Goal: Task Accomplishment & Management: Manage account settings

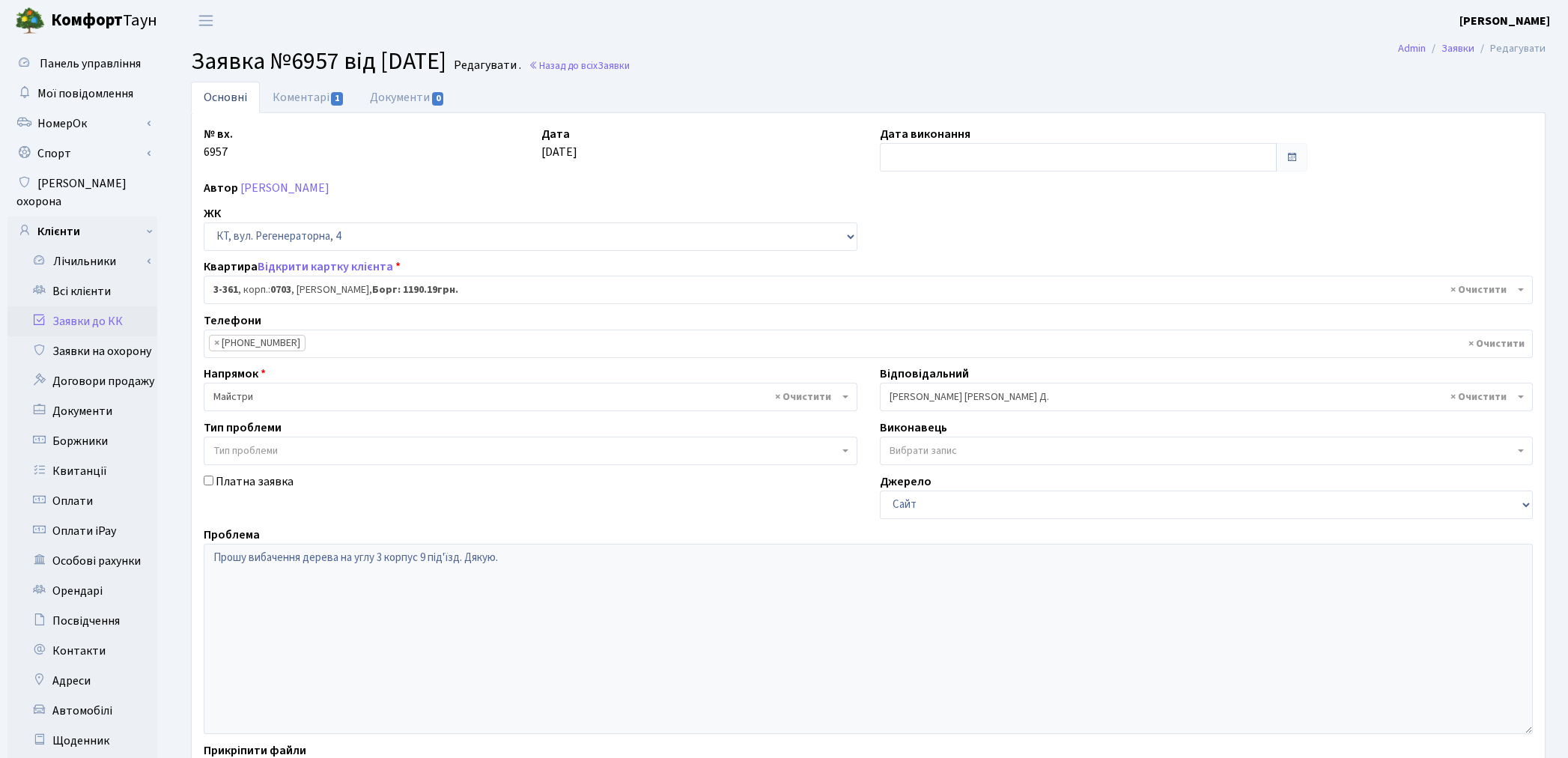
select select "1579"
click at [83, 277] on link "Всі клієнти" at bounding box center [82, 291] width 150 height 30
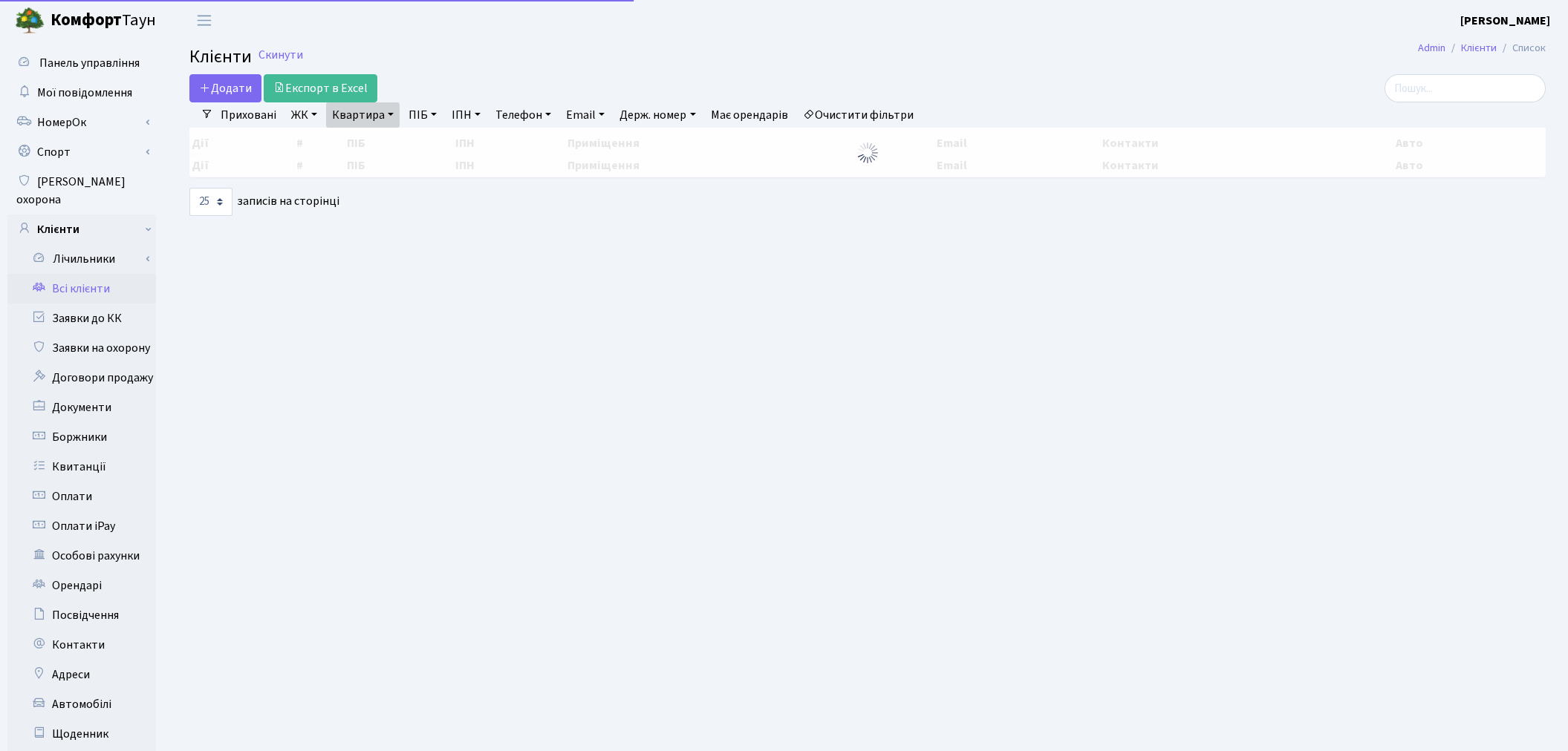
select select "25"
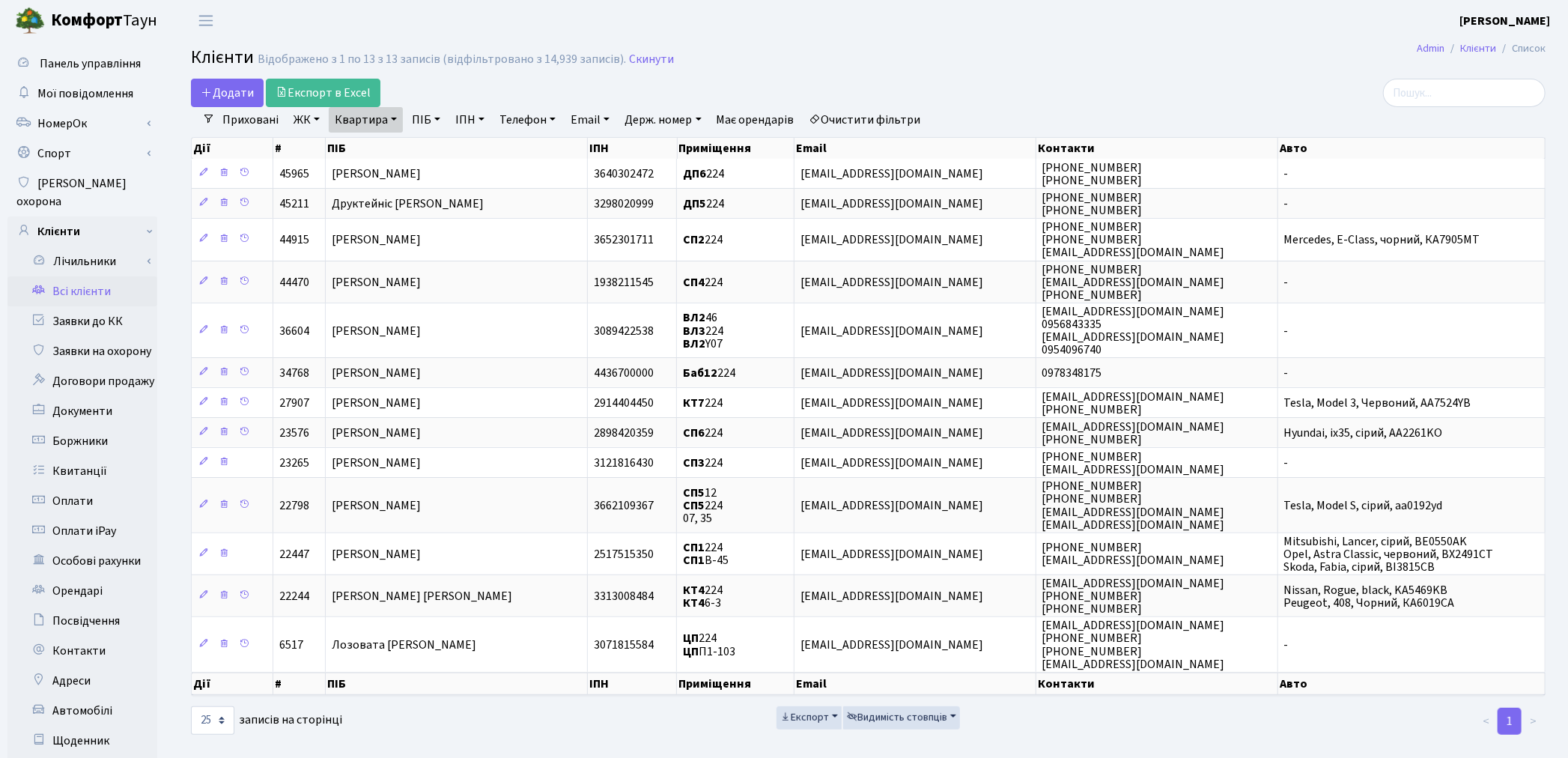
click at [916, 121] on link "Очистити фільтри" at bounding box center [866, 120] width 124 height 25
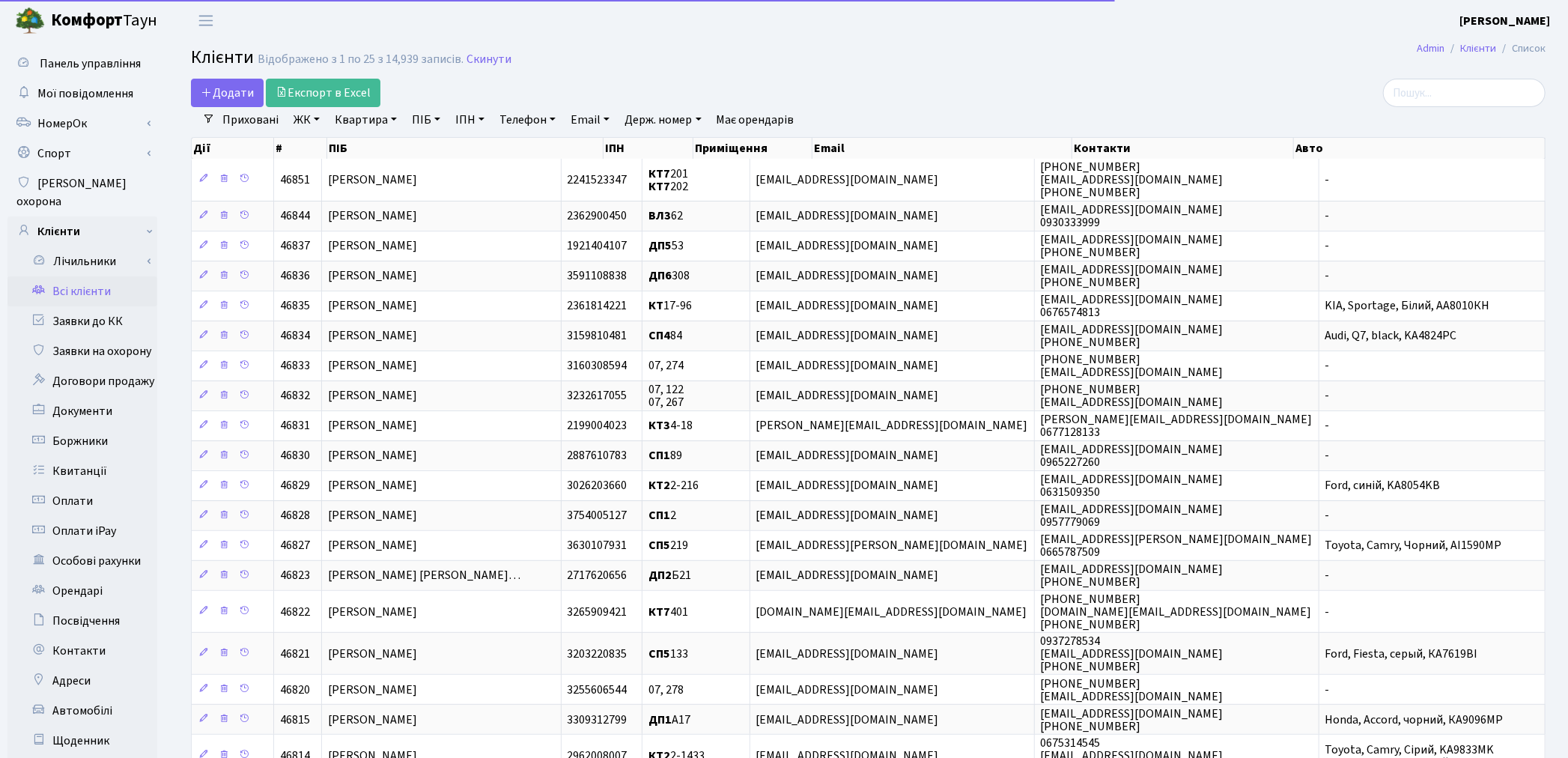
click at [294, 117] on link "ЖК" at bounding box center [306, 120] width 38 height 25
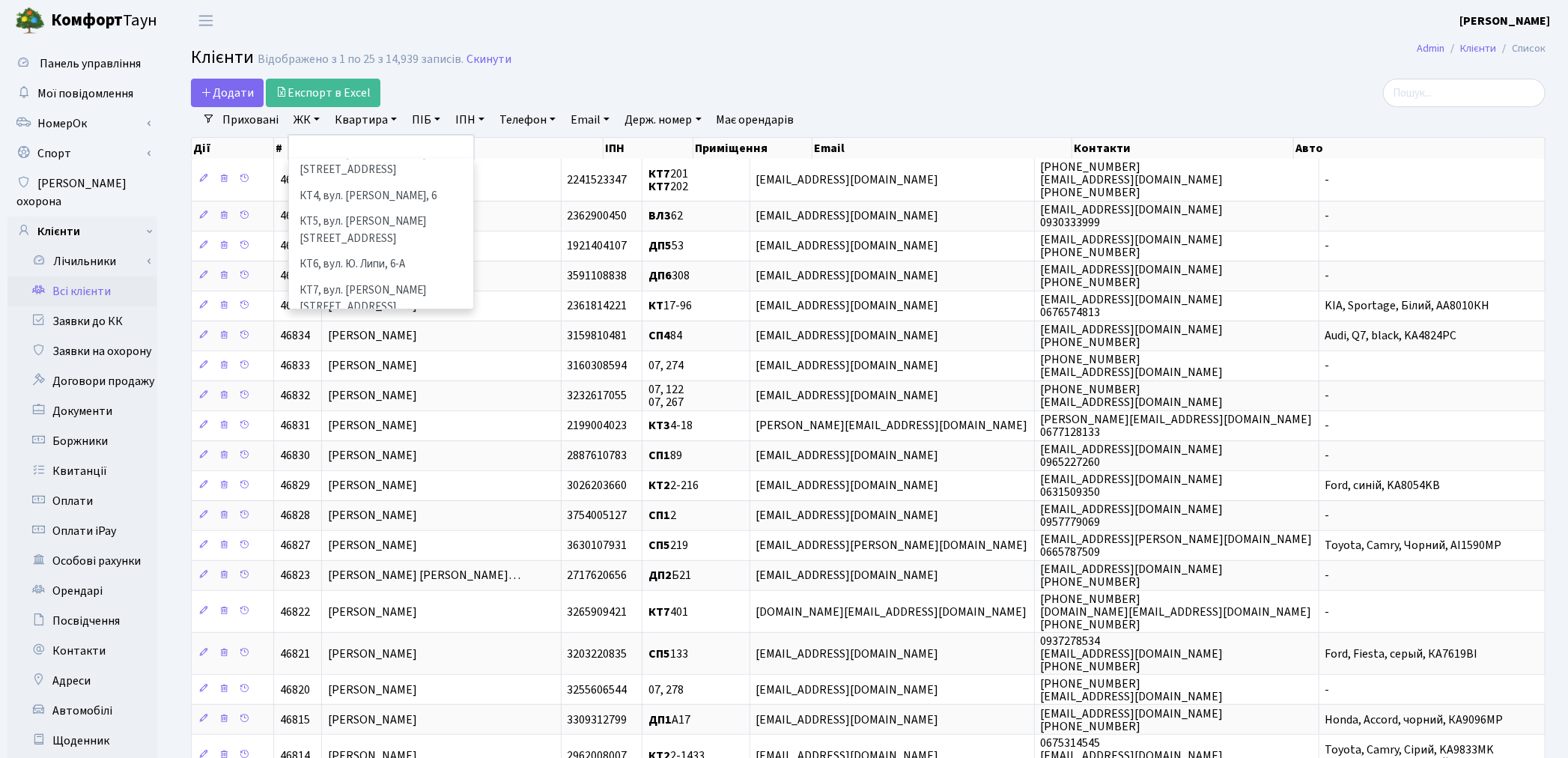
scroll to position [167, 0]
click at [331, 302] on li "СП2, Столичне шосе, 1А" at bounding box center [380, 315] width 181 height 26
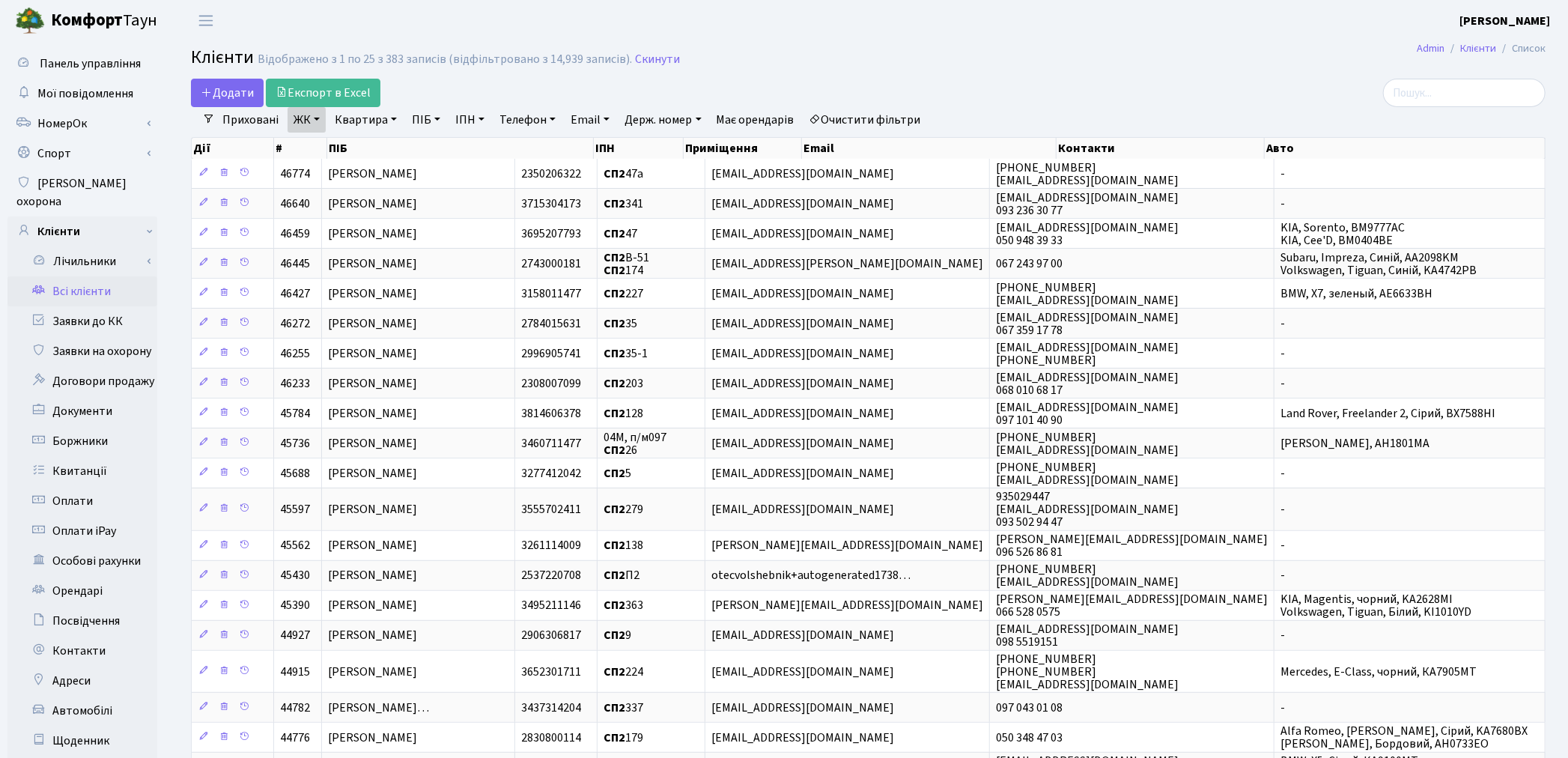
click at [359, 120] on link "Квартира" at bounding box center [365, 120] width 74 height 25
type input "118"
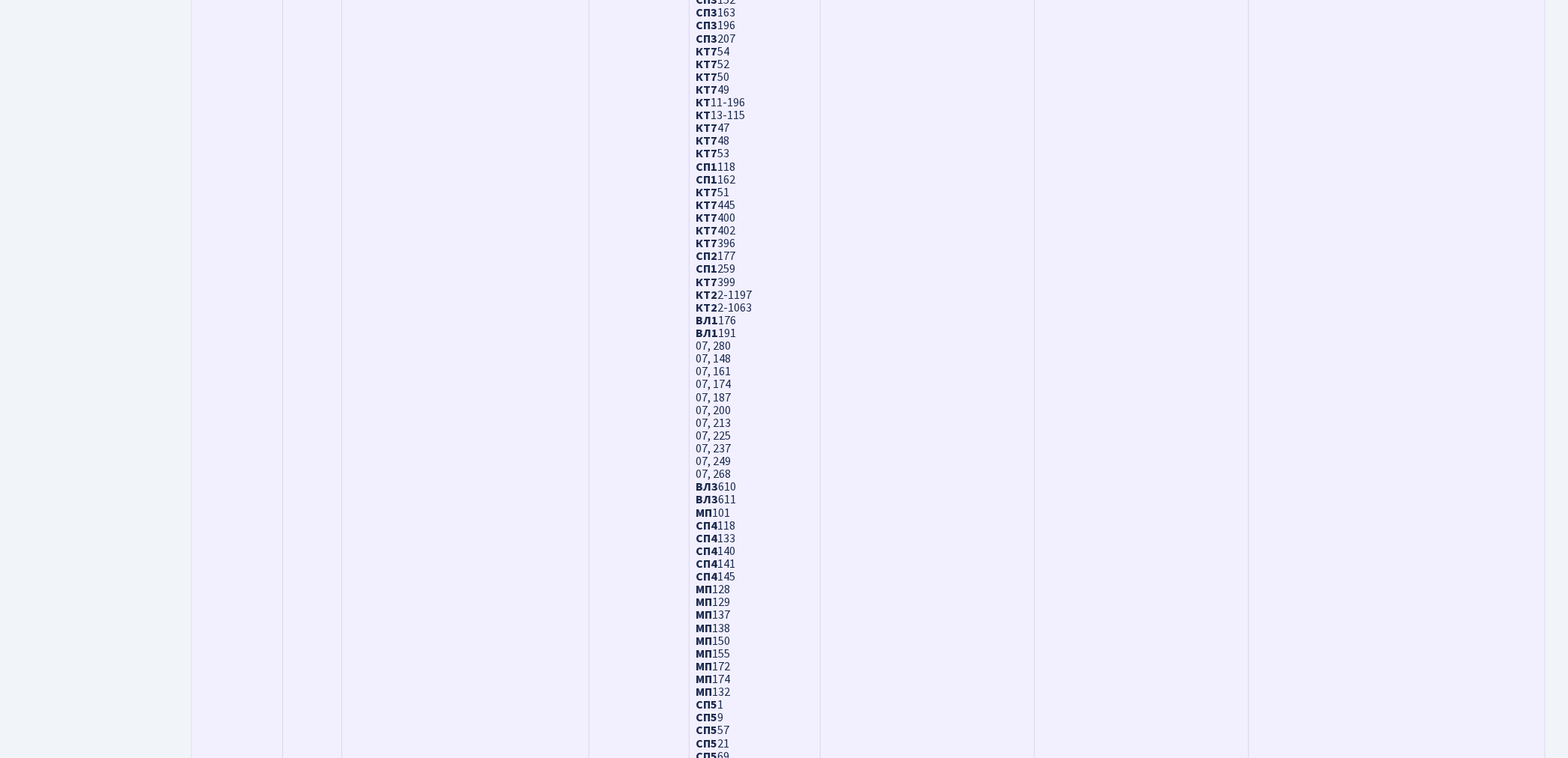
scroll to position [4398, 0]
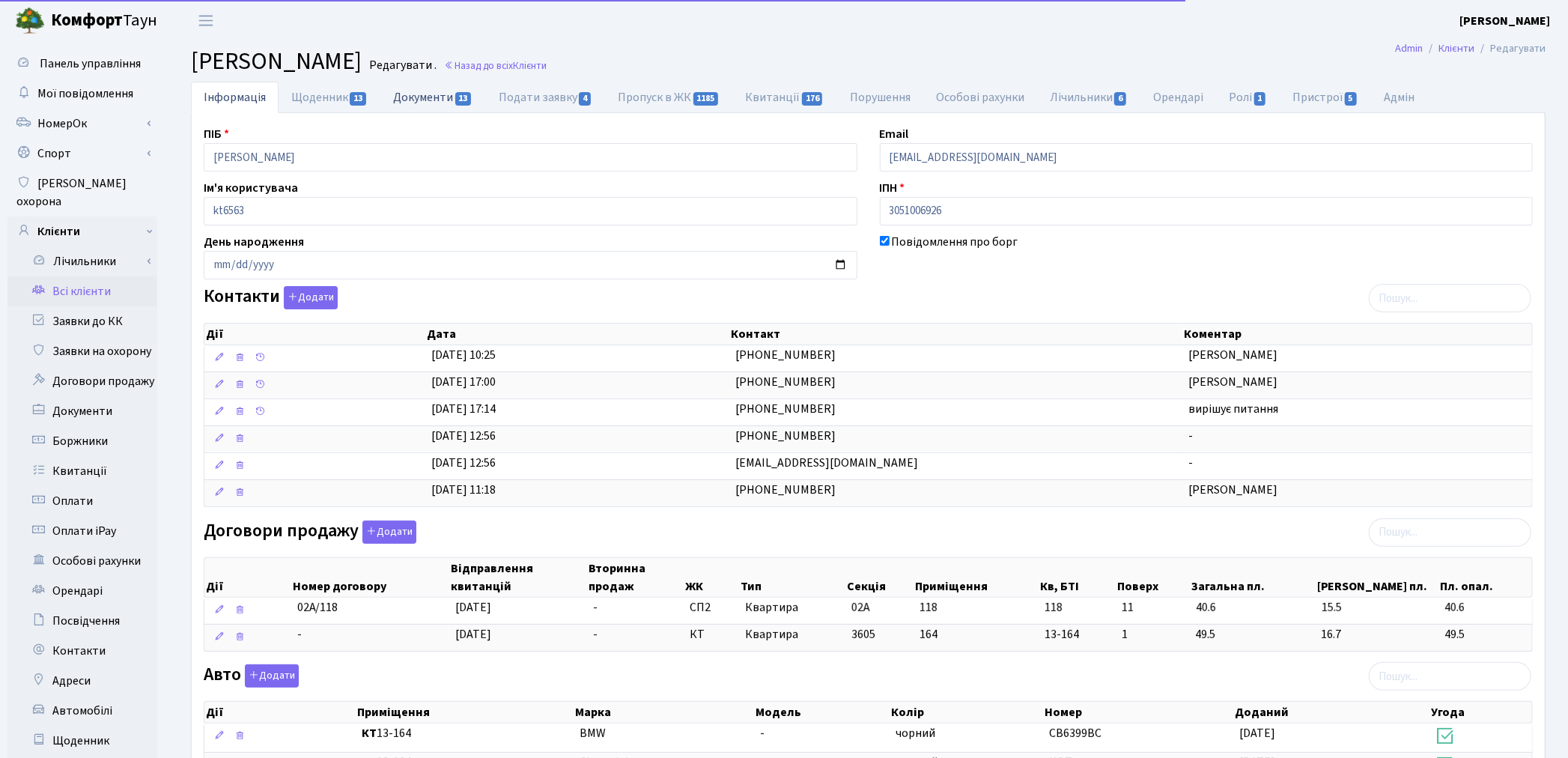
click at [438, 89] on link "Документи 13" at bounding box center [432, 97] width 105 height 31
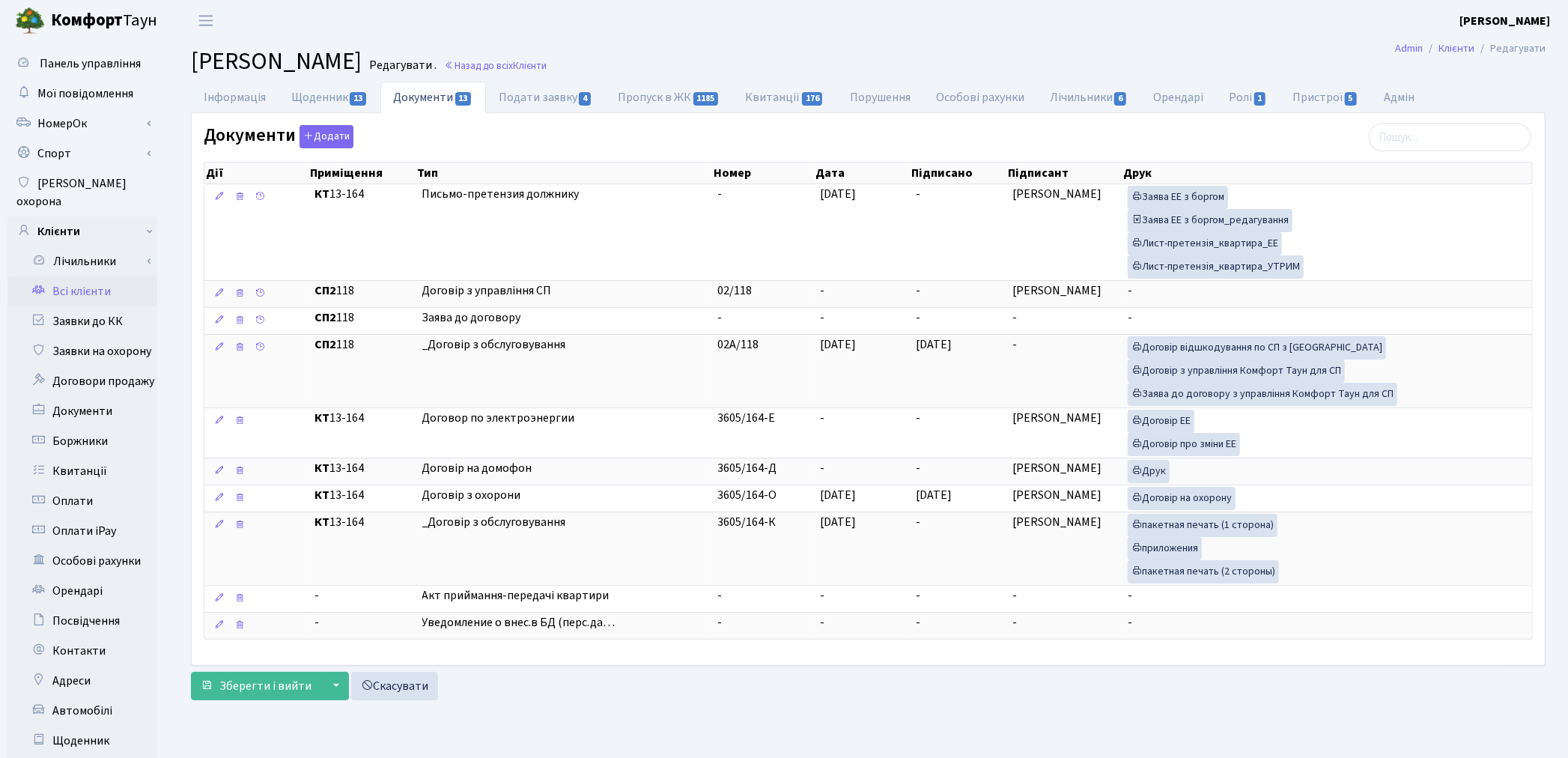
click at [532, 717] on main "Admin Клієнти Редагувати Клієнт Бикова Ірина Миколаївна Редагувати . Назад до в…" at bounding box center [868, 477] width 1400 height 872
click at [519, 135] on div "Документи Додати Дії Приміщення Тип Номер Дата Підписано Підписант Друк Дії" at bounding box center [868, 386] width 1352 height 521
click at [646, 96] on link "Пропуск в ЖК 1185" at bounding box center [668, 97] width 128 height 31
select select "25"
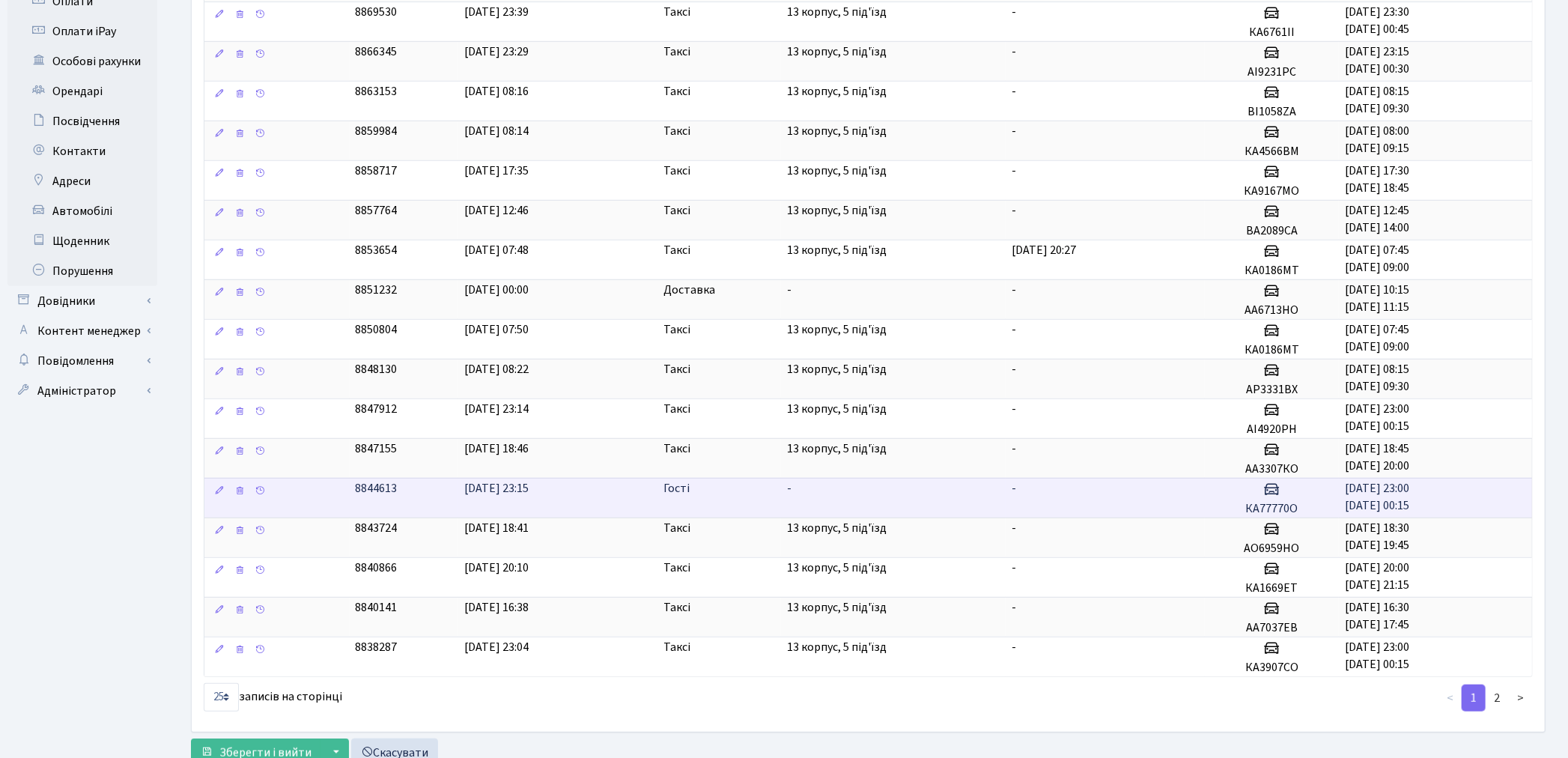
scroll to position [556, 0]
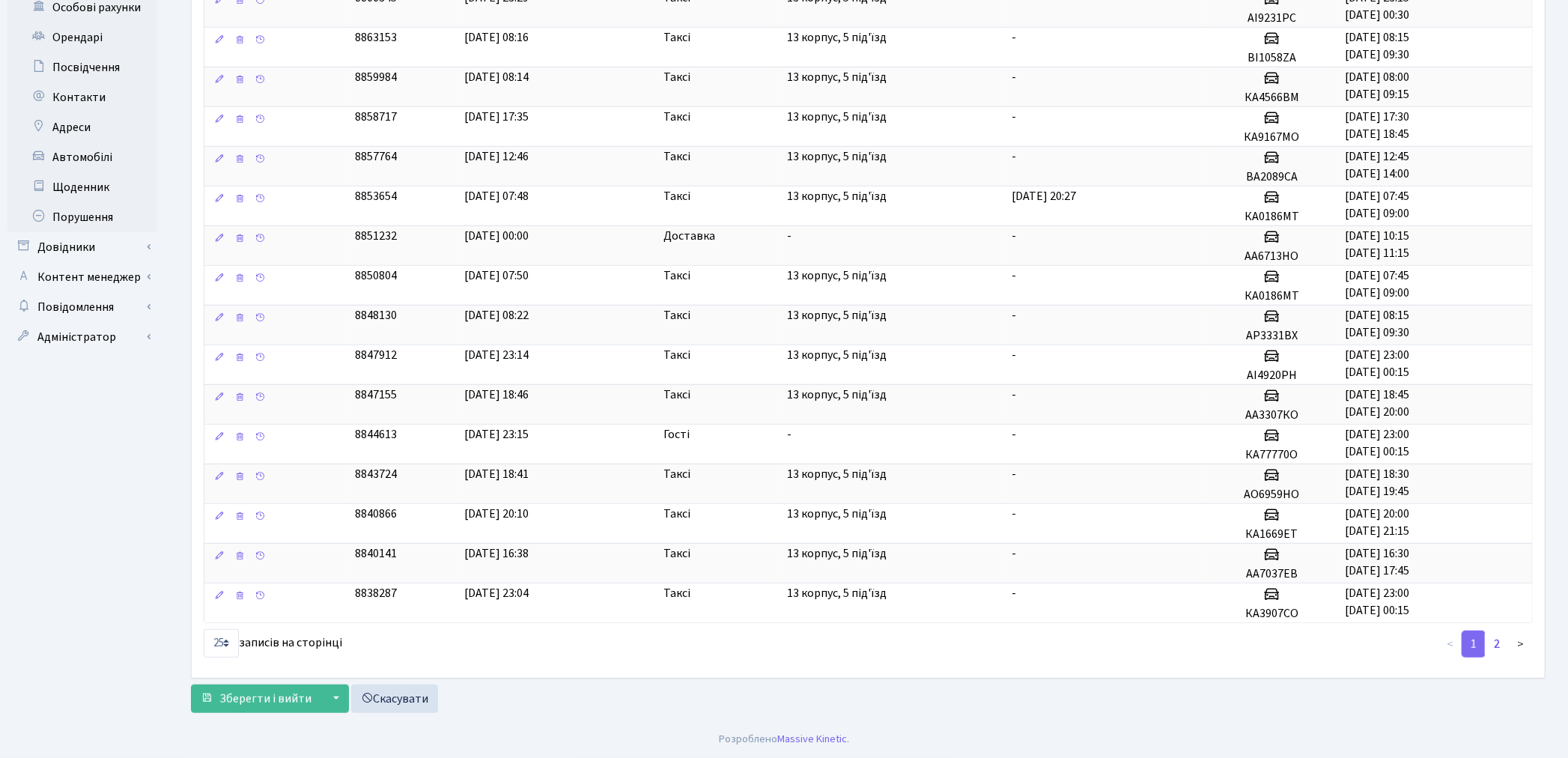
click at [1496, 645] on link "2" at bounding box center [1496, 644] width 24 height 27
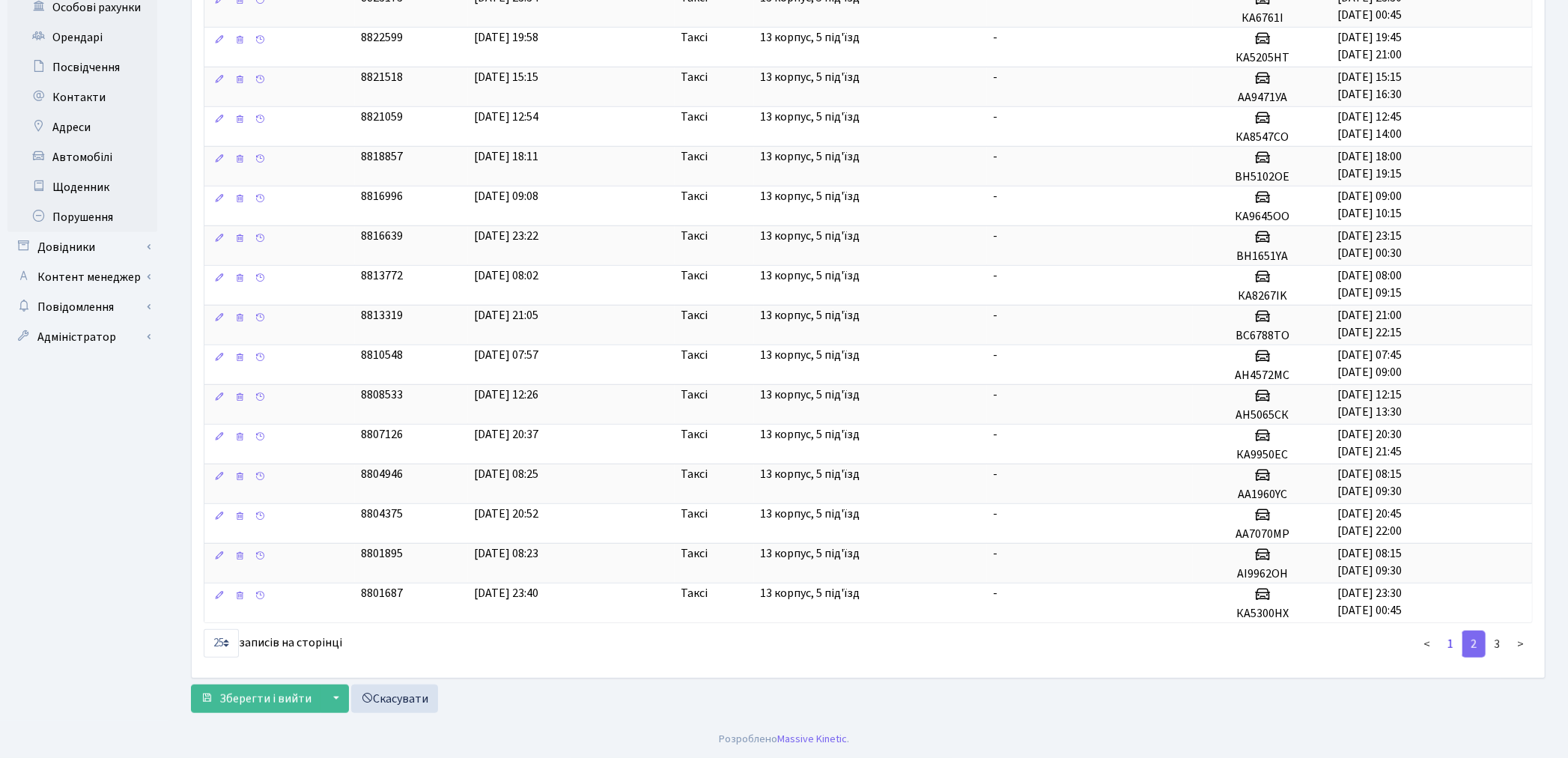
click at [1453, 648] on link "1" at bounding box center [1450, 644] width 24 height 27
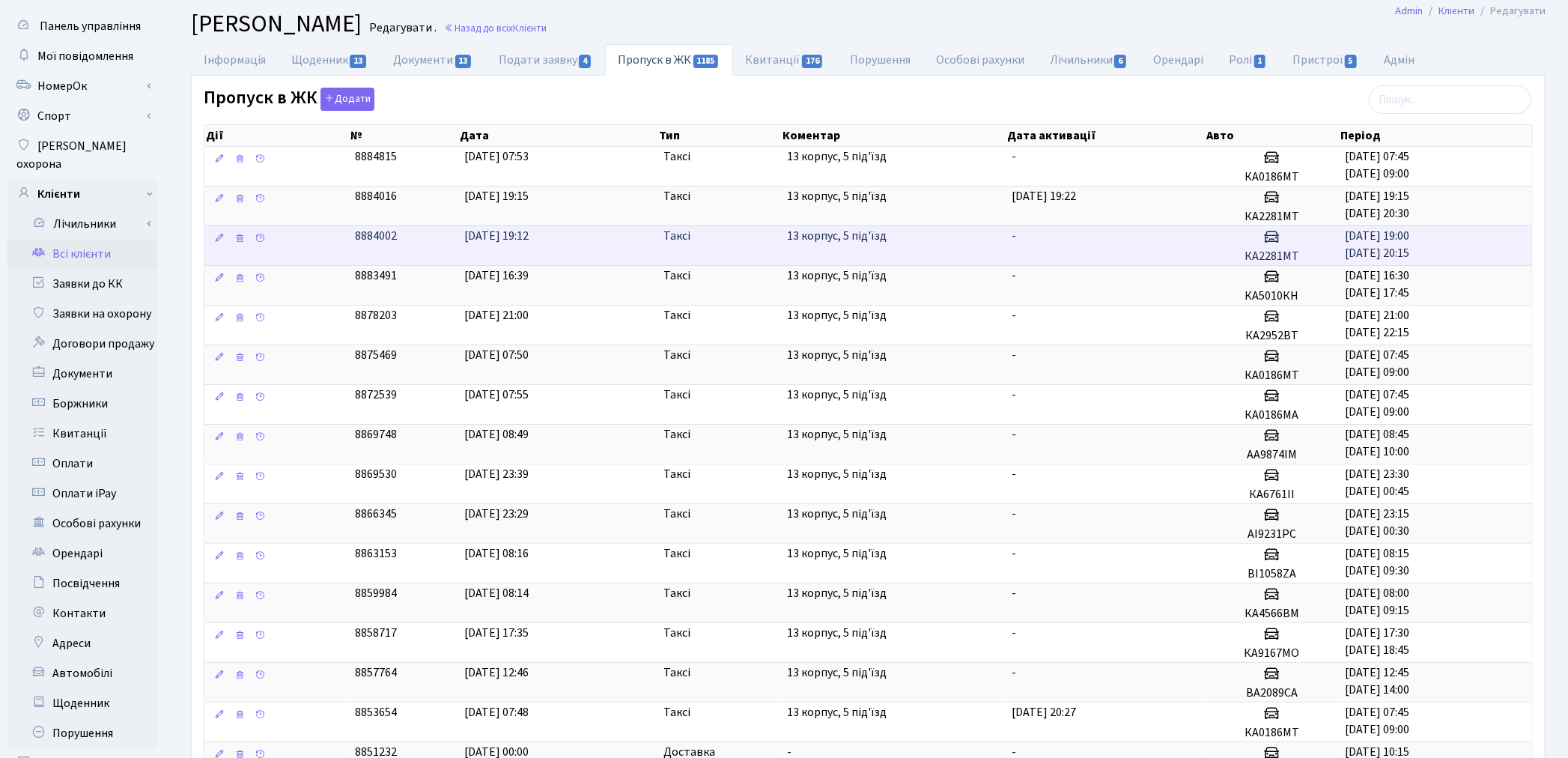
scroll to position [0, 0]
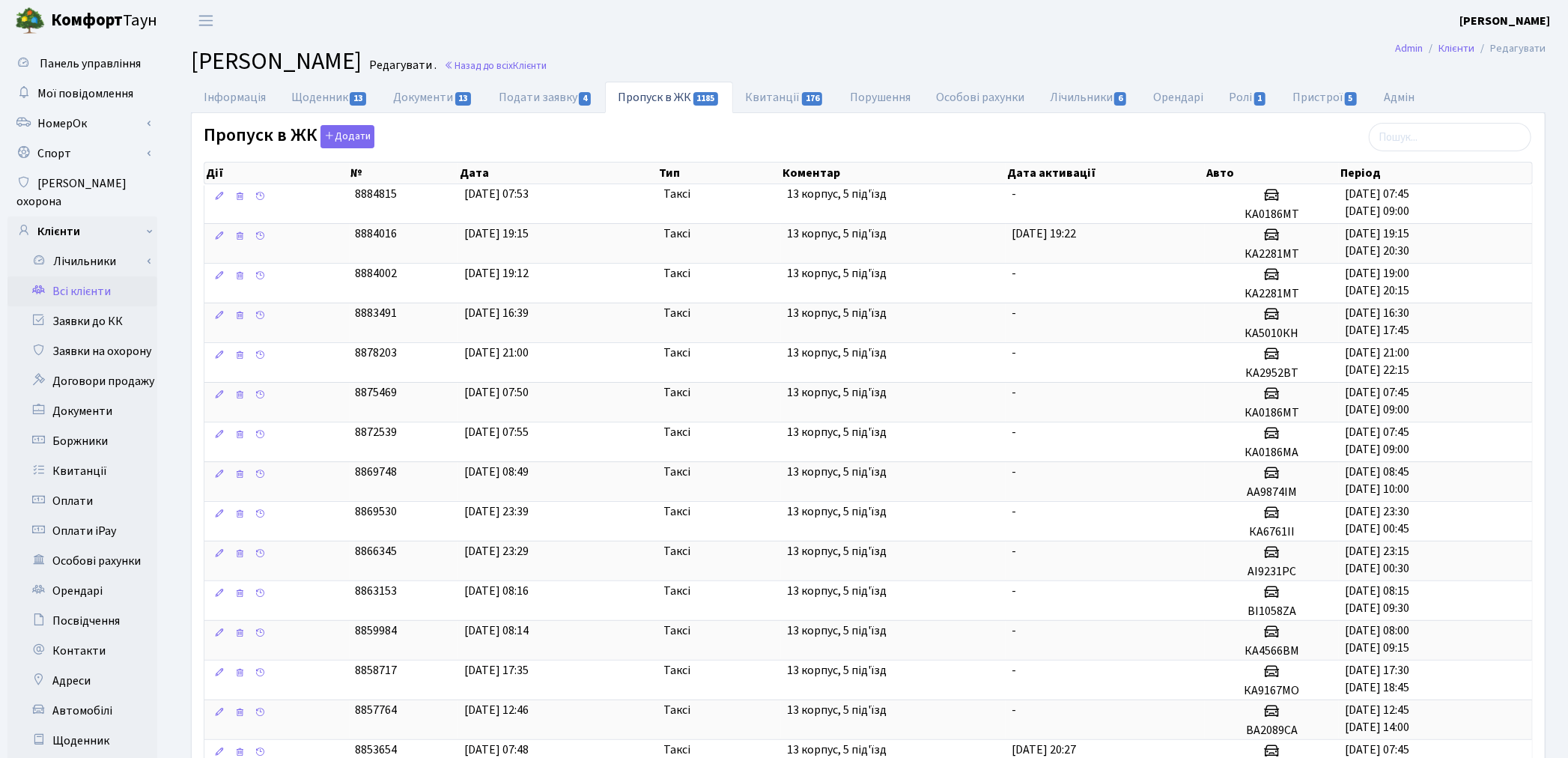
click at [79, 277] on link "Всі клієнти" at bounding box center [82, 291] width 150 height 30
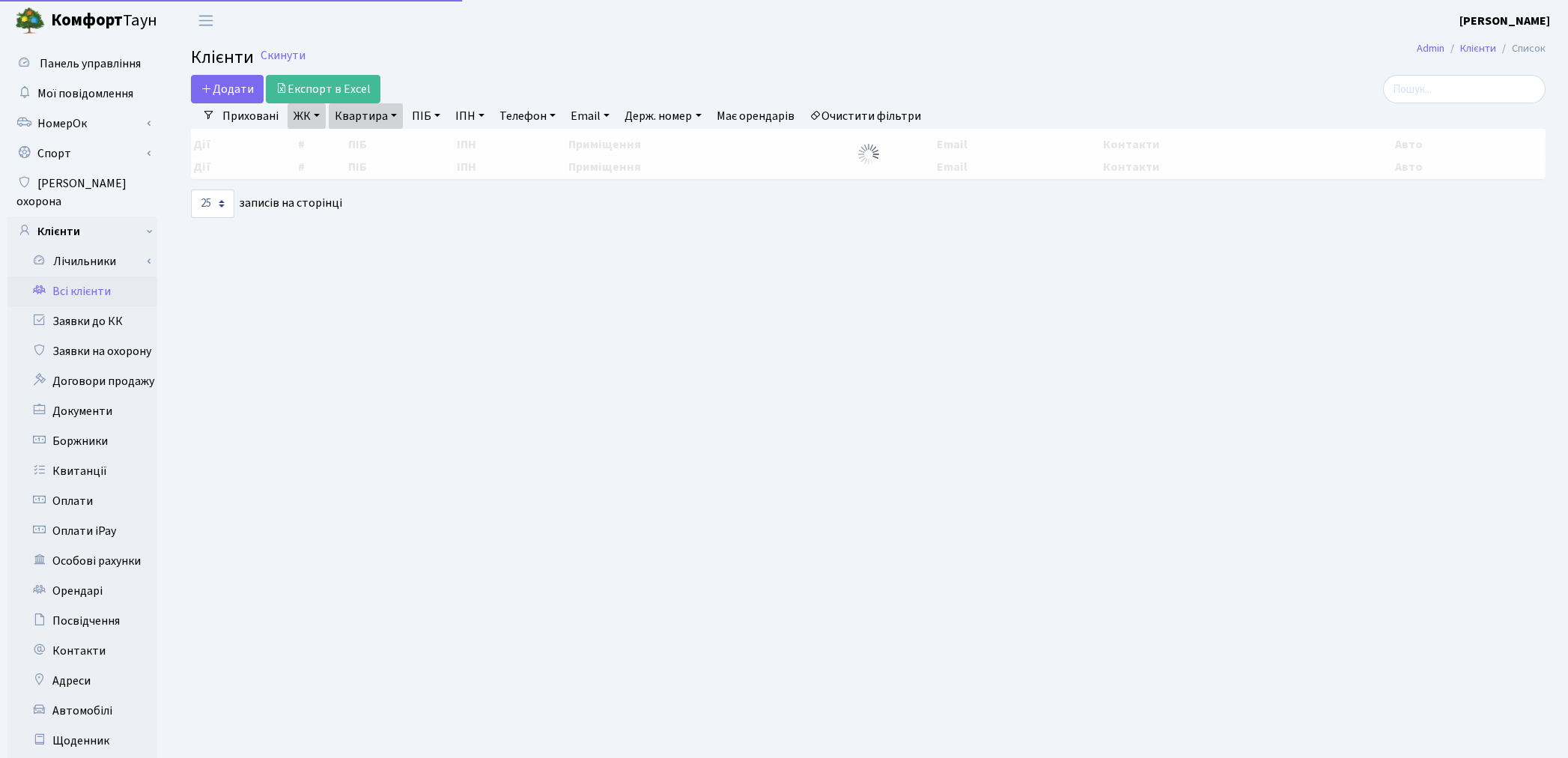
select select "25"
click at [352, 120] on link "Квартира" at bounding box center [365, 115] width 74 height 25
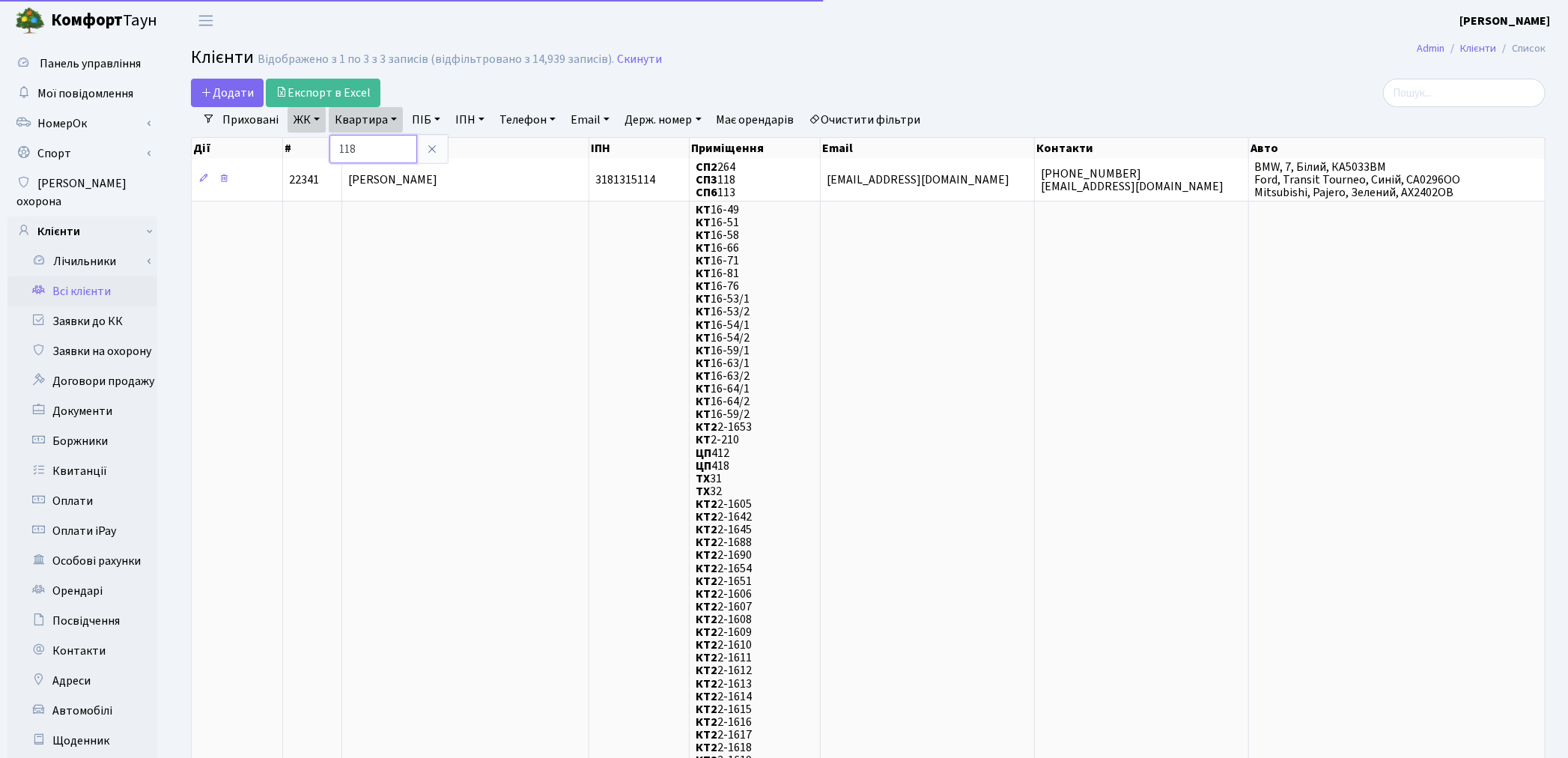
click at [367, 148] on input "118" at bounding box center [373, 149] width 88 height 28
type input "142"
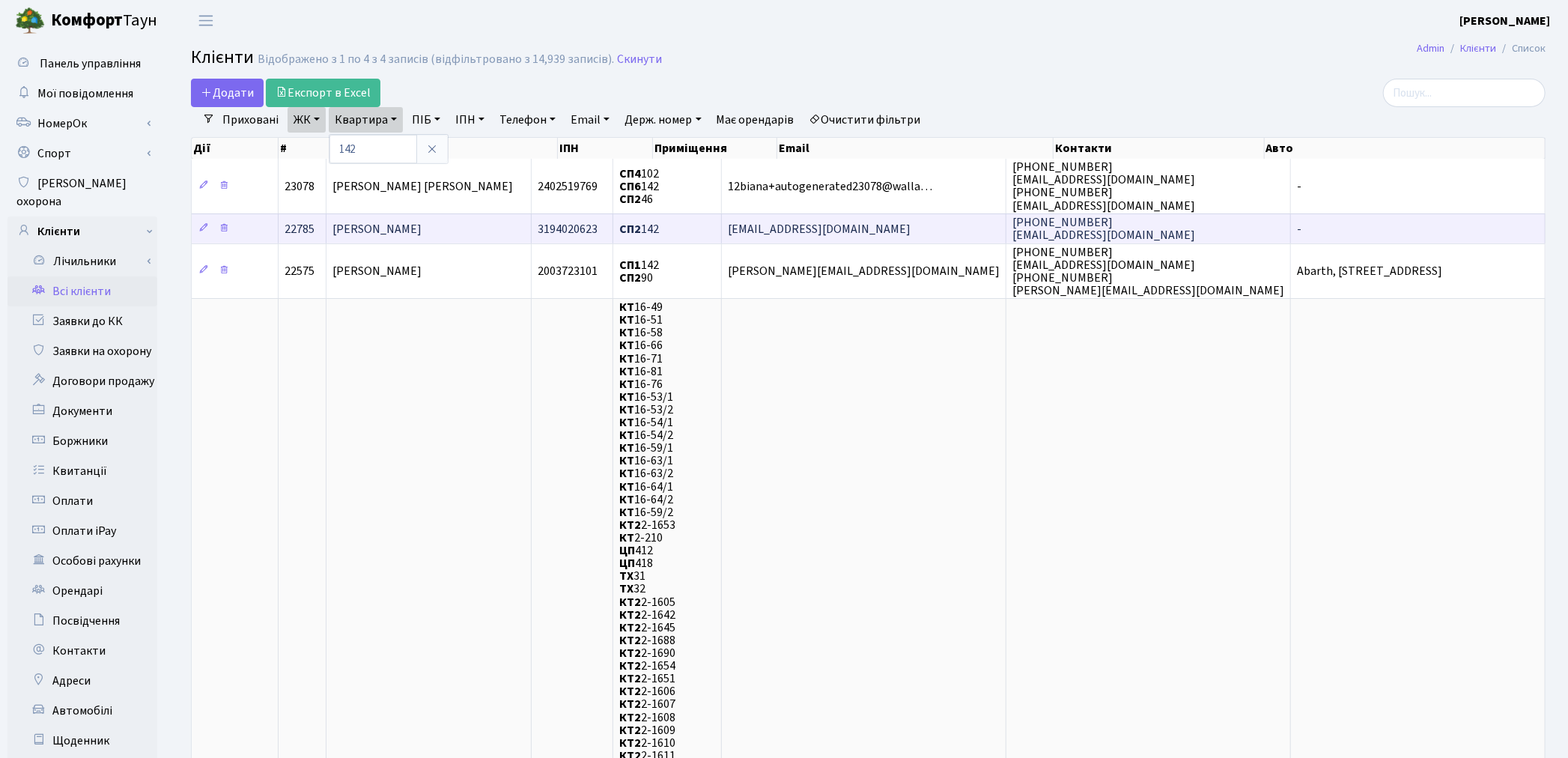
click at [387, 237] on td "Ананко Альона Олексіївна" at bounding box center [429, 229] width 205 height 30
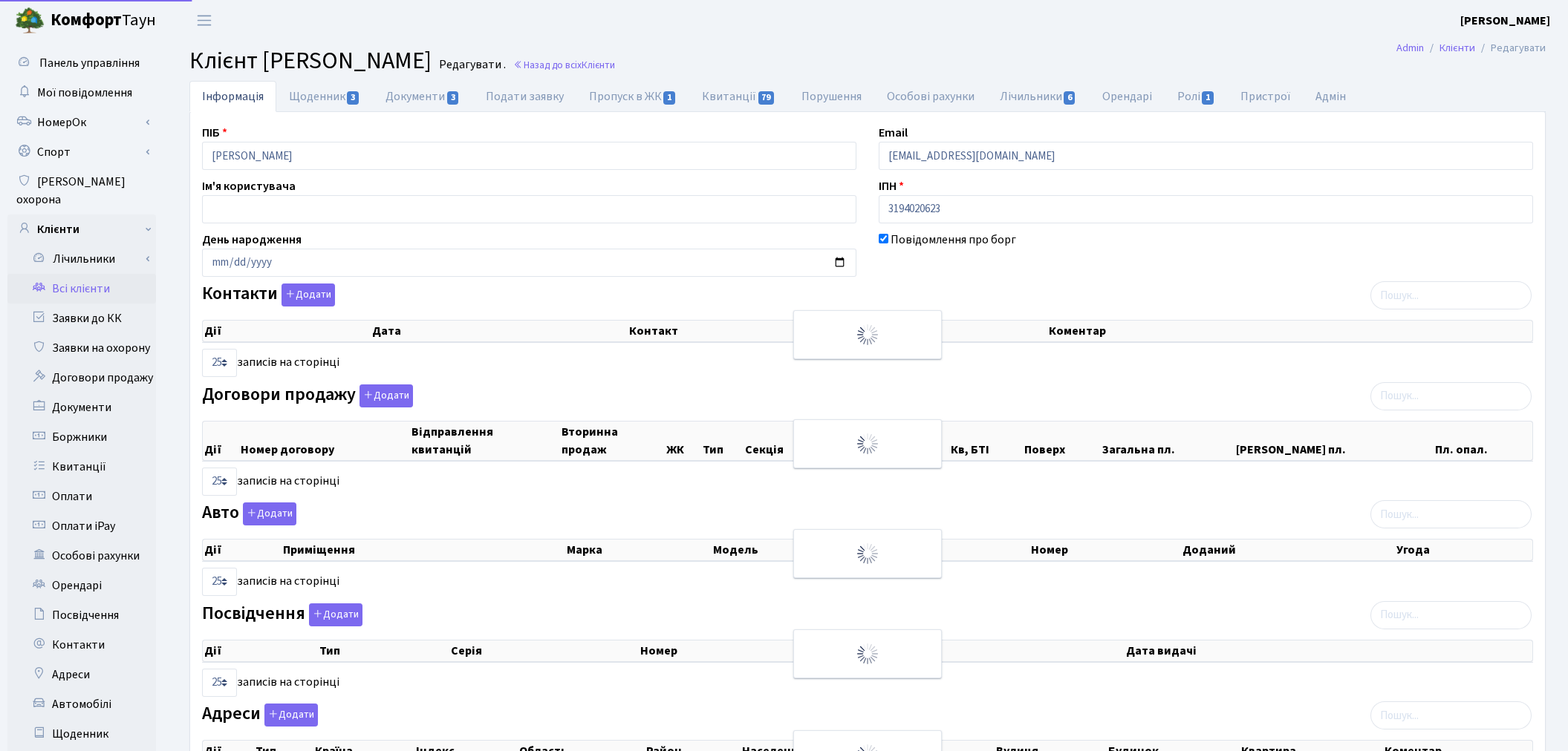
select select "25"
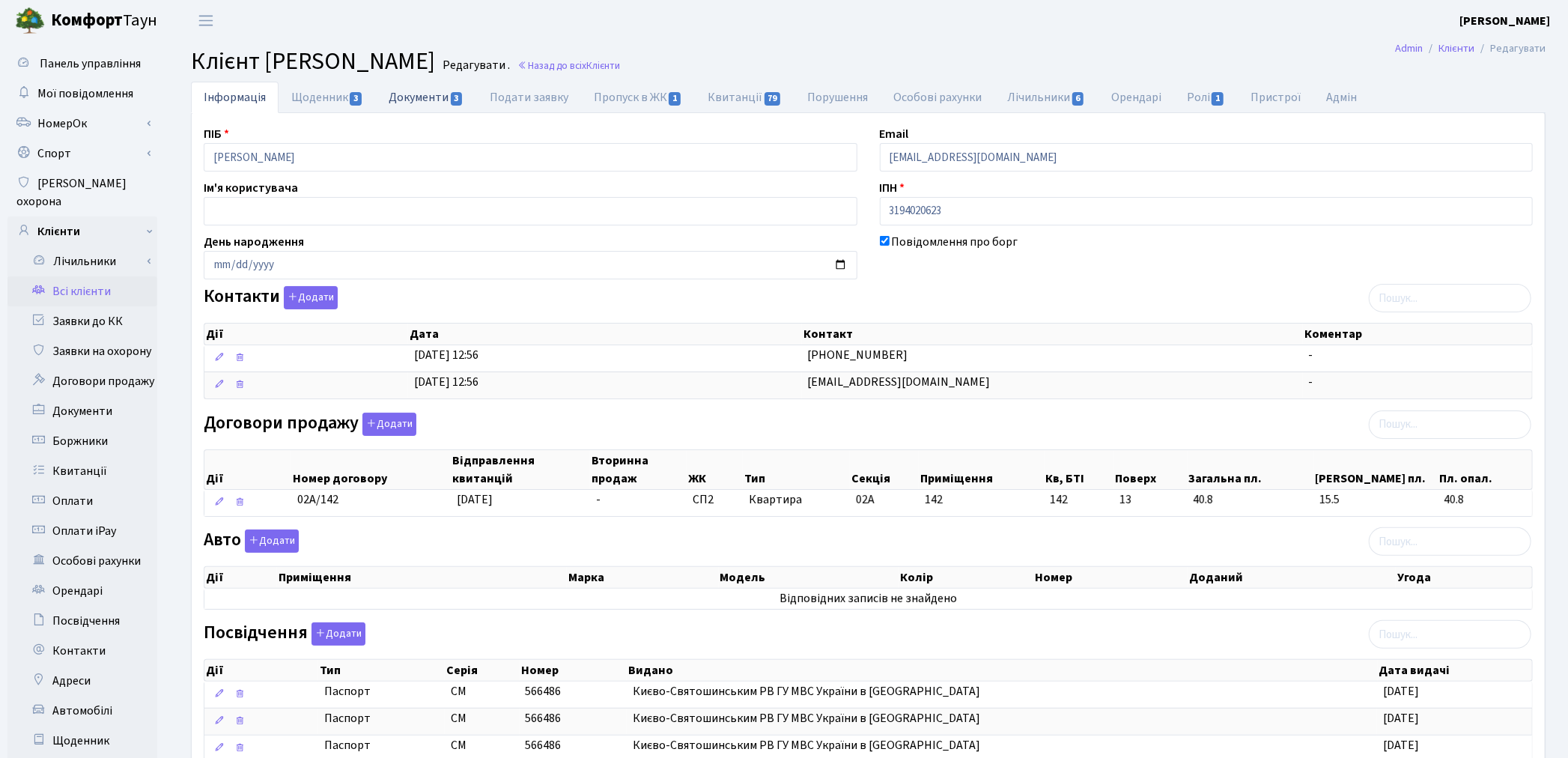
click at [435, 91] on link "Документи 3" at bounding box center [426, 97] width 100 height 31
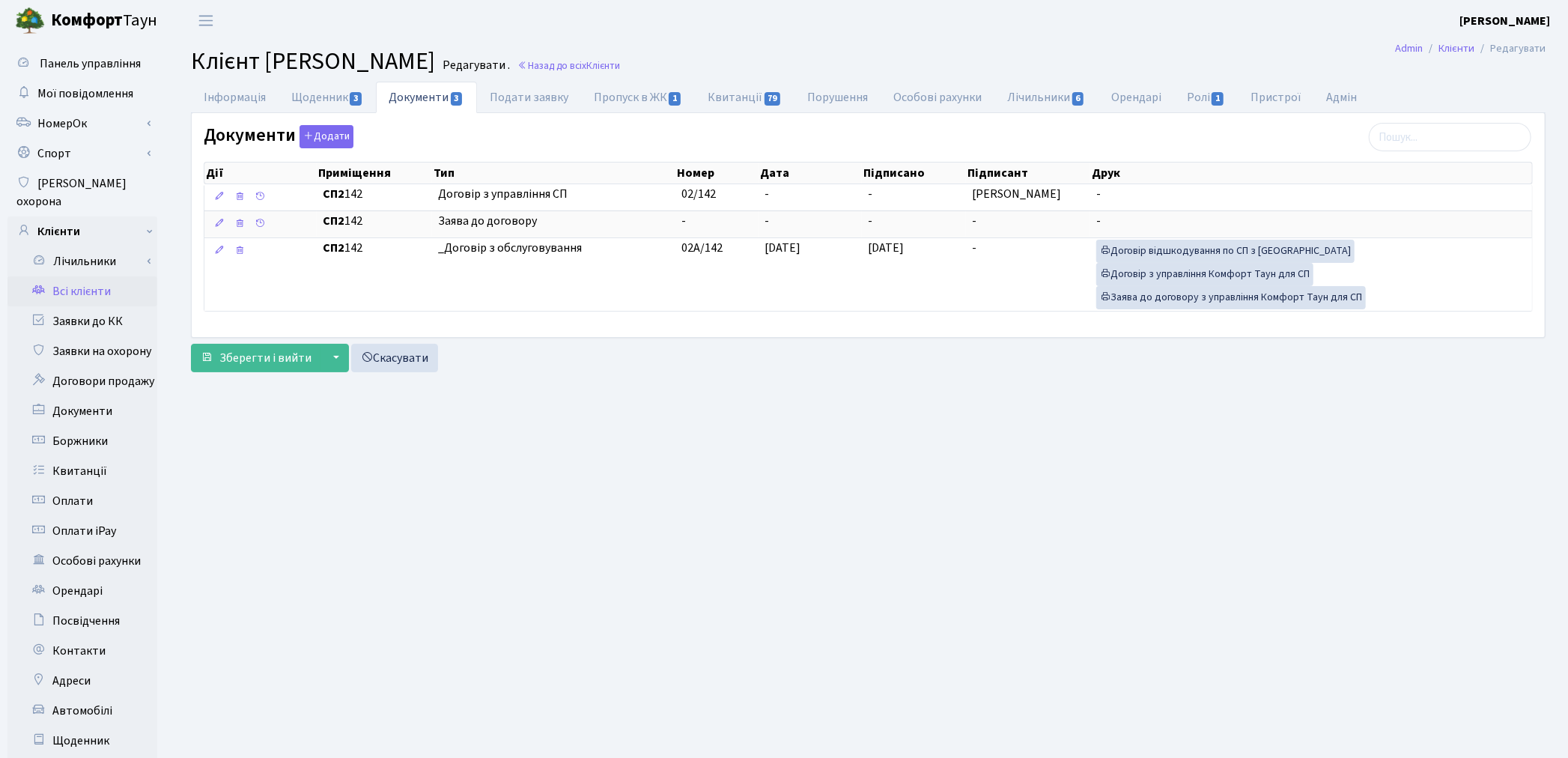
drag, startPoint x: 538, startPoint y: 473, endPoint x: 564, endPoint y: 395, distance: 82.2
click at [538, 473] on main "Admin Клієнти Редагувати Клієнт Ананко Альона Олексіївна Редагувати . Назад до …" at bounding box center [868, 477] width 1400 height 872
click at [639, 90] on link "Пропуск в ЖК 1" at bounding box center [638, 97] width 114 height 31
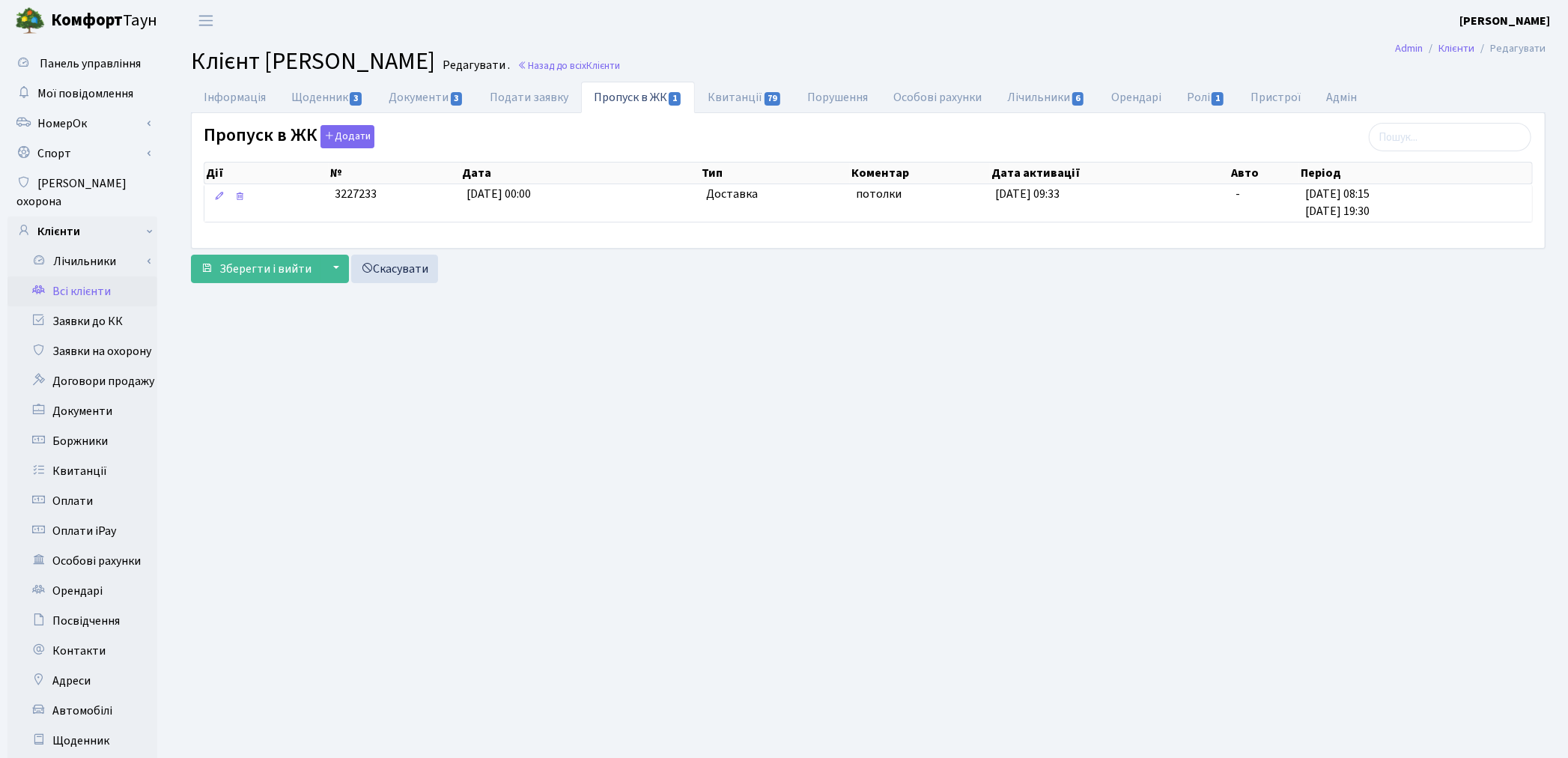
click at [94, 278] on link "Всі клієнти" at bounding box center [82, 291] width 150 height 30
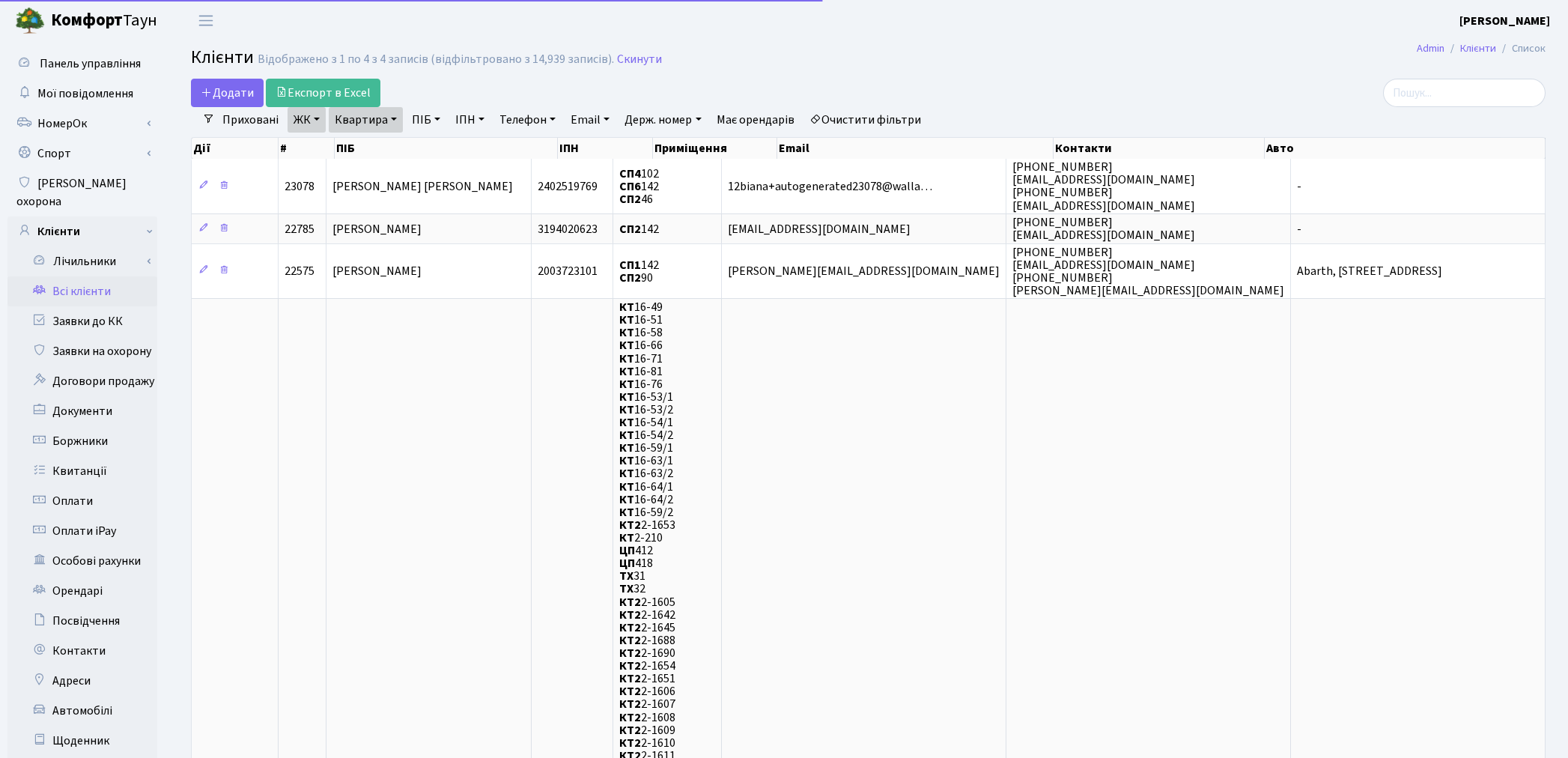
select select "25"
click at [370, 114] on link "Квартира" at bounding box center [365, 120] width 74 height 25
click at [376, 146] on input "142" at bounding box center [373, 149] width 88 height 28
type input "1"
type input "220"
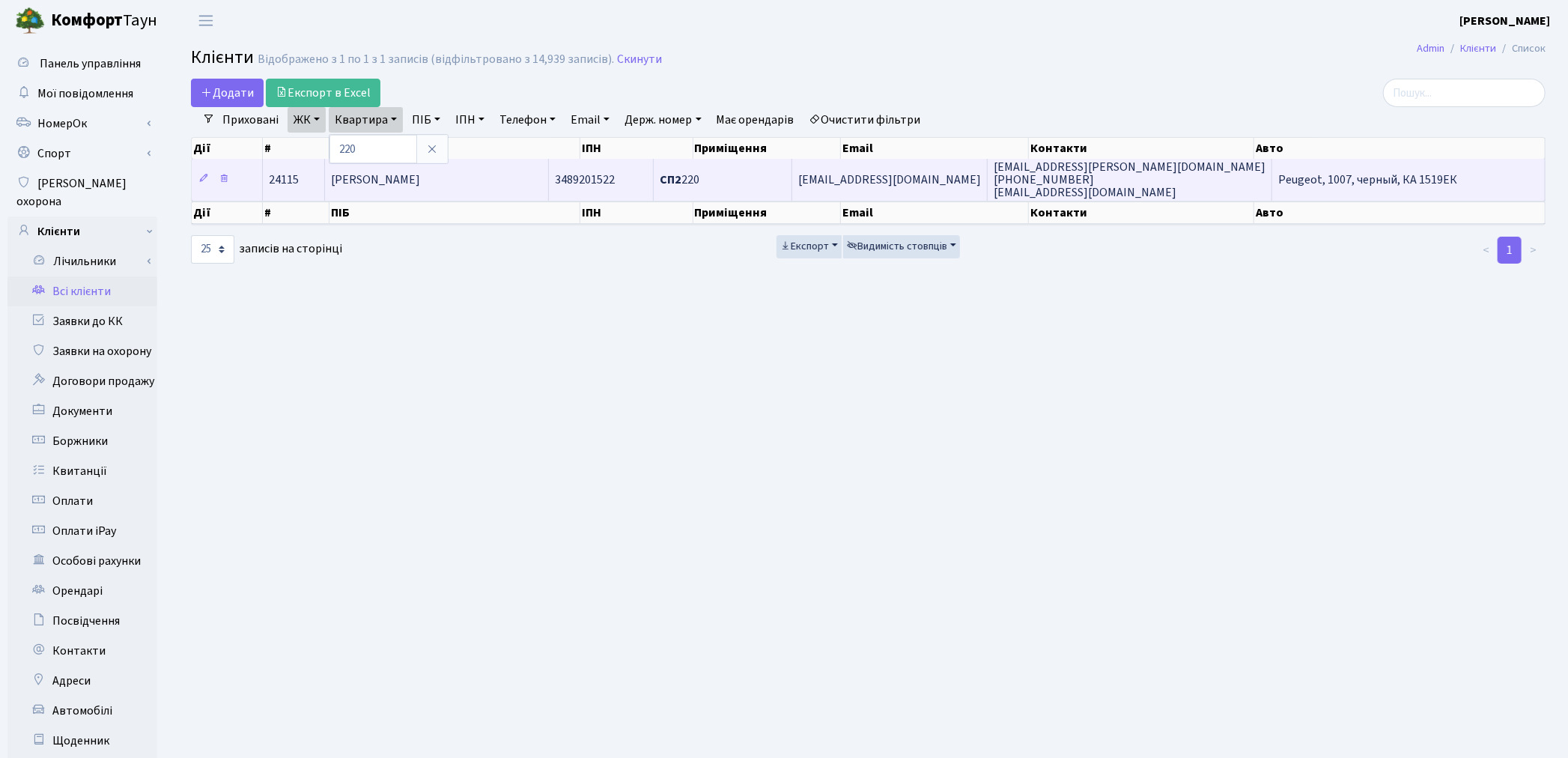
click at [386, 185] on span "Фінгерут Катерина Олегівна" at bounding box center [376, 180] width 89 height 16
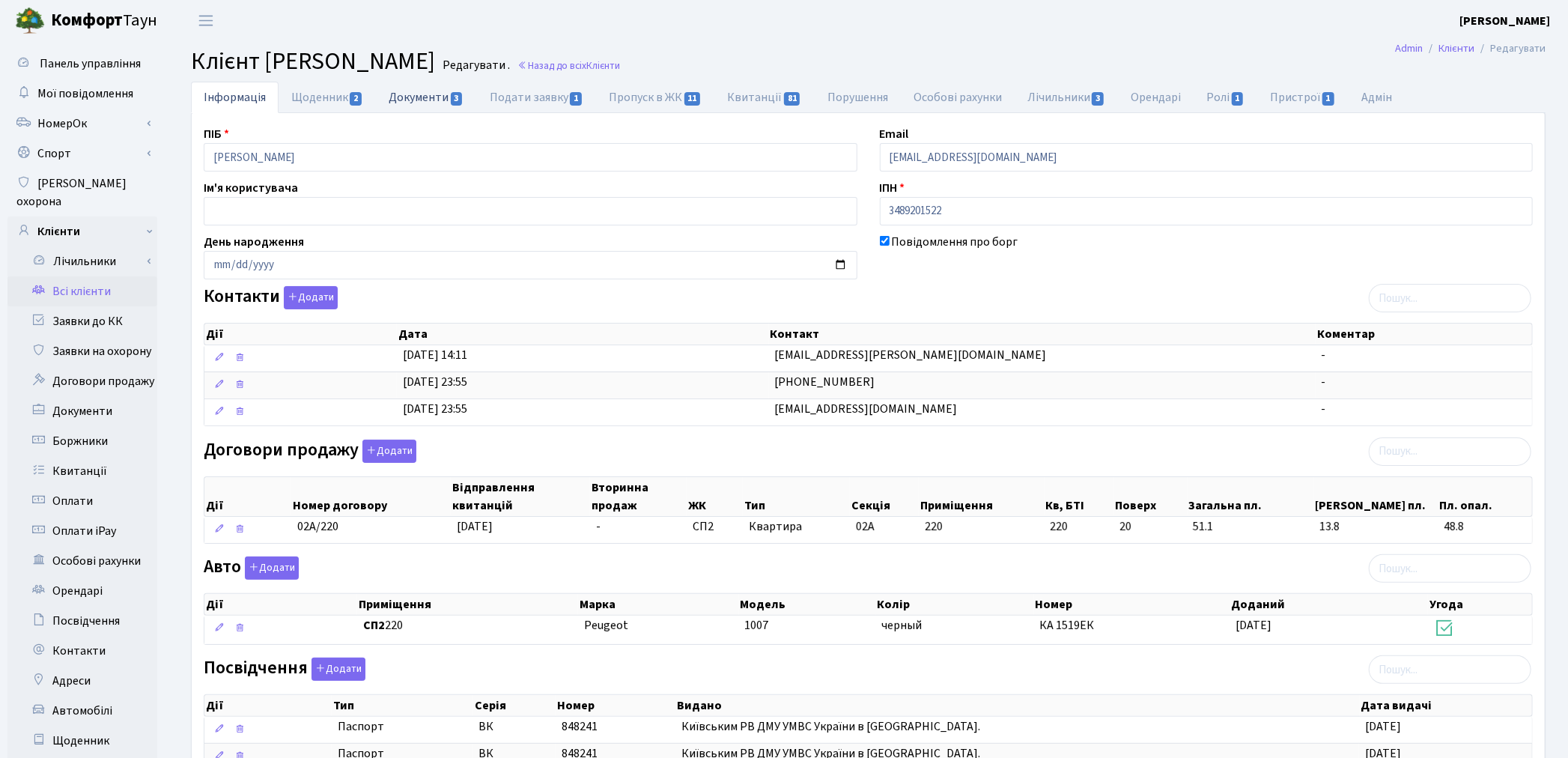
click at [406, 93] on link "Документи 3" at bounding box center [426, 97] width 100 height 31
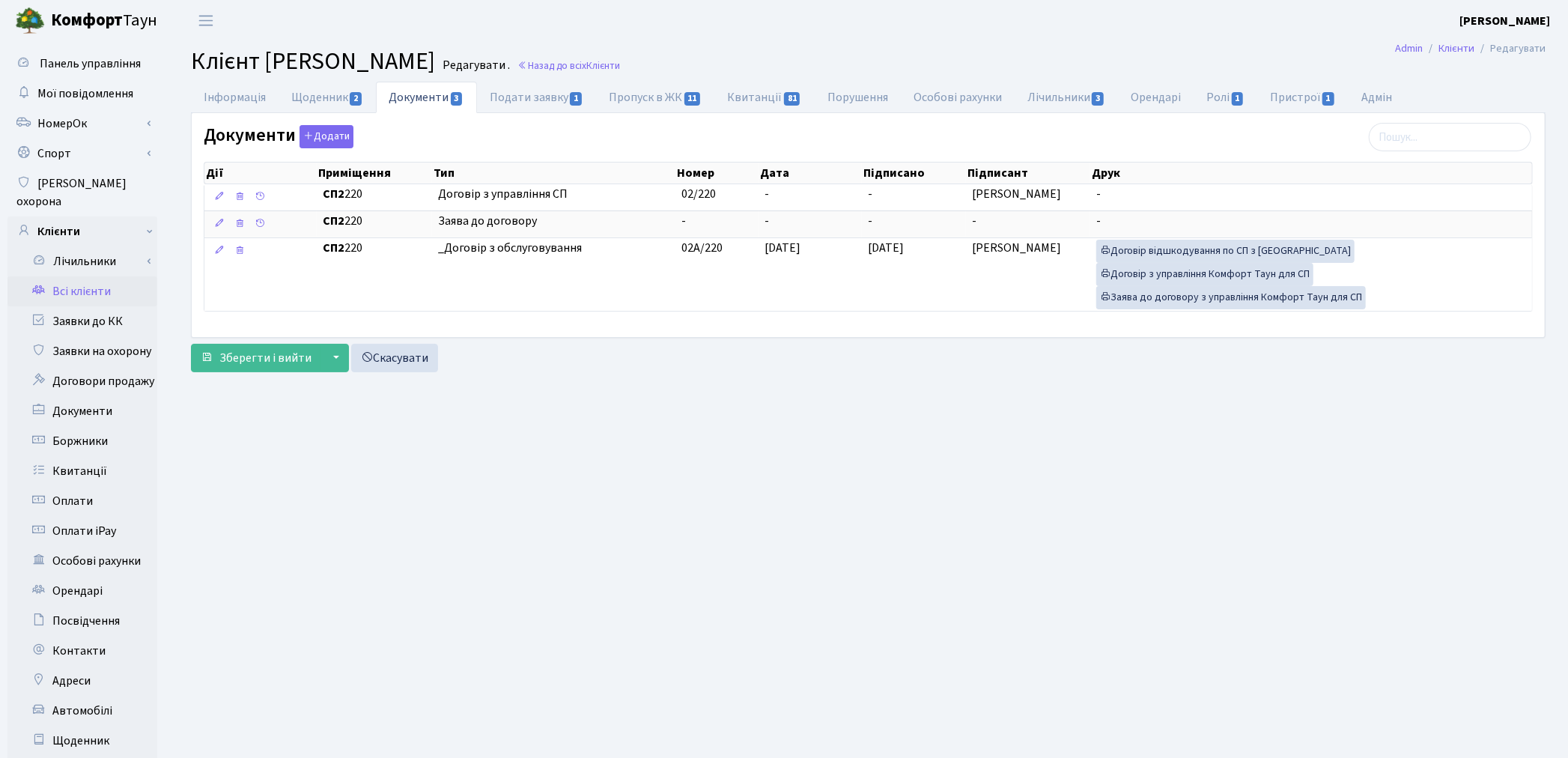
drag, startPoint x: 289, startPoint y: 499, endPoint x: 324, endPoint y: 473, distance: 43.6
click at [290, 498] on main "Admin Клієнти Редагувати Клієнт [PERSON_NAME] . Назад до всіх Клієнти Інформаці…" at bounding box center [868, 477] width 1400 height 872
click at [662, 98] on link "Пропуск в ЖК 11" at bounding box center [655, 97] width 119 height 31
select select "25"
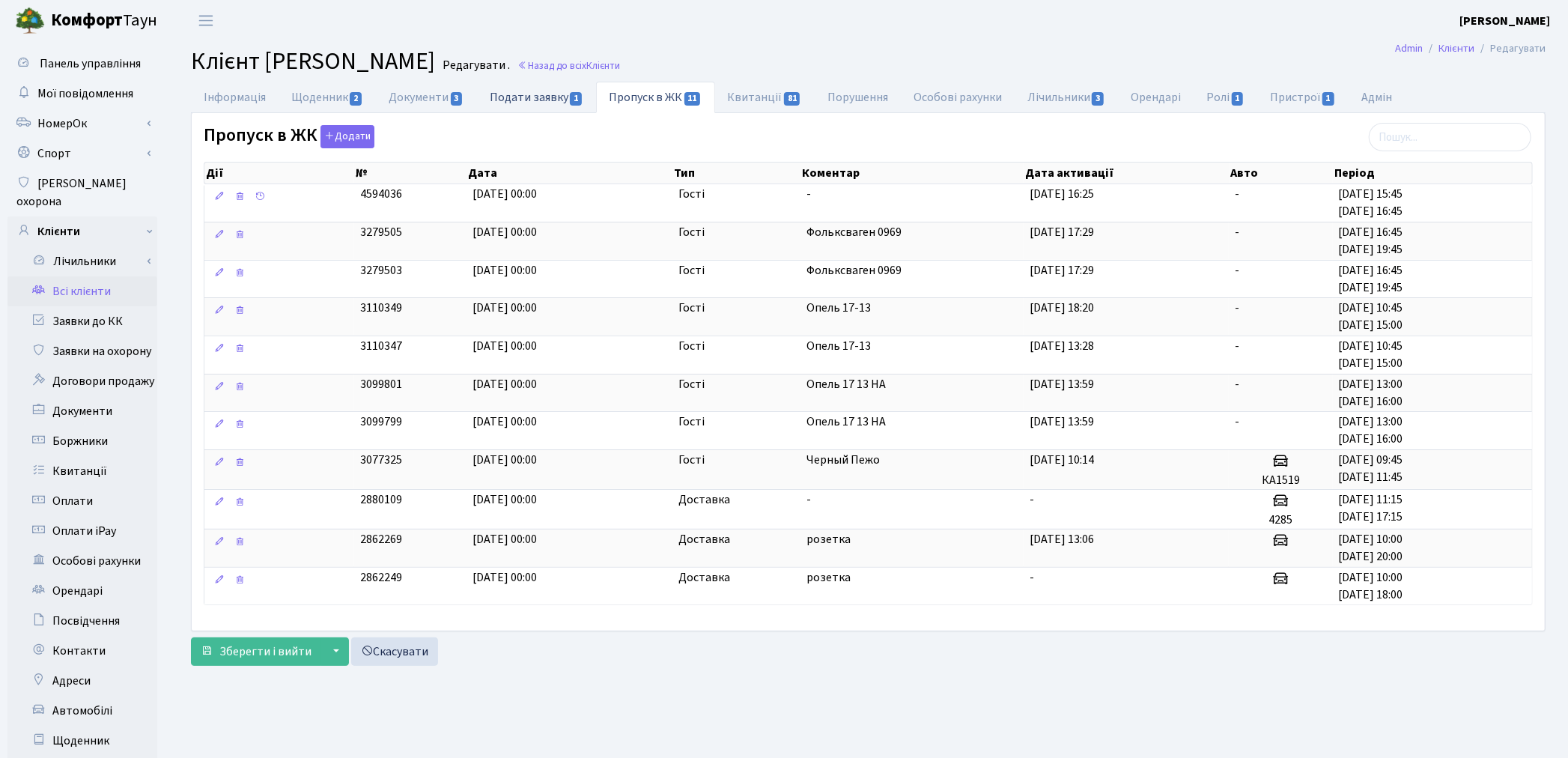
click at [548, 100] on link "Подати заявку 1" at bounding box center [536, 97] width 119 height 31
select select "25"
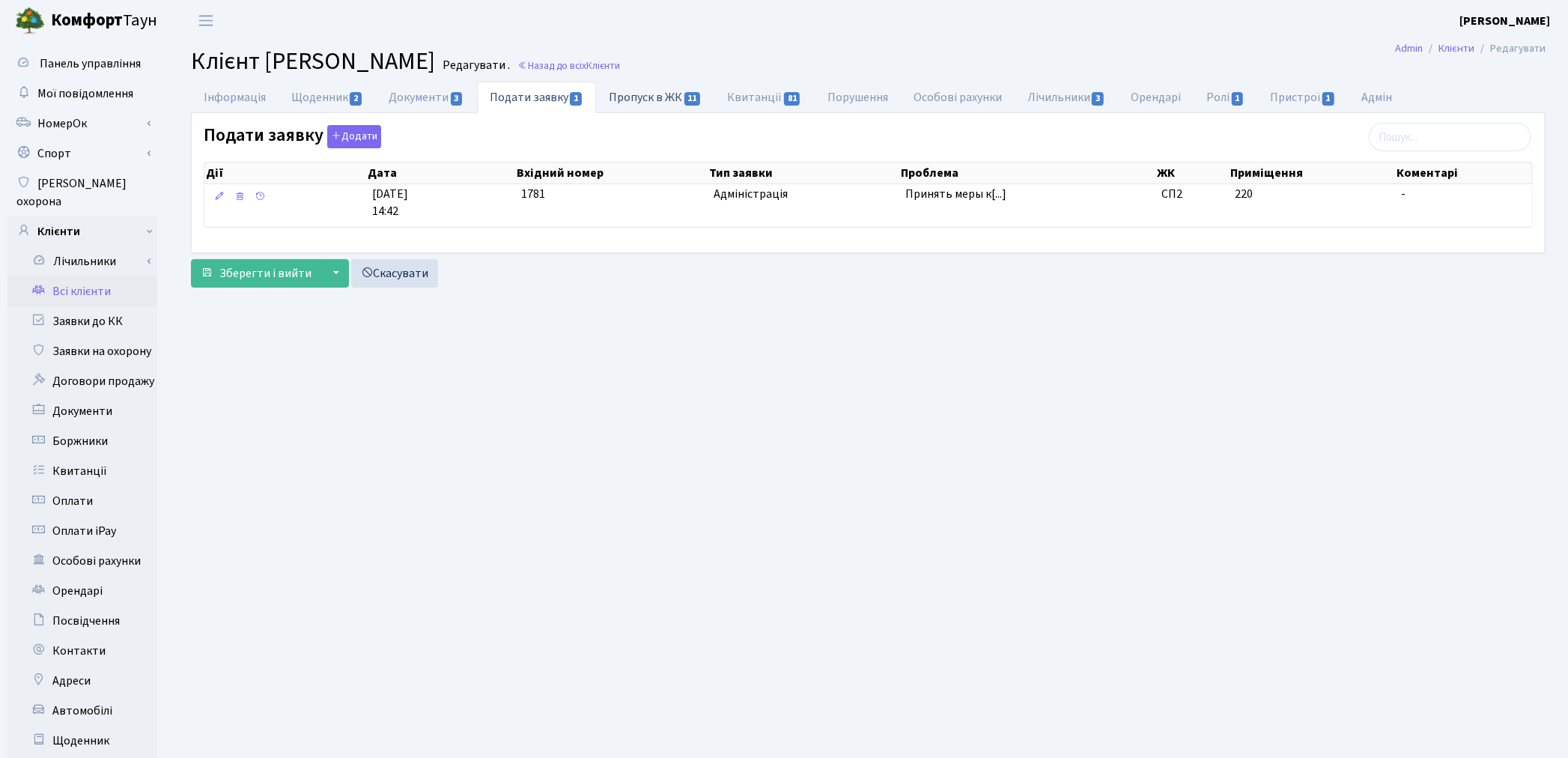
click at [662, 102] on link "Пропуск в ЖК 11" at bounding box center [655, 97] width 119 height 31
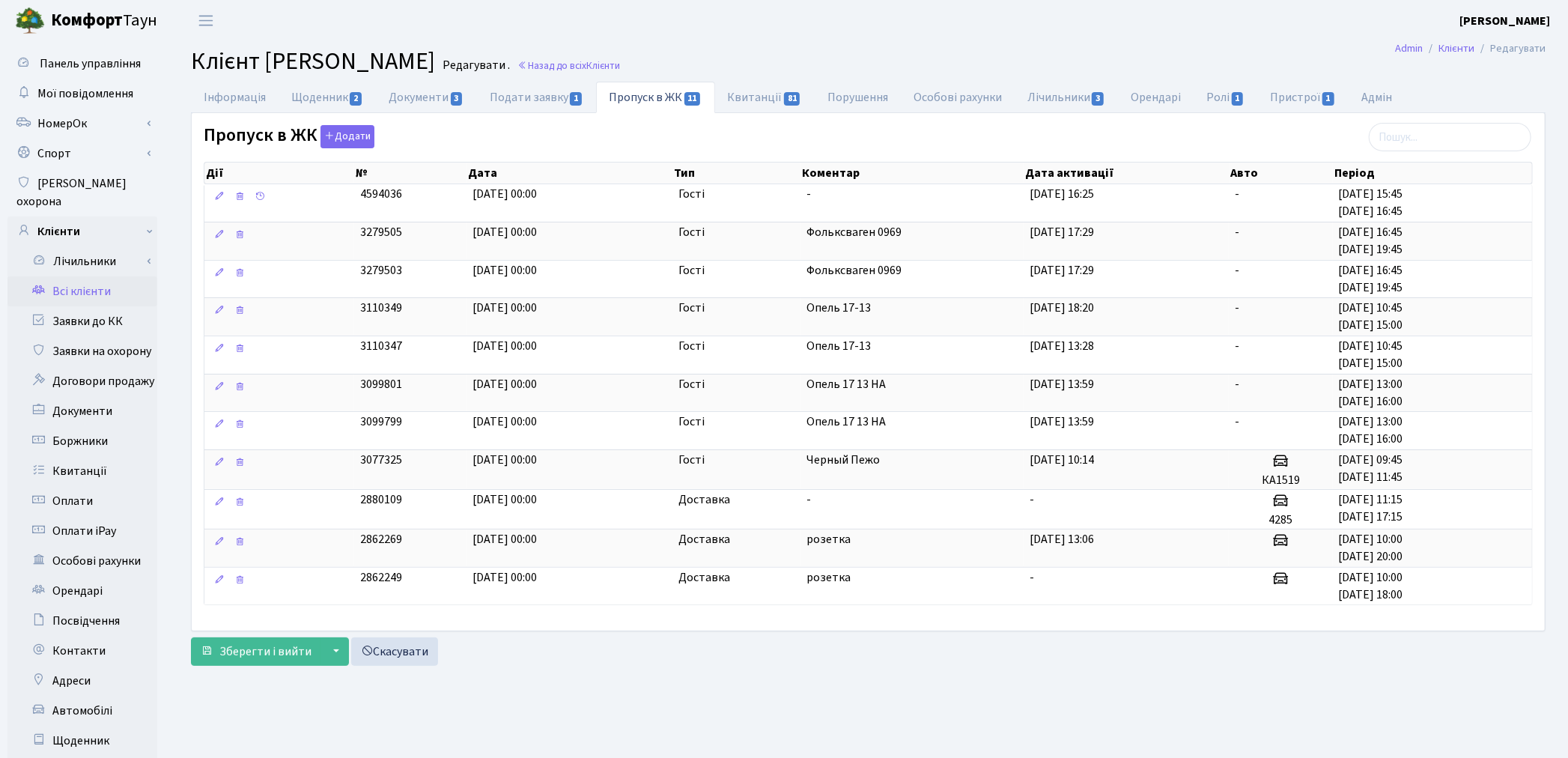
click at [79, 277] on link "Всі клієнти" at bounding box center [82, 291] width 150 height 30
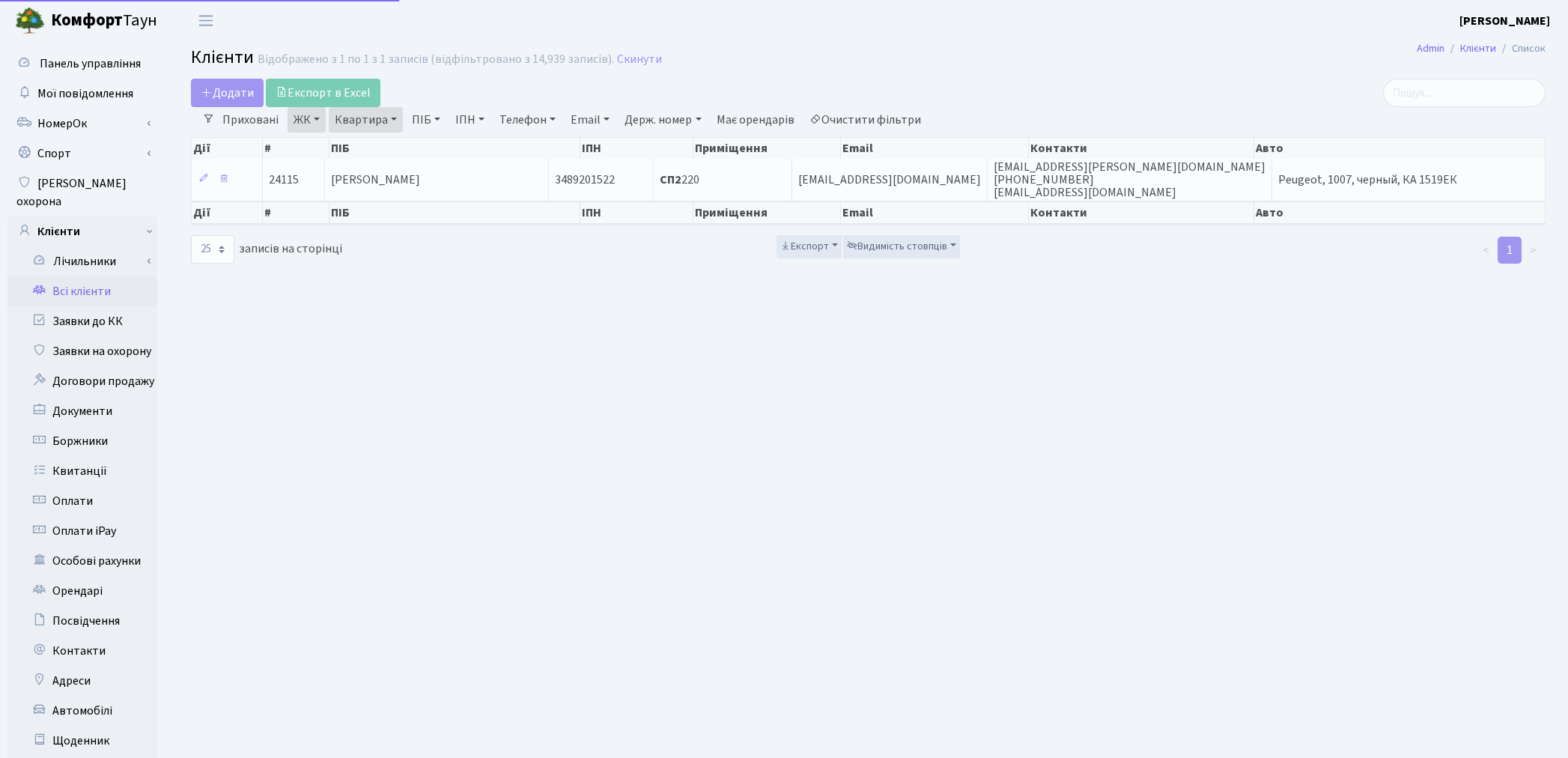
select select "25"
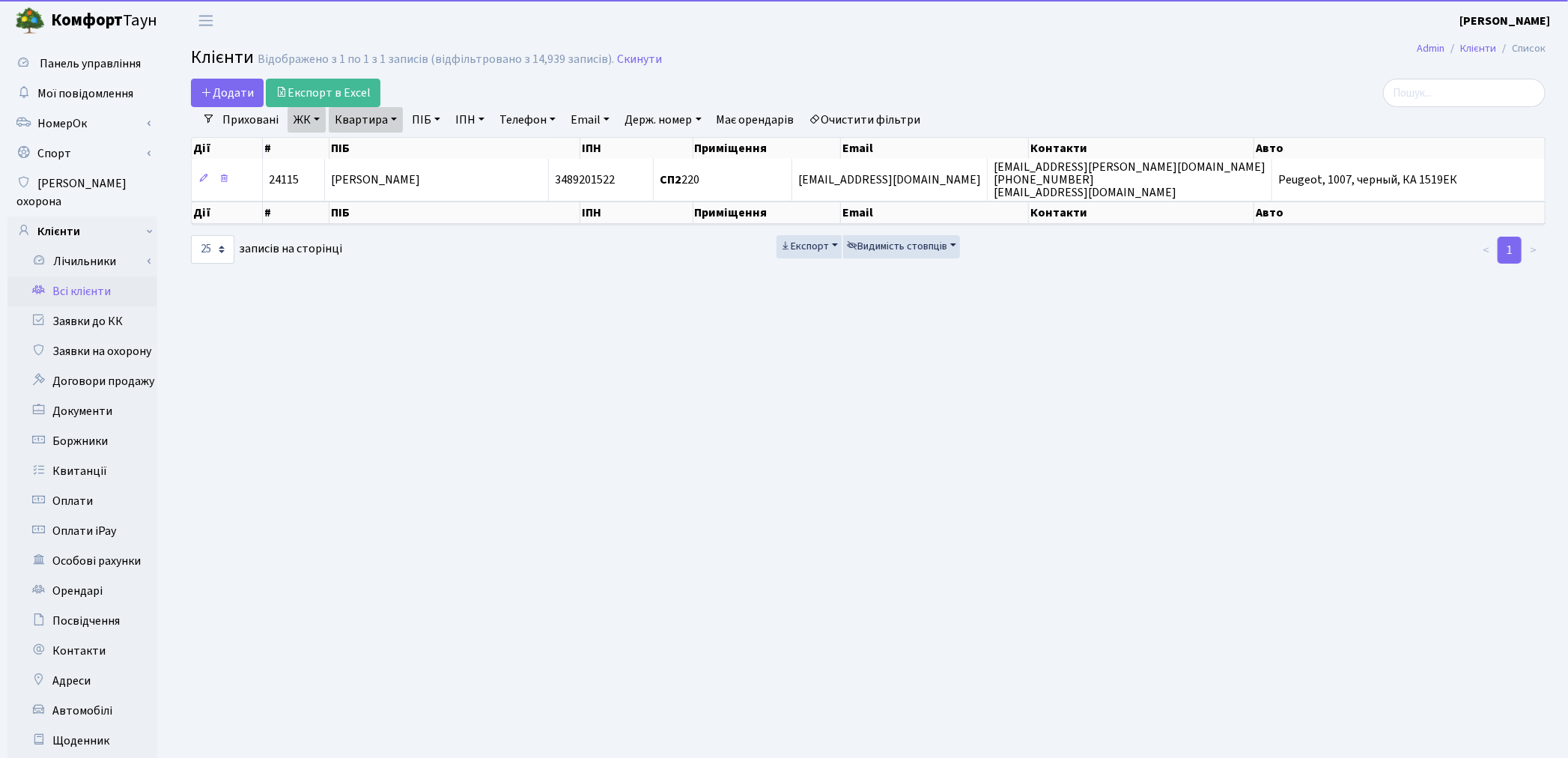
click at [380, 124] on link "Квартира" at bounding box center [365, 120] width 74 height 25
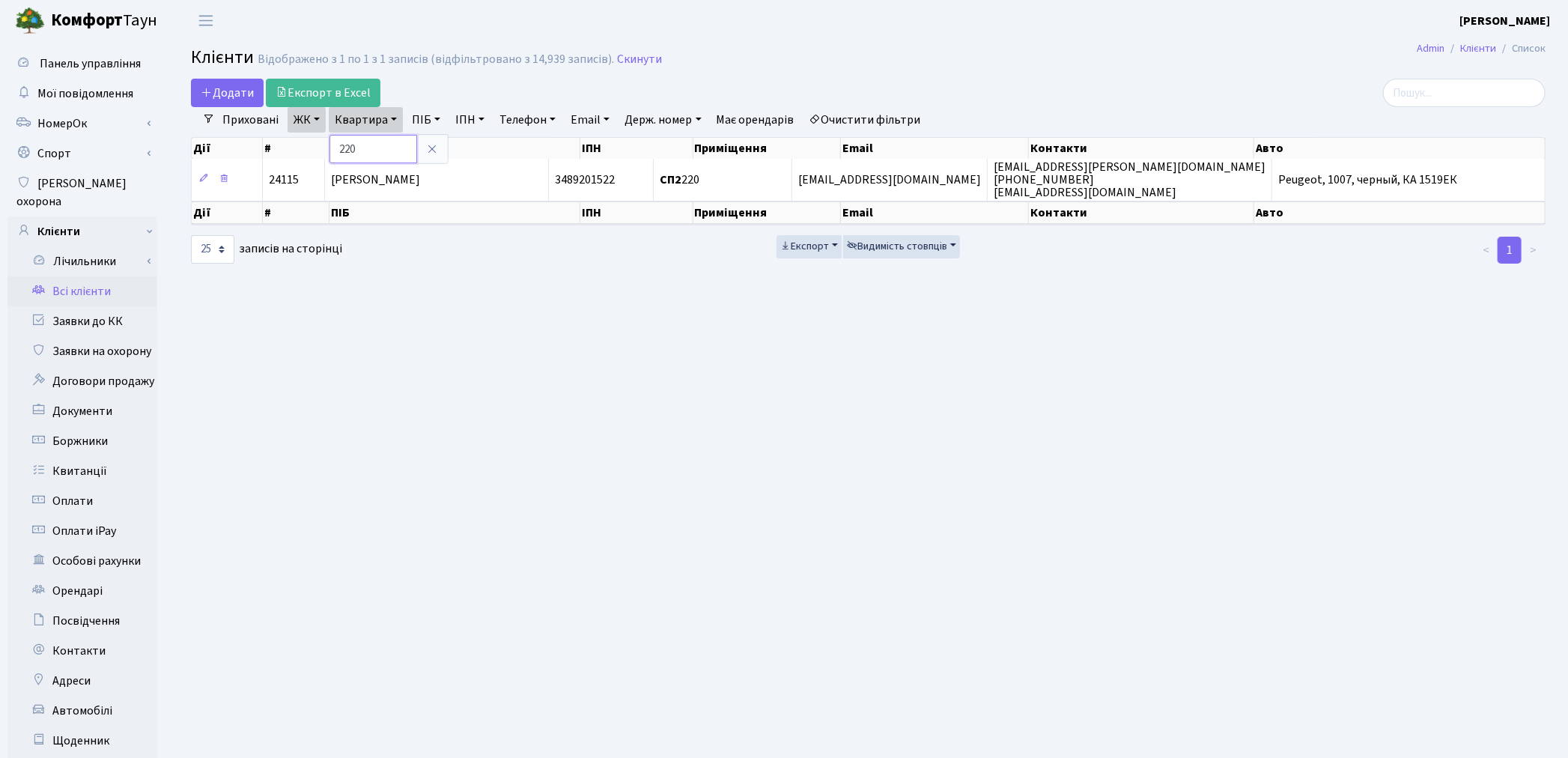
click at [380, 138] on input "220" at bounding box center [373, 149] width 88 height 28
type input "230"
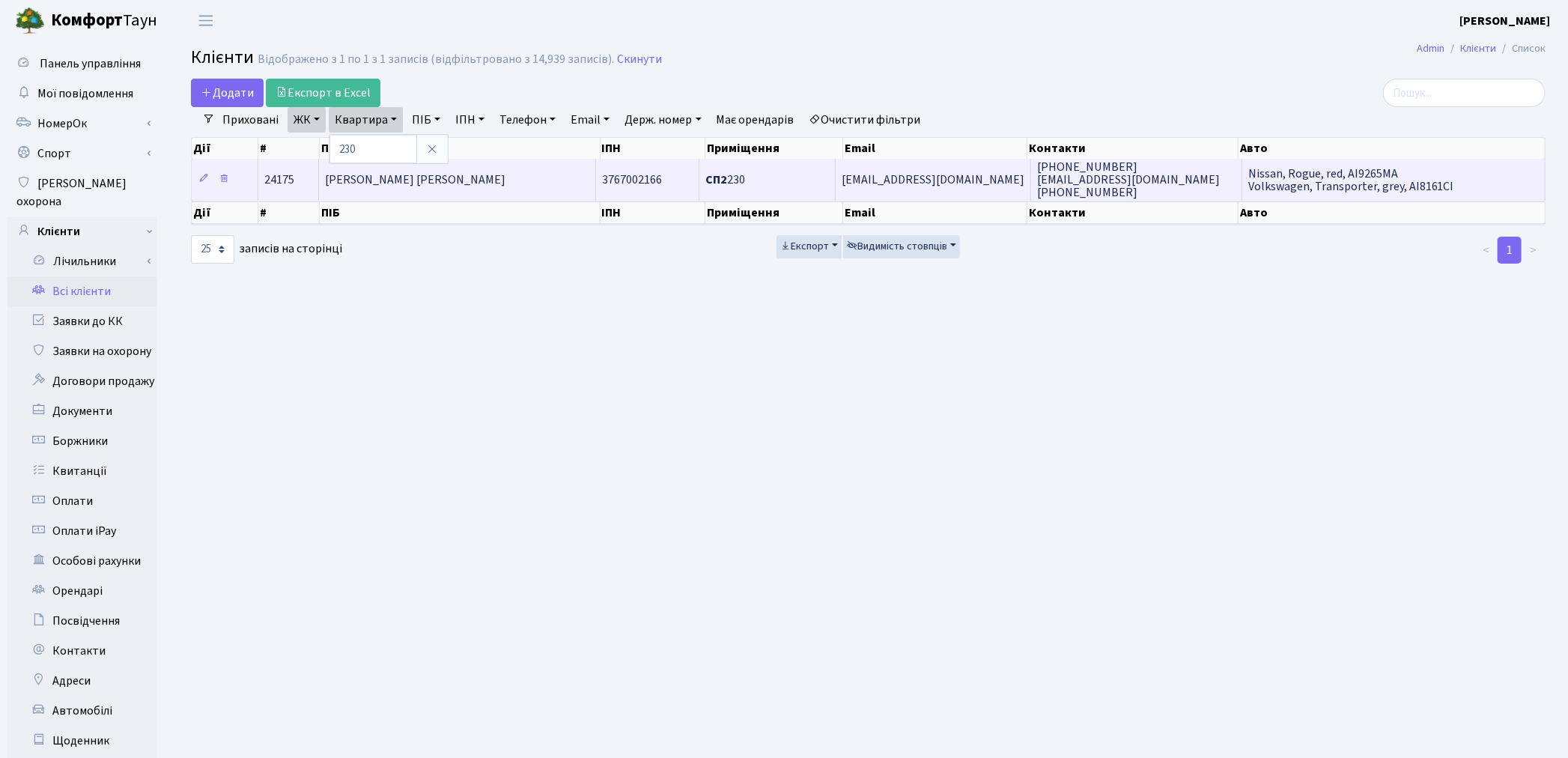
click at [387, 187] on td "[PERSON_NAME] [PERSON_NAME]" at bounding box center [458, 179] width 276 height 41
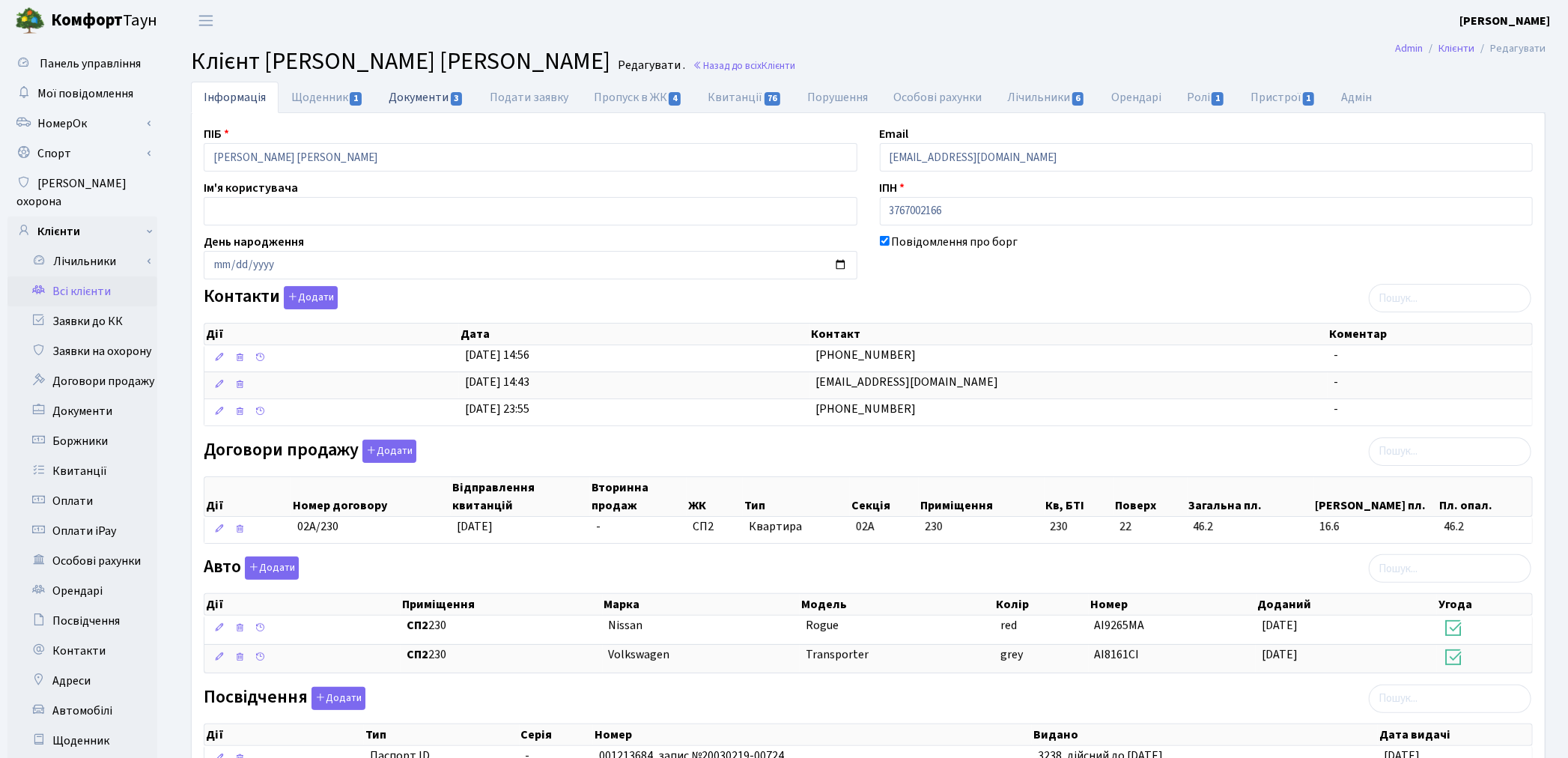
click at [423, 100] on link "Документи 3" at bounding box center [426, 97] width 100 height 31
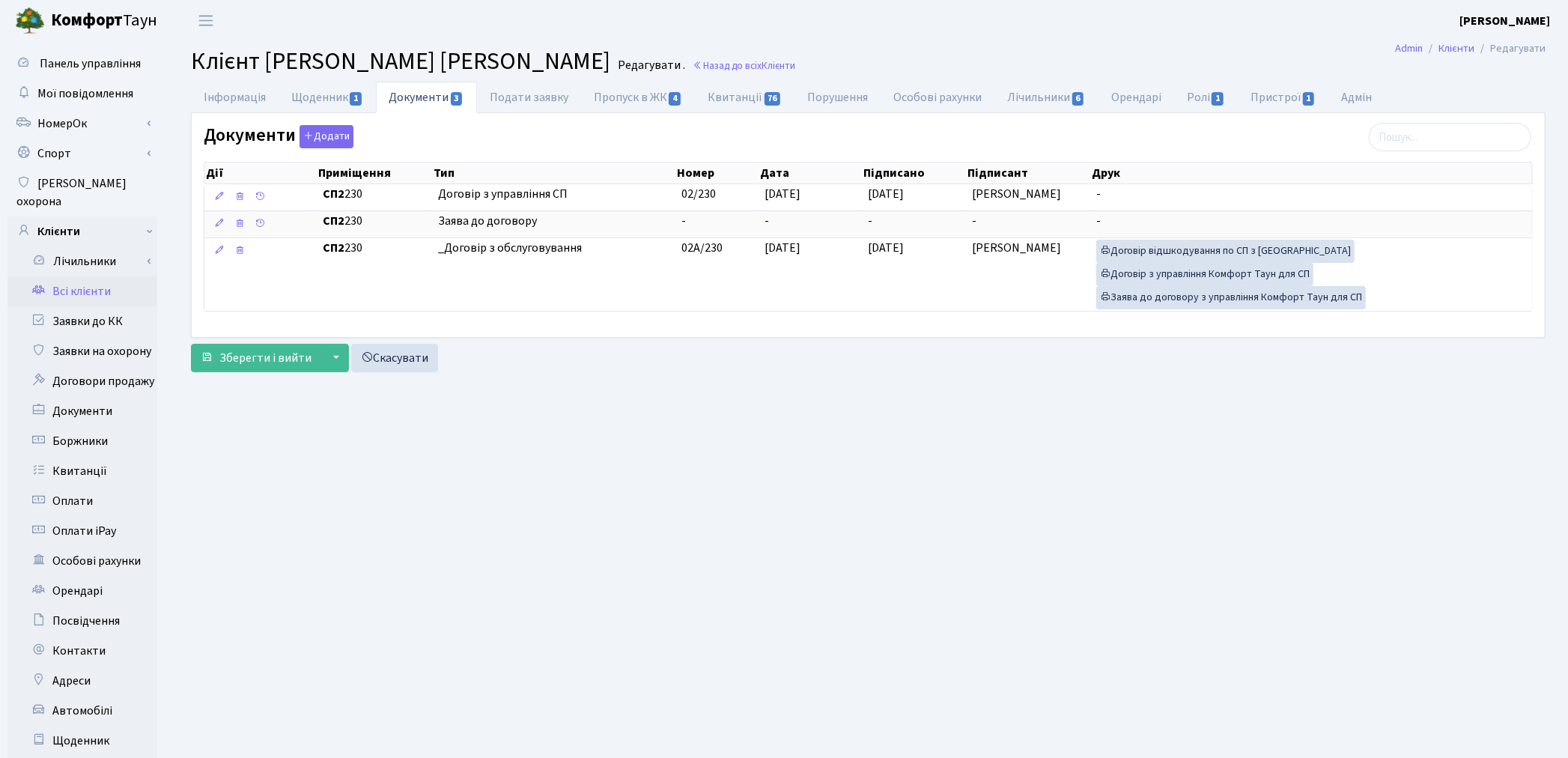
click at [397, 686] on main "Admin Клієнти Редагувати Клієнт Лаціннікова Дар'я Володимирівна Редагувати . На…" at bounding box center [868, 477] width 1400 height 872
click at [625, 99] on link "Пропуск в ЖК 4" at bounding box center [638, 97] width 114 height 31
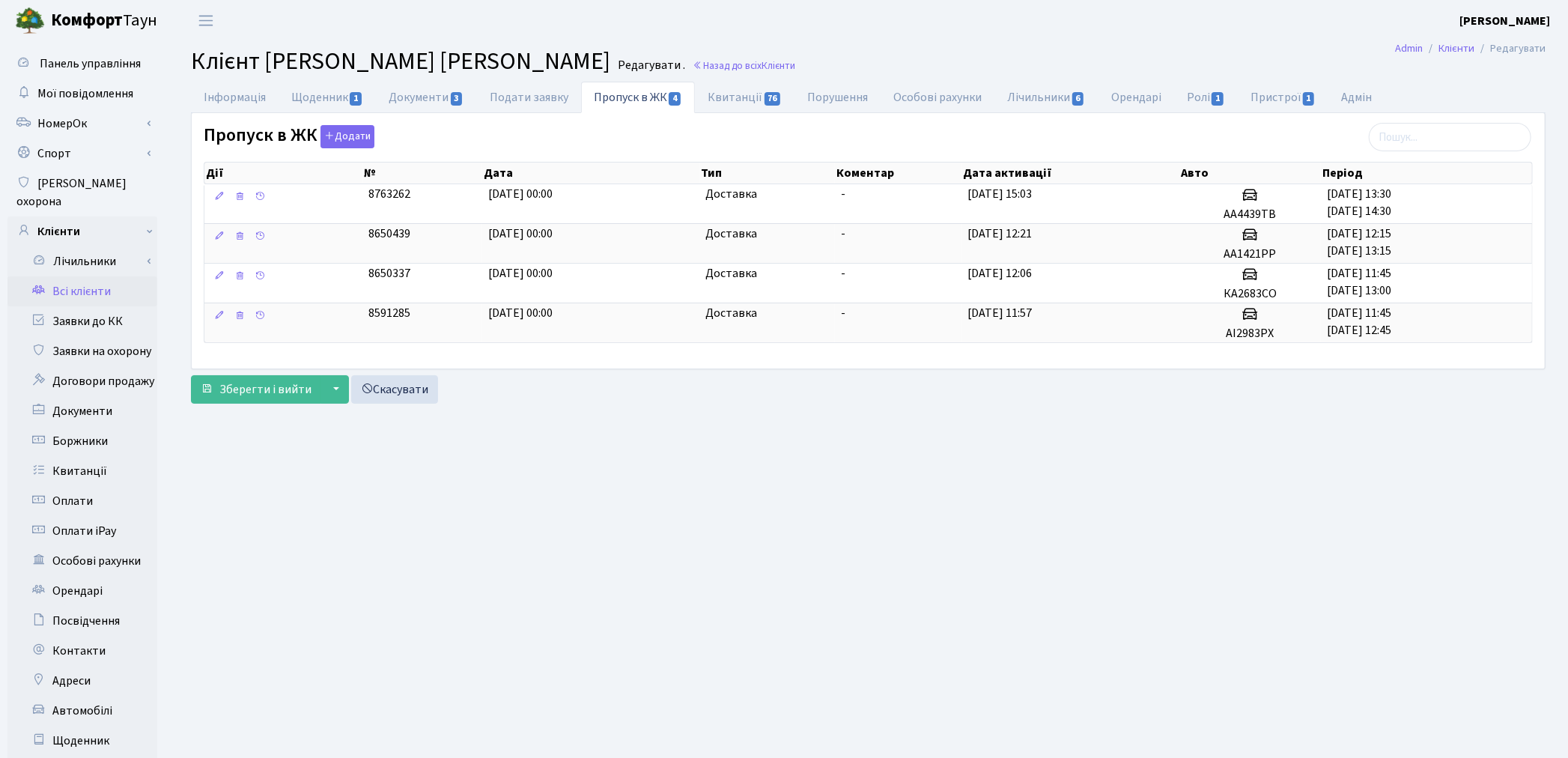
click at [100, 279] on link "Всі клієнти" at bounding box center [82, 291] width 150 height 30
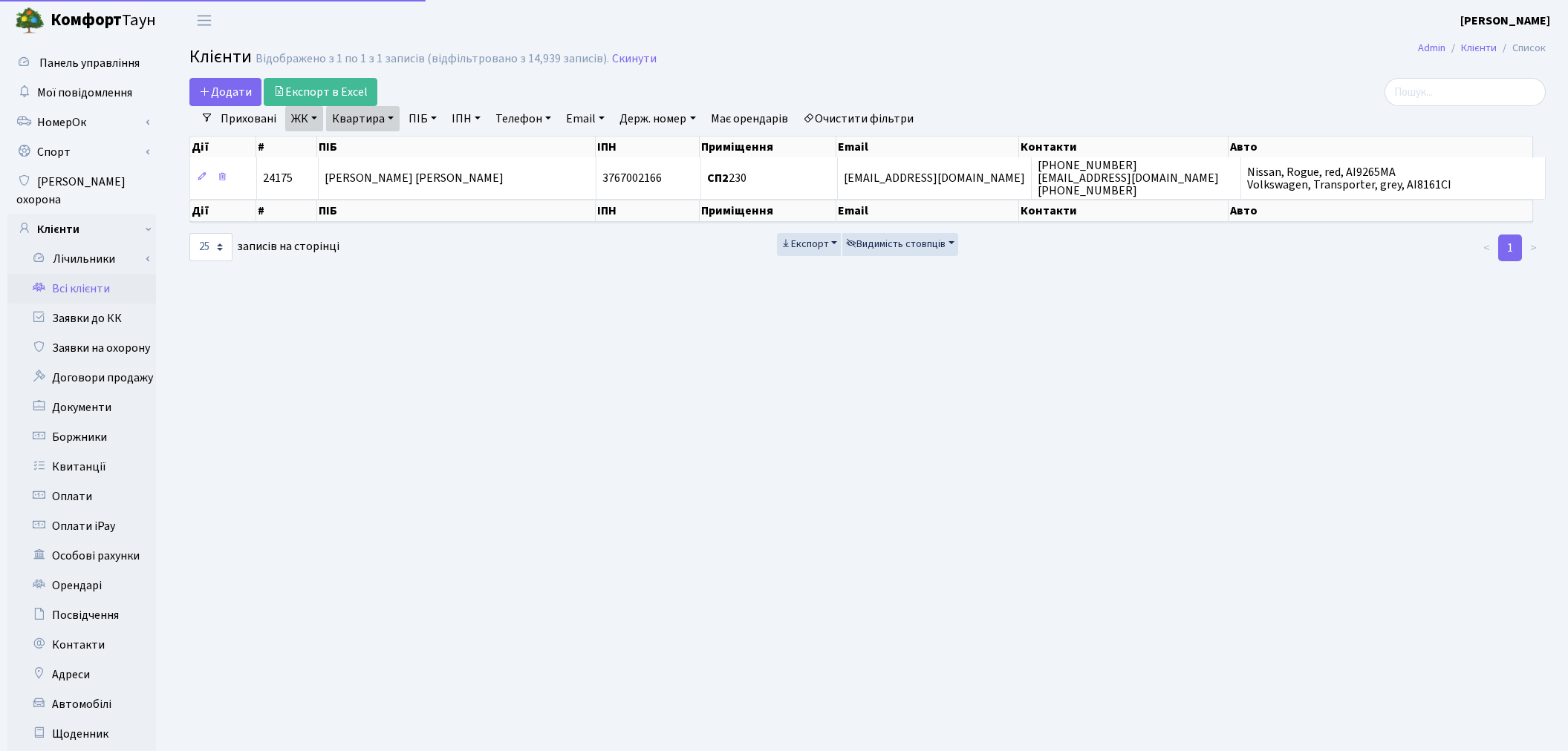
select select "25"
click at [380, 128] on link "Квартира" at bounding box center [362, 118] width 73 height 25
click at [383, 146] on input "230" at bounding box center [370, 147] width 87 height 28
type input "2"
type input "341"
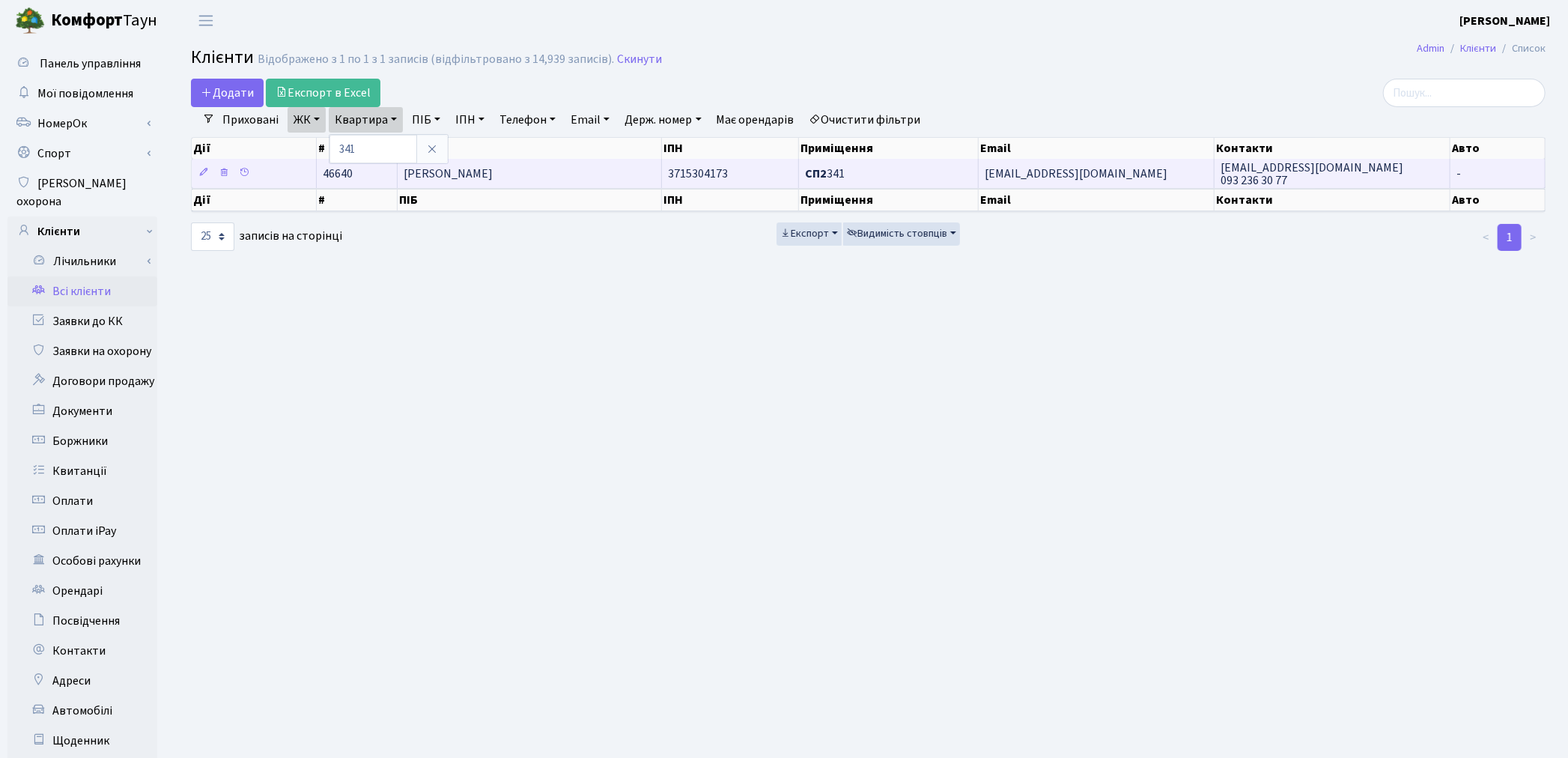
click at [484, 175] on span "[PERSON_NAME]" at bounding box center [449, 174] width 89 height 16
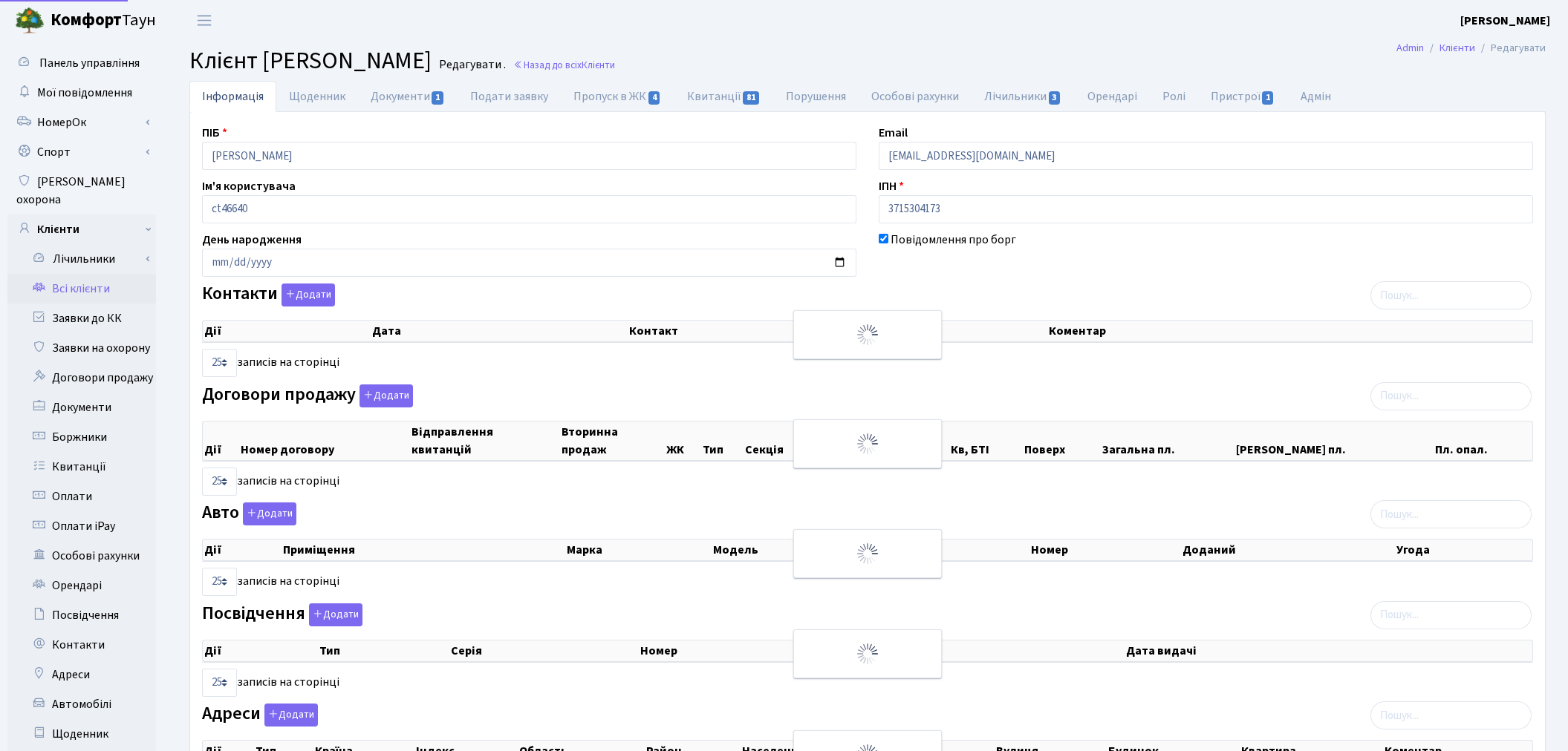
select select "25"
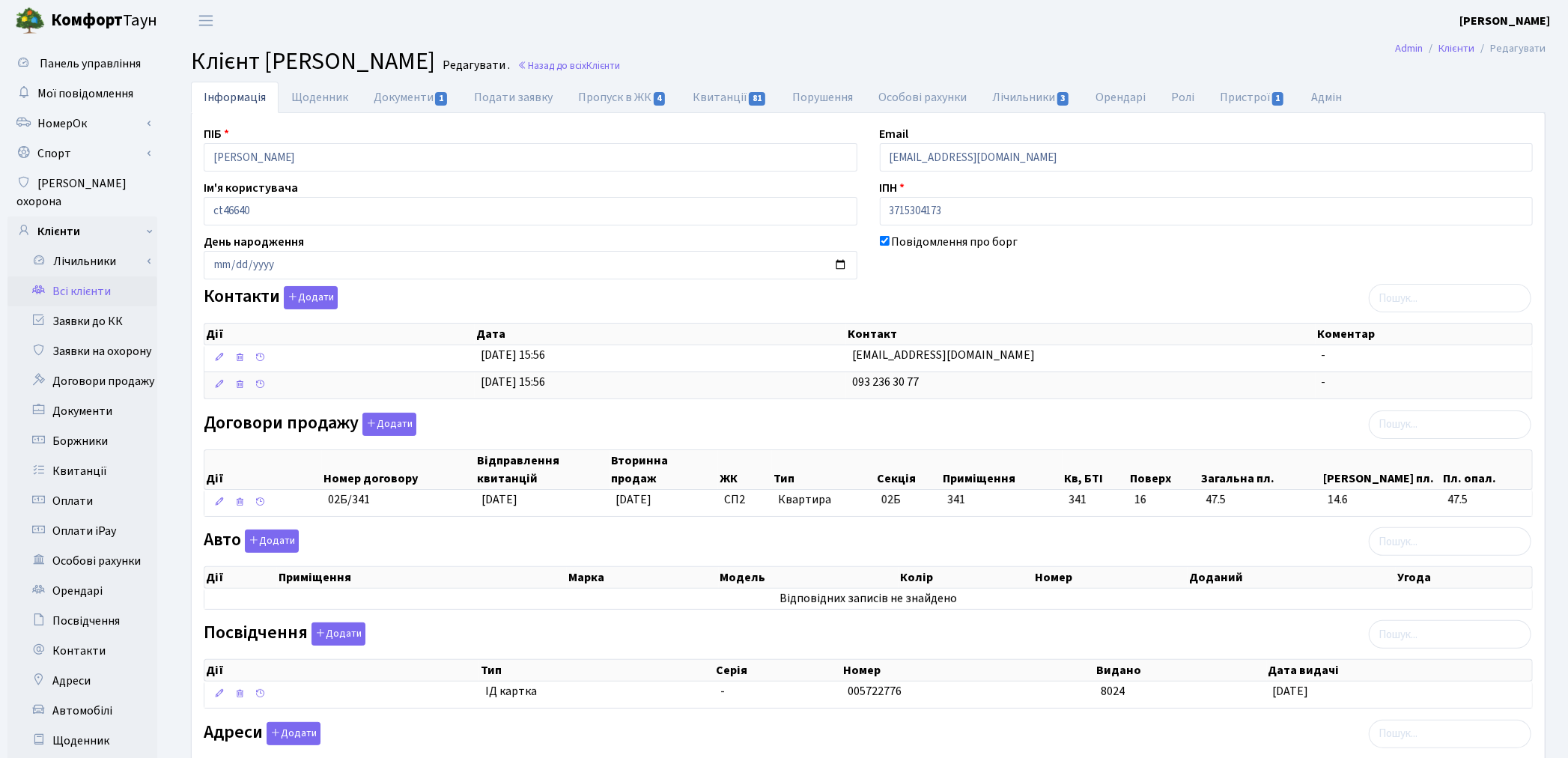
click at [99, 277] on link "Всі клієнти" at bounding box center [82, 291] width 150 height 30
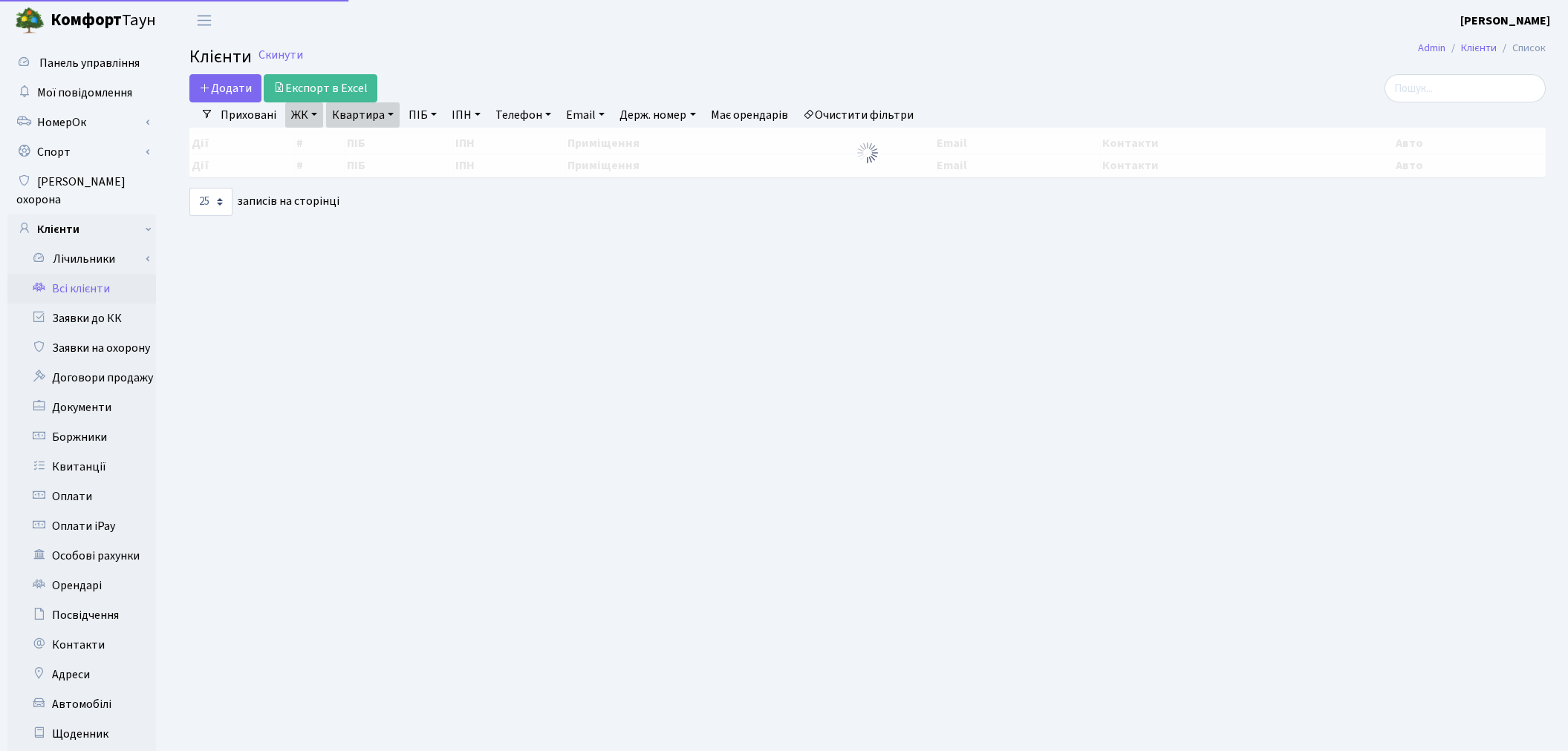
select select "25"
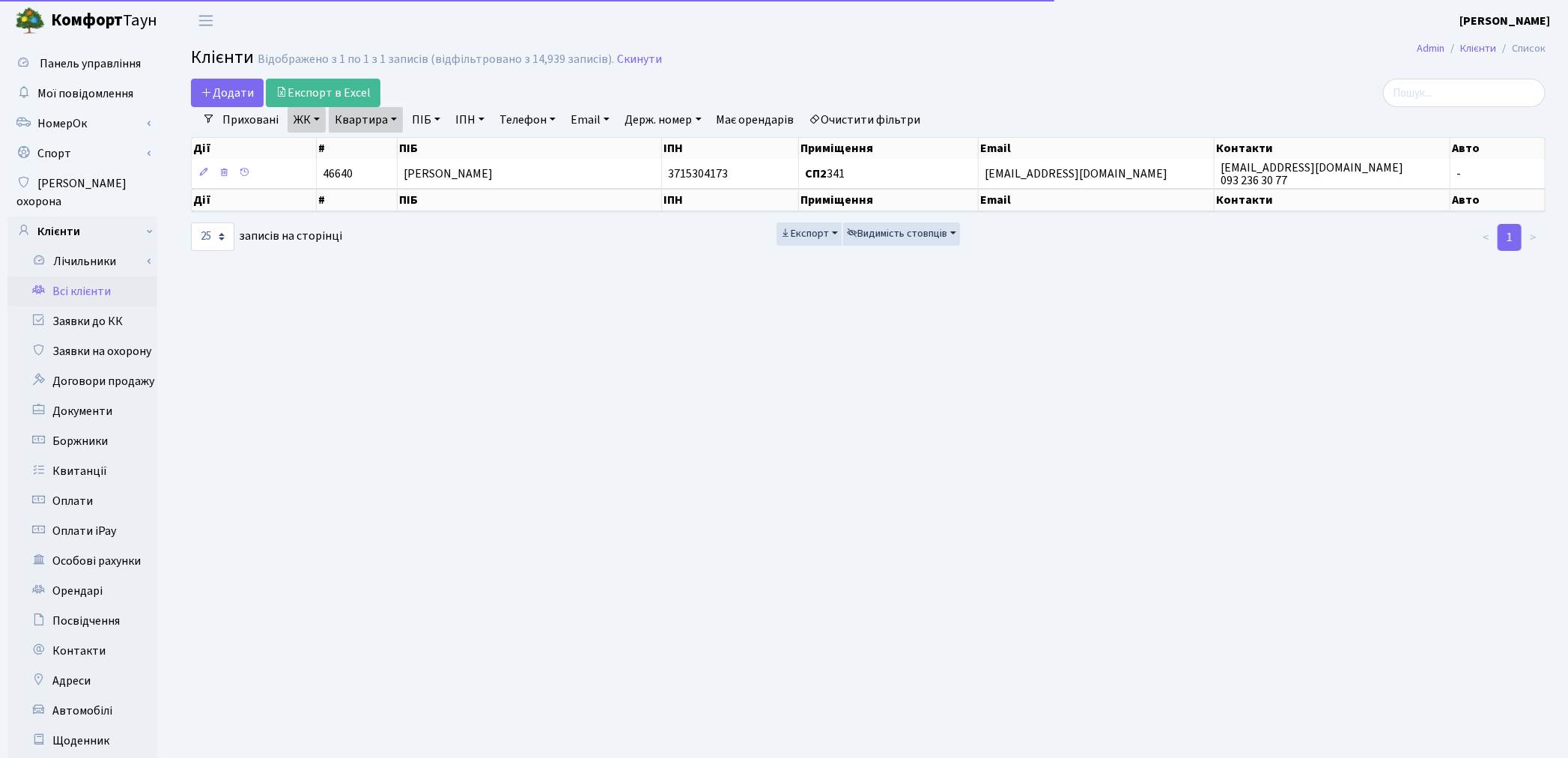
click at [358, 121] on link "Квартира" at bounding box center [365, 120] width 74 height 25
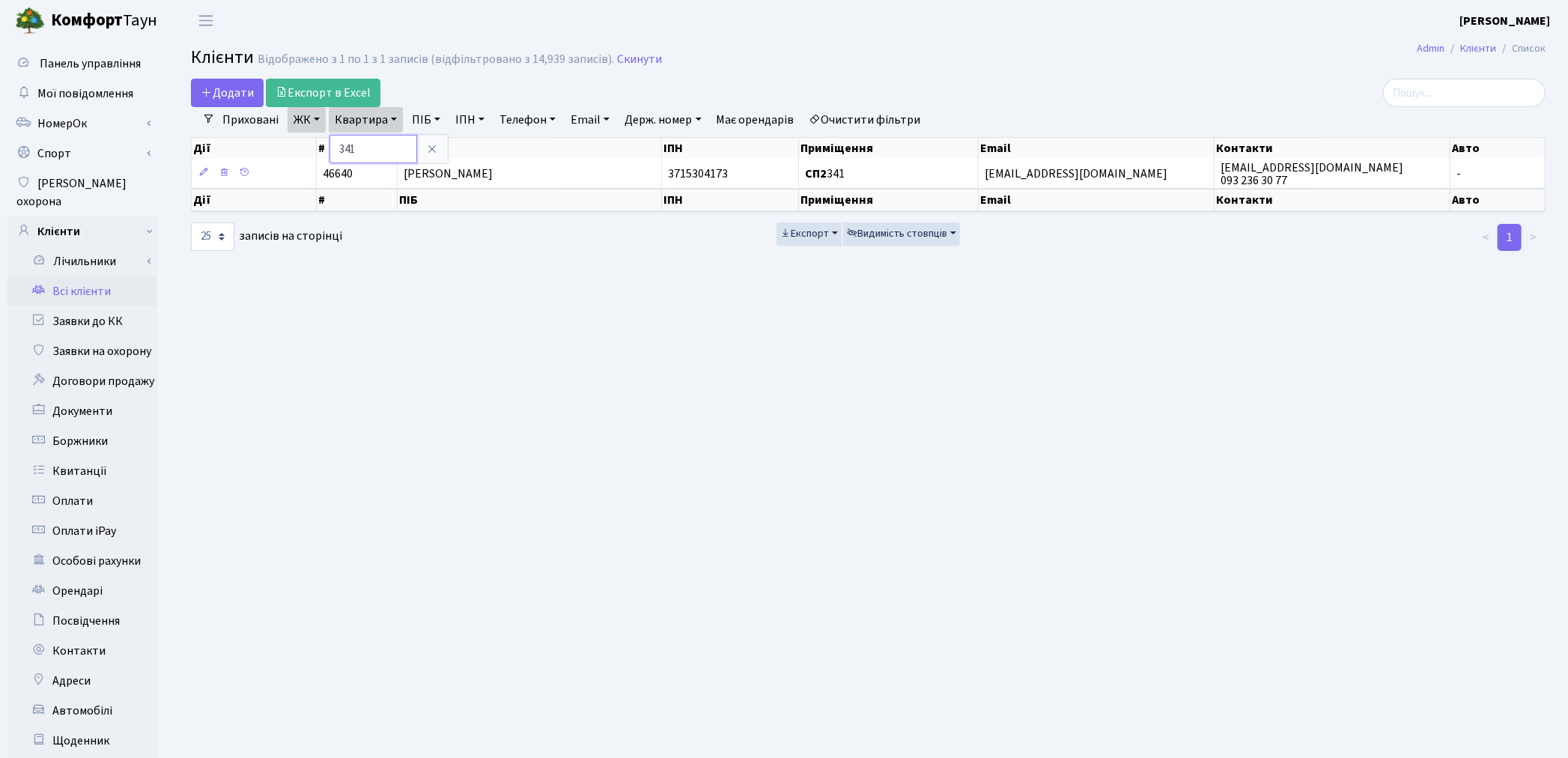
click at [367, 139] on input "341" at bounding box center [373, 149] width 88 height 28
type input "376"
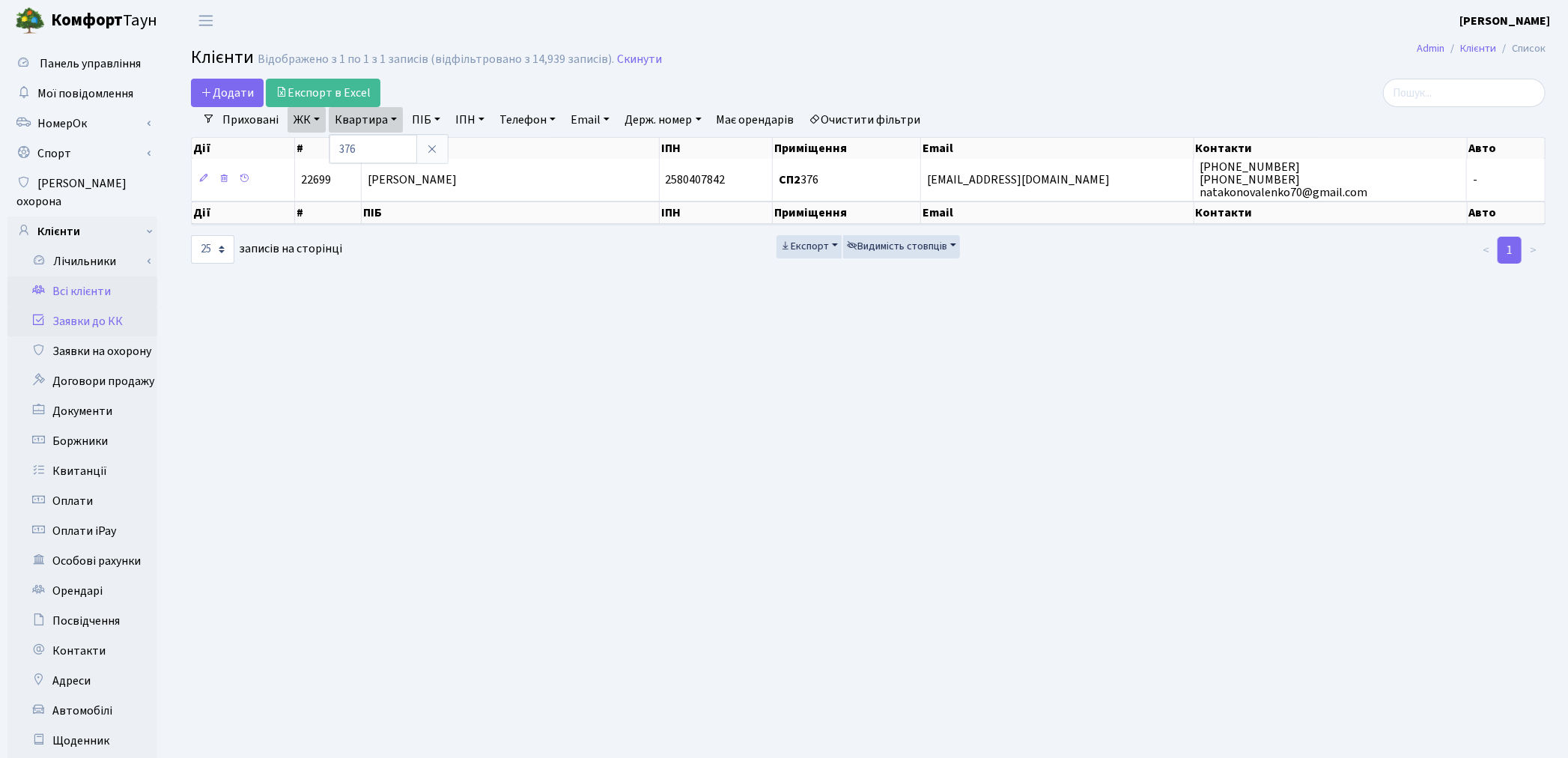
click at [77, 307] on link "Заявки до КК" at bounding box center [82, 321] width 150 height 30
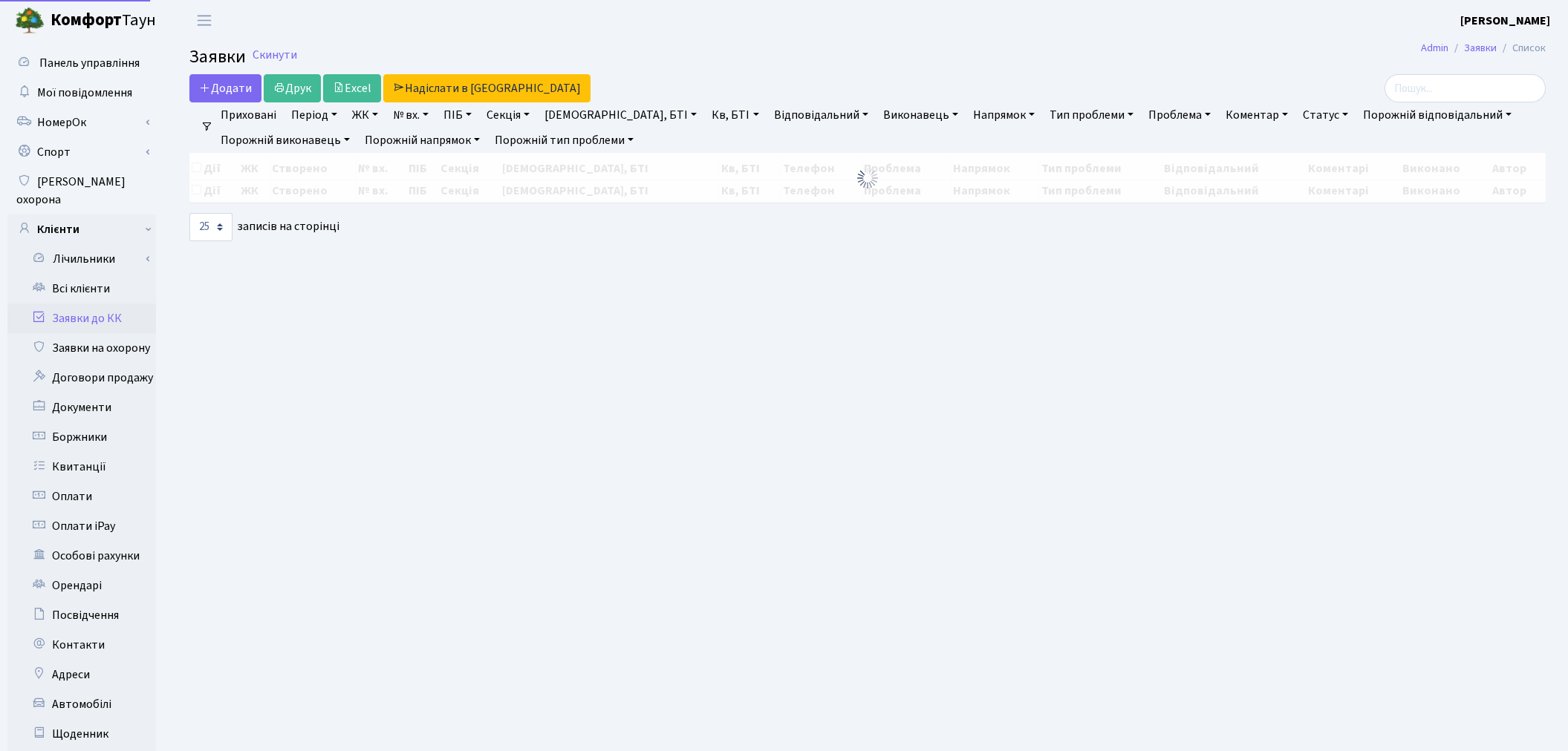
select select "25"
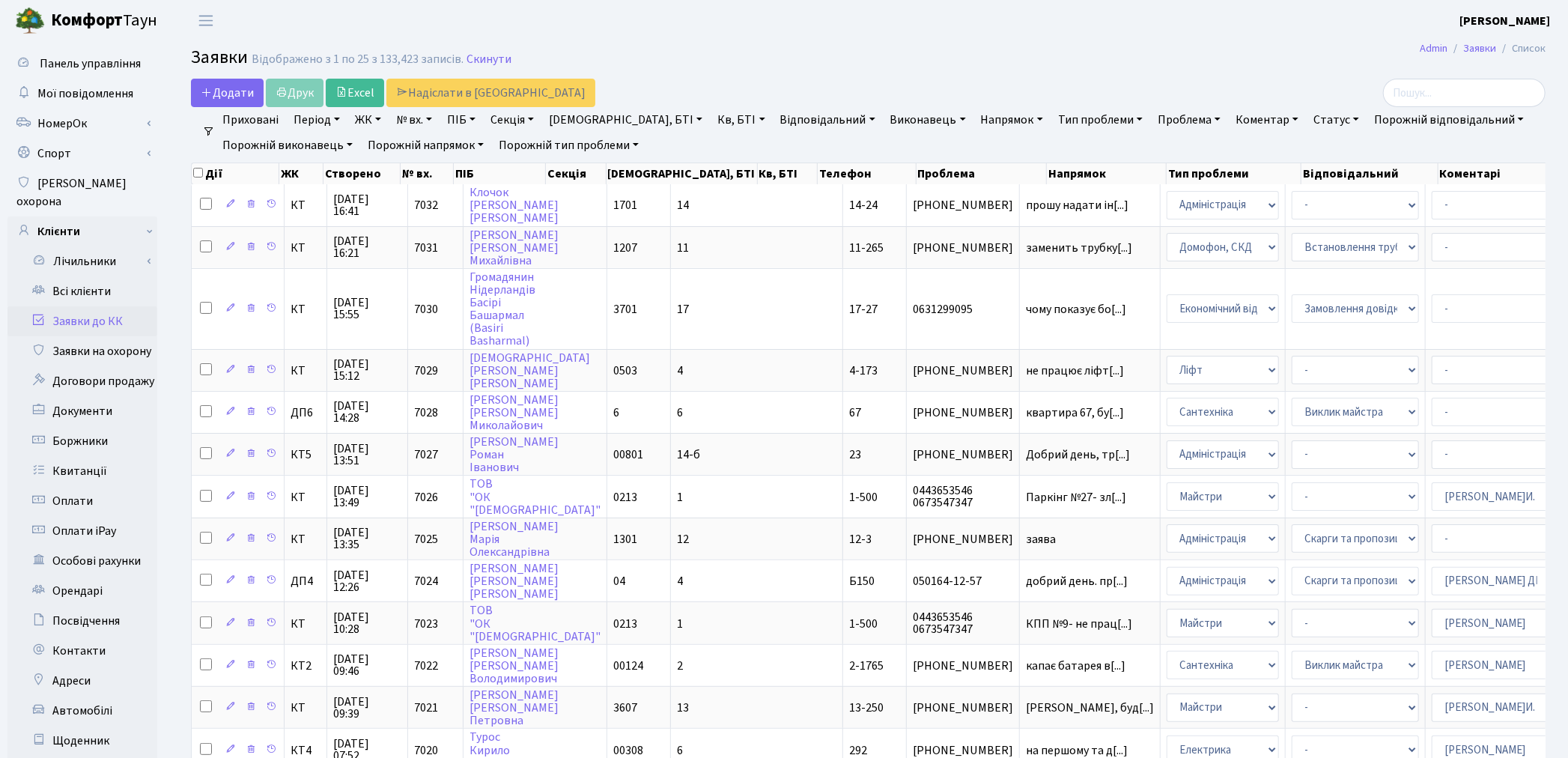
click at [711, 120] on link "Кв, БТІ" at bounding box center [741, 120] width 59 height 25
type input "3-370"
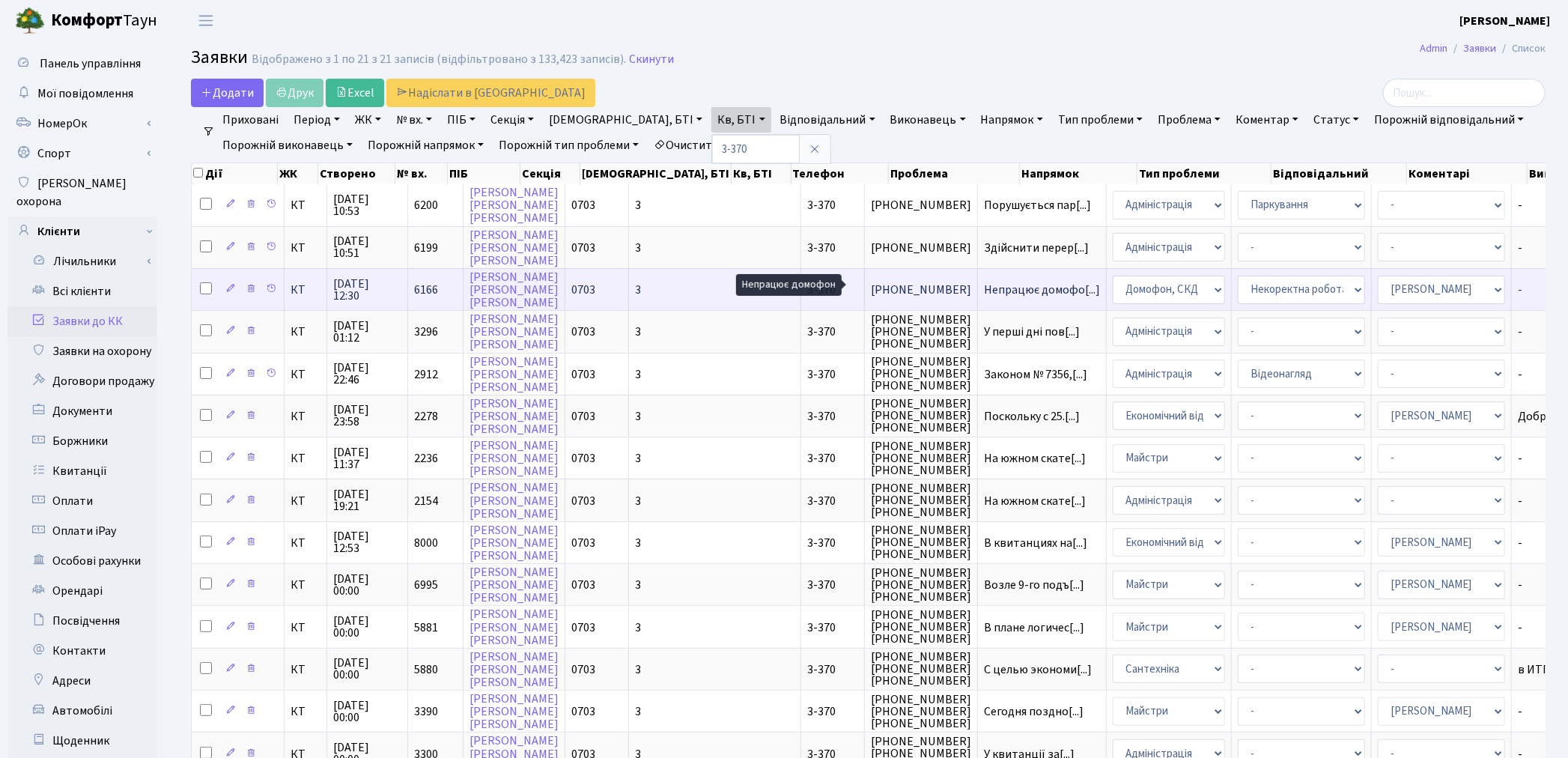
click at [984, 287] on span "Непрацює домофо[...]" at bounding box center [1042, 290] width 116 height 16
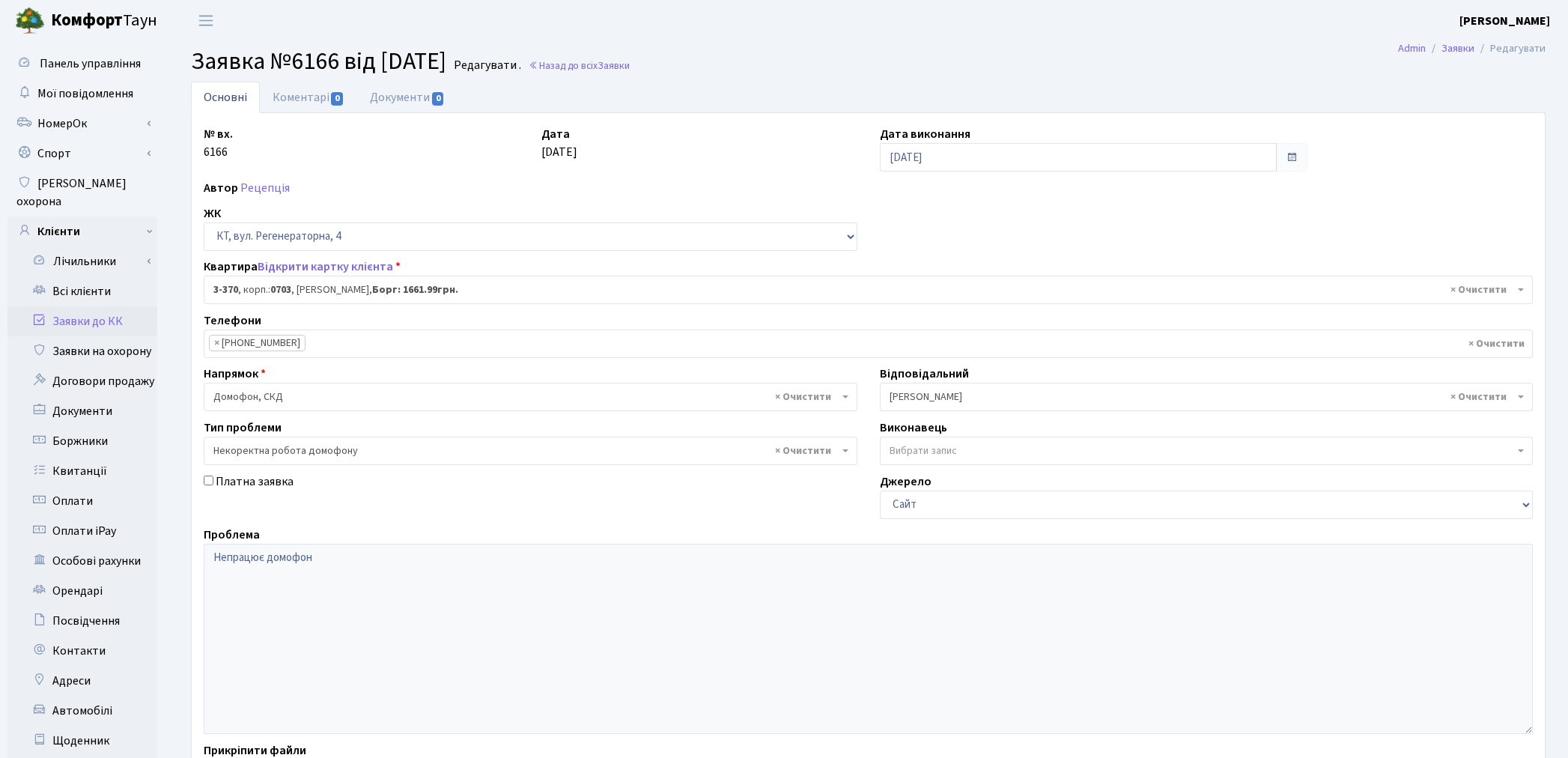
select select "1588"
select select "38"
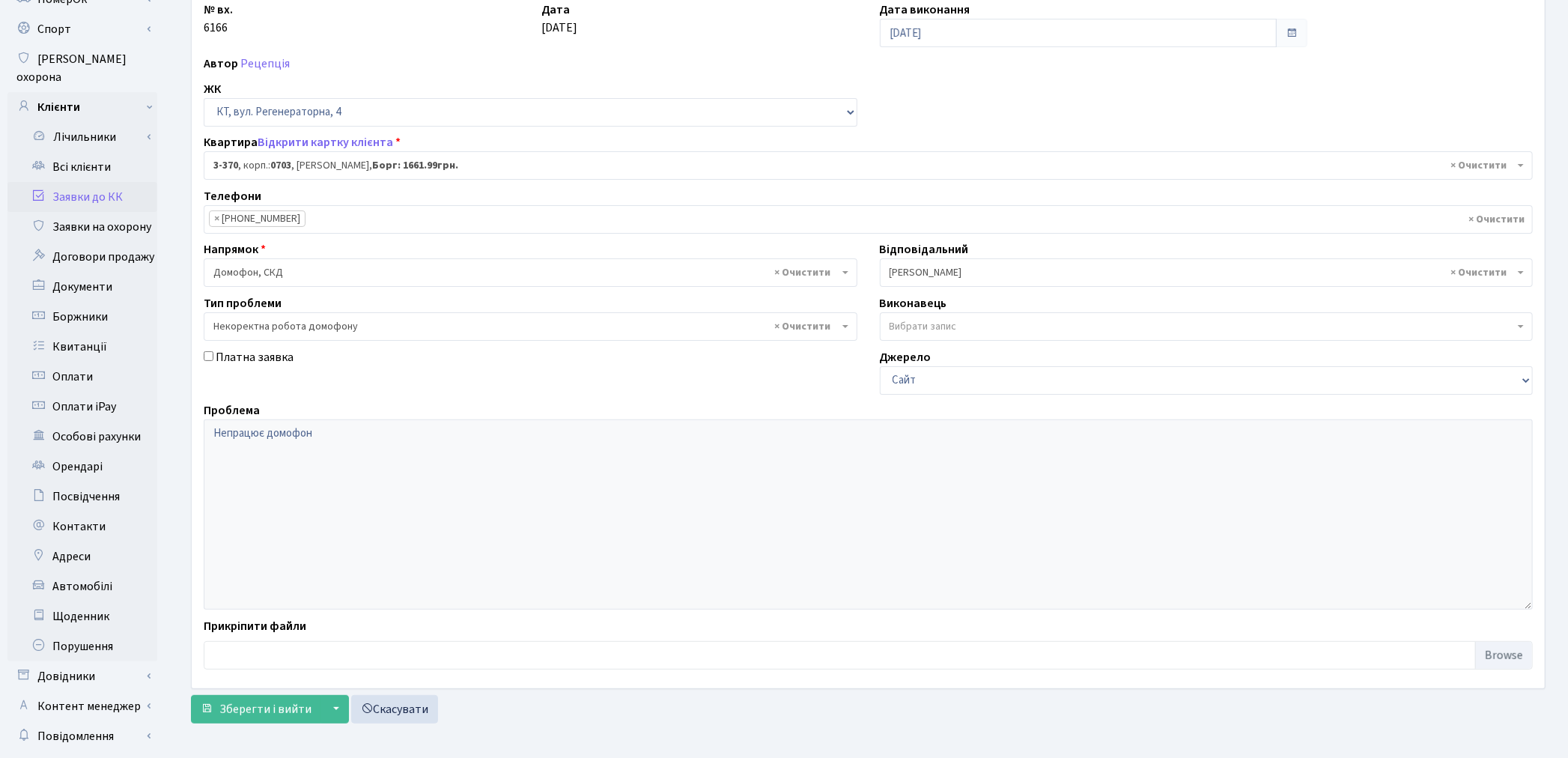
scroll to position [174, 0]
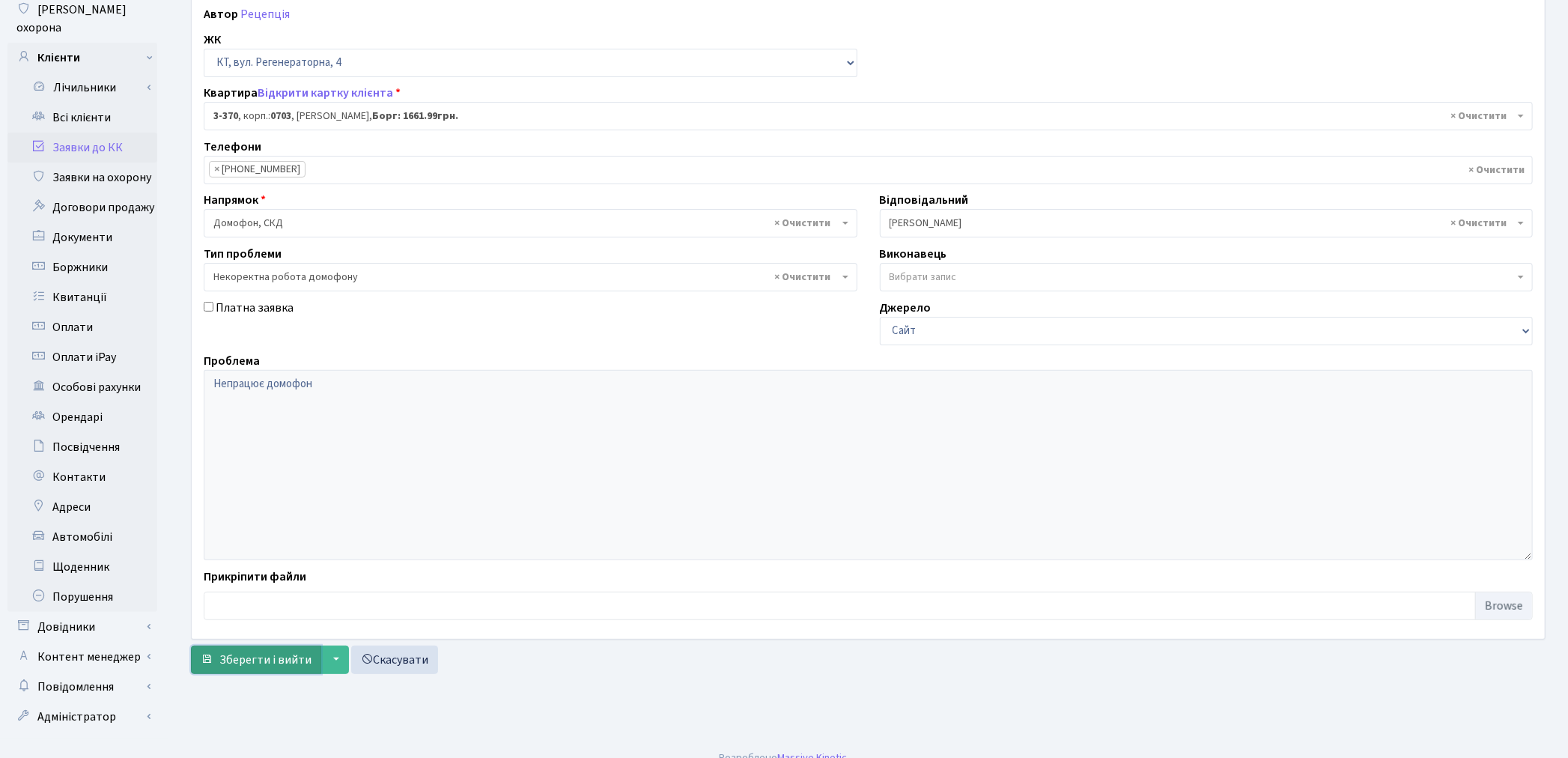
click at [263, 665] on span "Зберегти і вийти" at bounding box center [265, 660] width 92 height 16
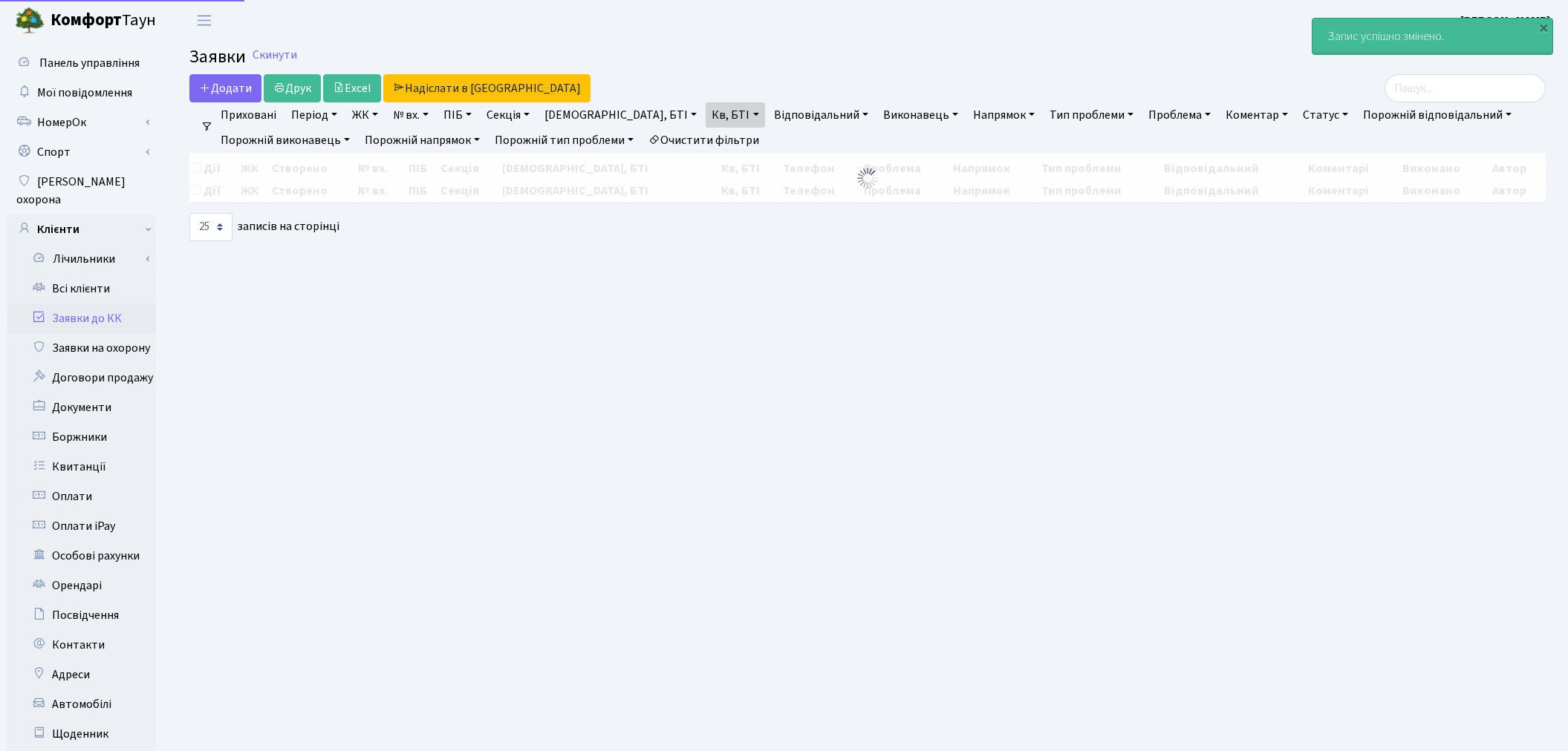
select select "25"
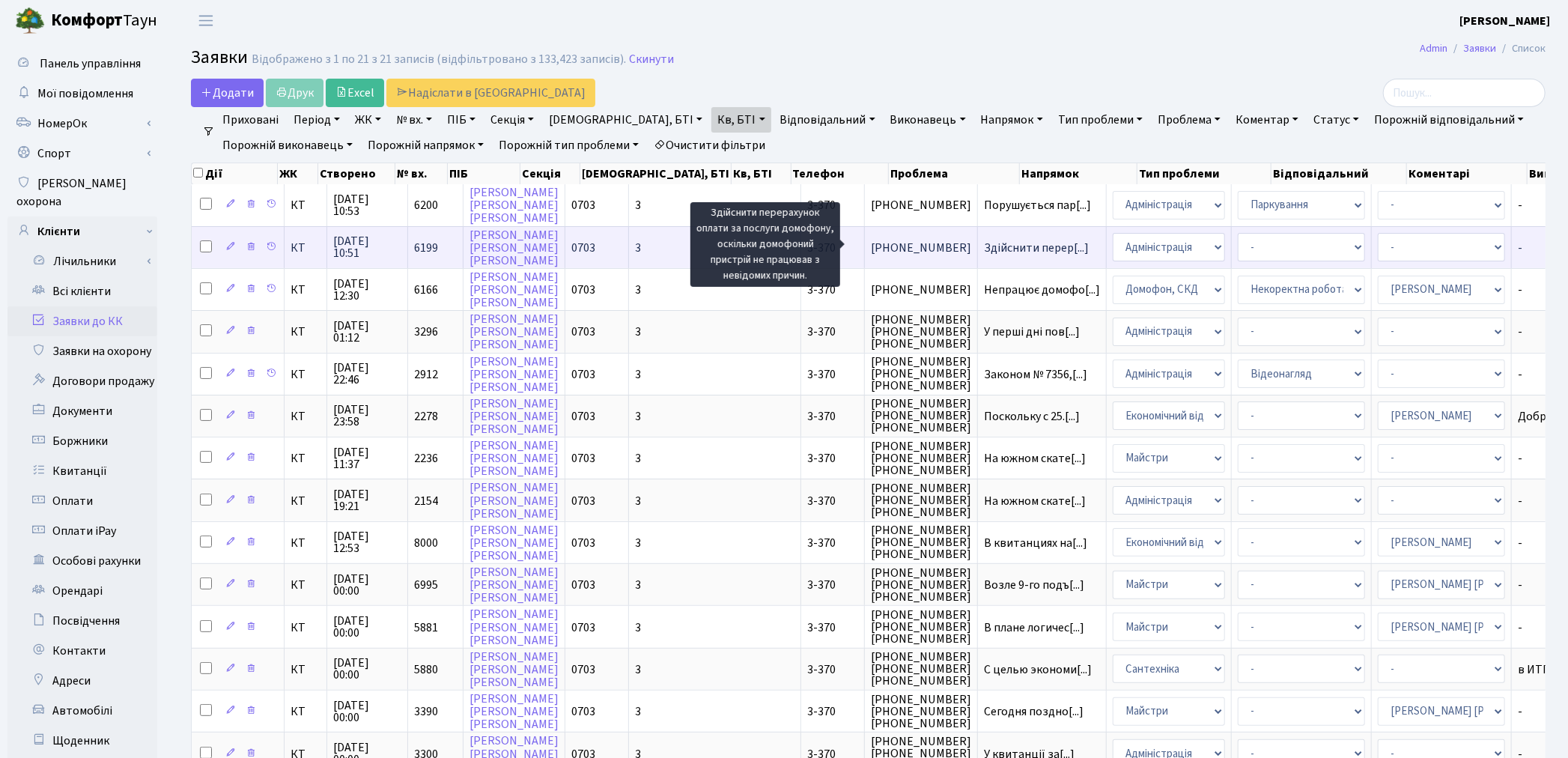
click at [984, 242] on span "Здійснити перер[...]" at bounding box center [1036, 248] width 105 height 16
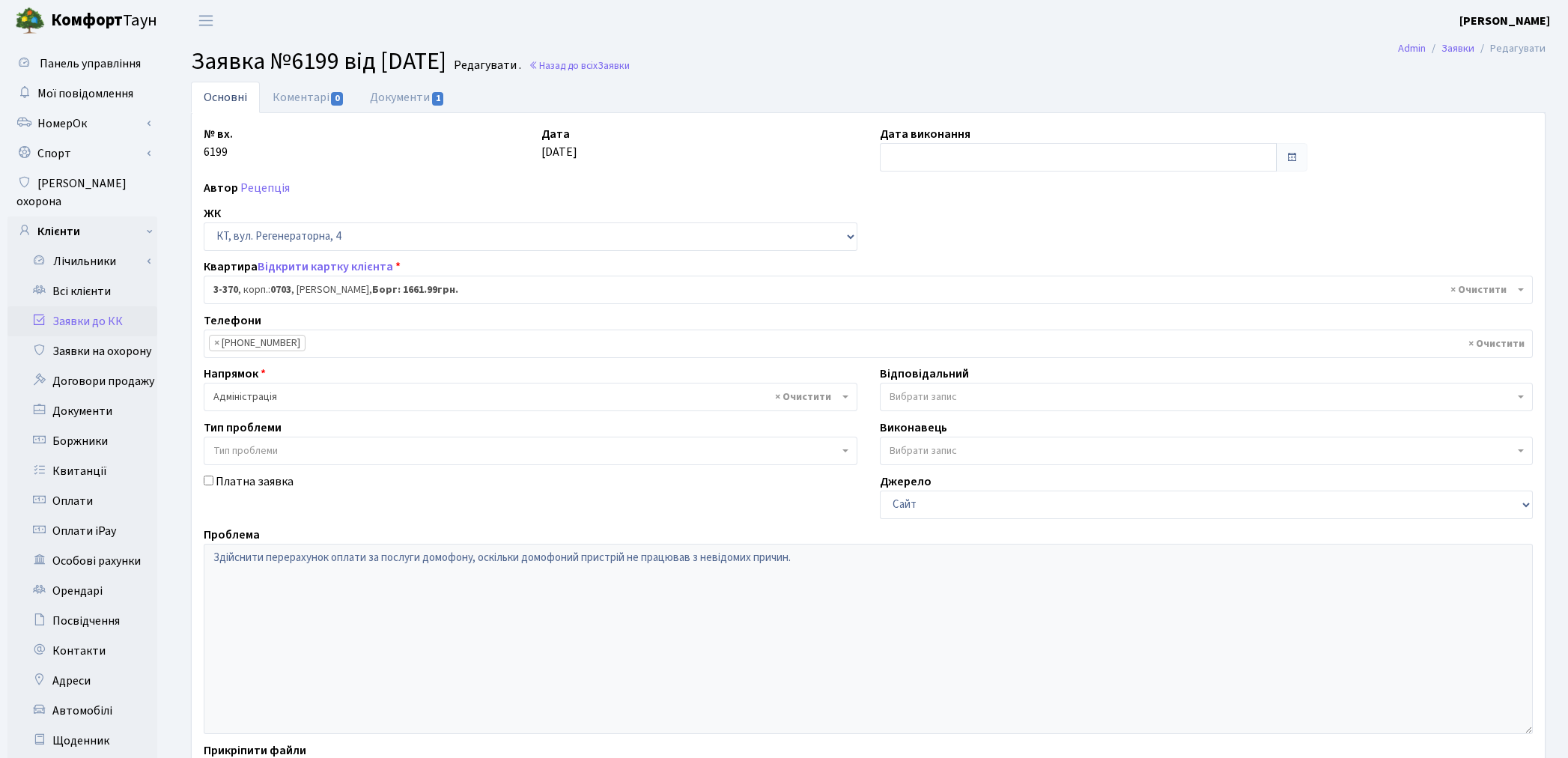
select select "1588"
click at [410, 91] on link "Документи 1" at bounding box center [406, 97] width 100 height 31
select select "25"
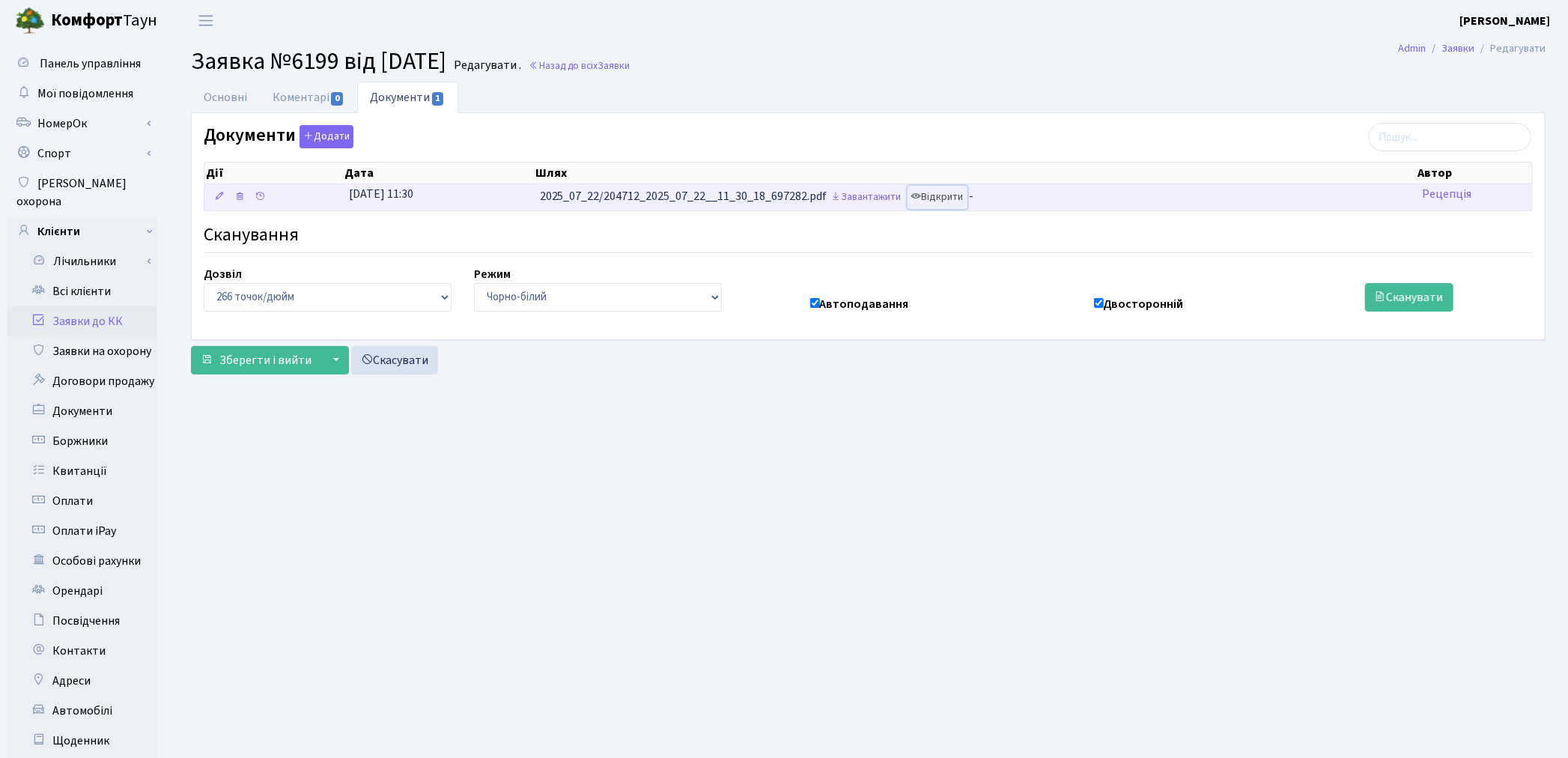
click at [954, 193] on link "Відкрити" at bounding box center [938, 197] width 60 height 24
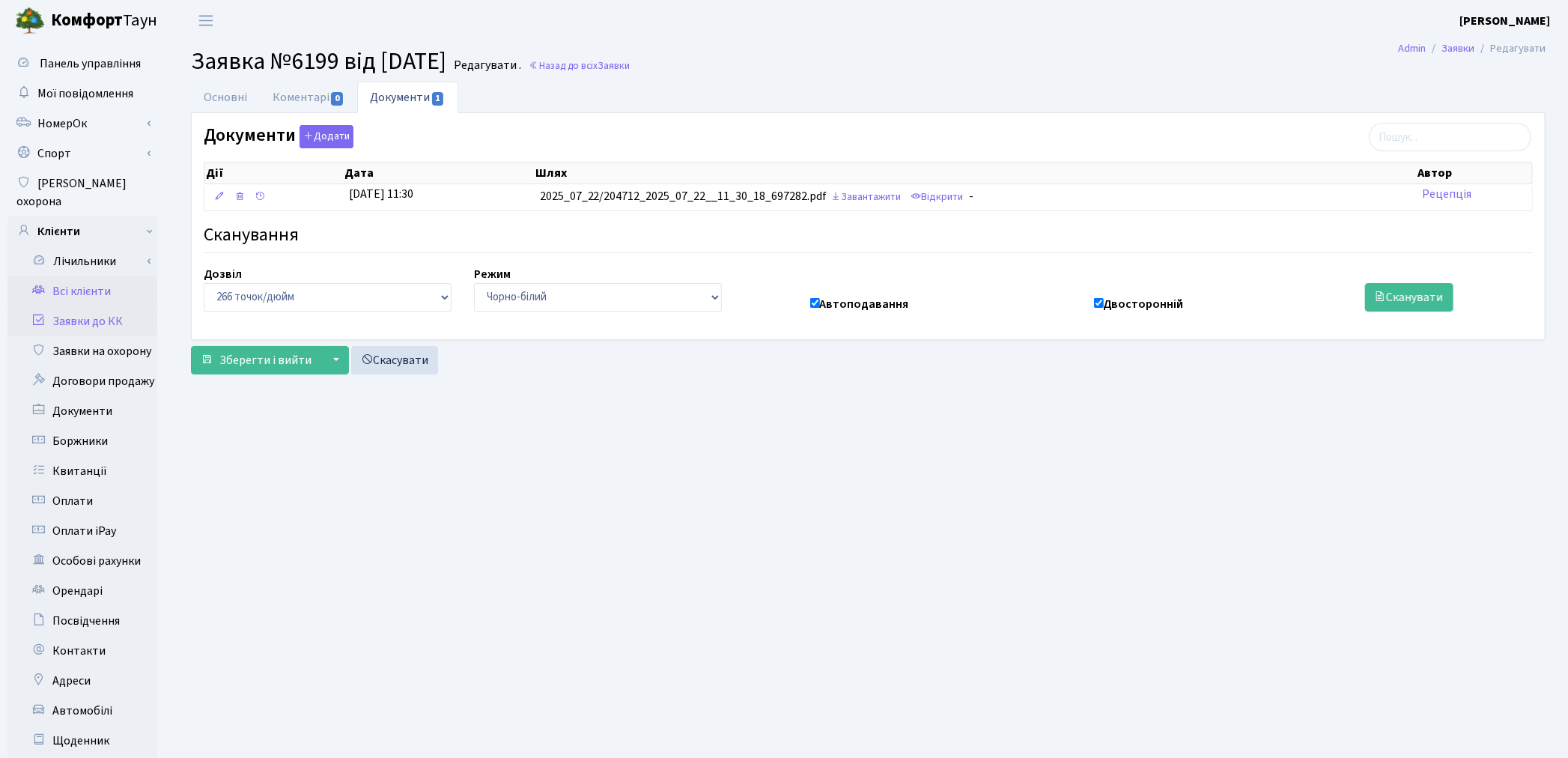
click at [93, 277] on link "Всі клієнти" at bounding box center [82, 291] width 150 height 30
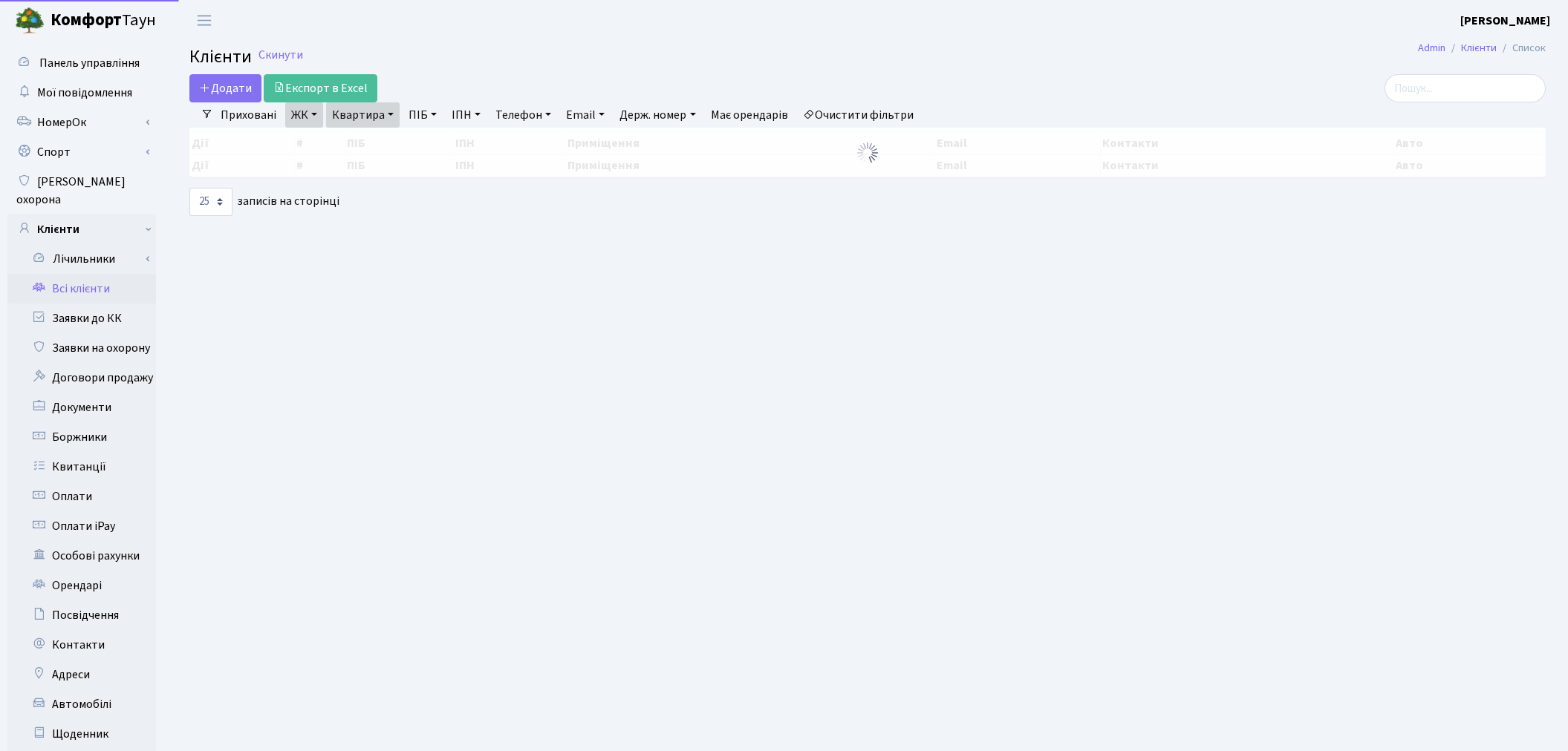
select select "25"
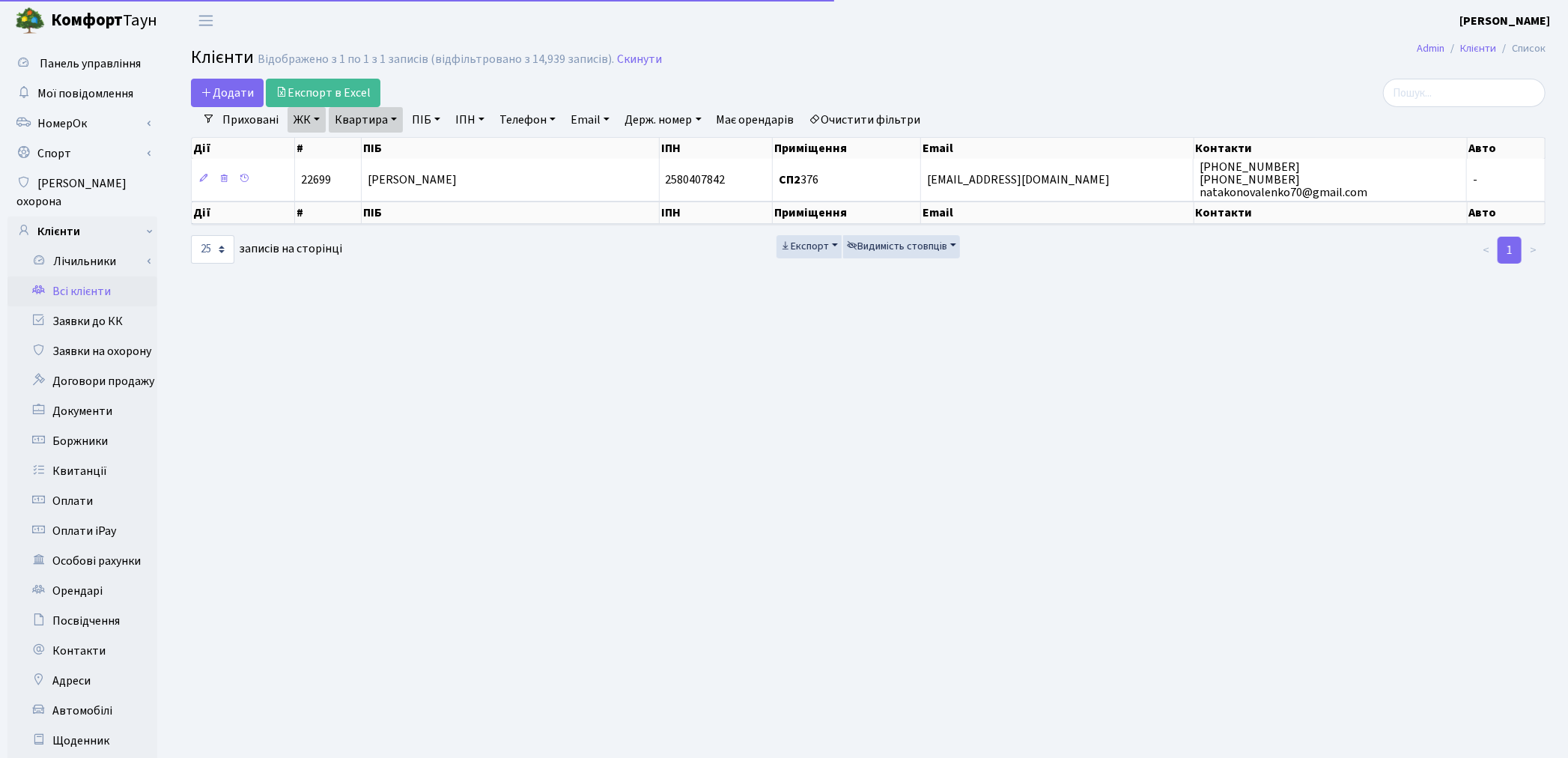
click at [356, 122] on link "Квартира" at bounding box center [365, 120] width 74 height 25
click at [528, 279] on main "Admin Клієнти Список Клієнти Відображено з 1 по 1 з 1 записів (відфільтровано з…" at bounding box center [868, 477] width 1400 height 872
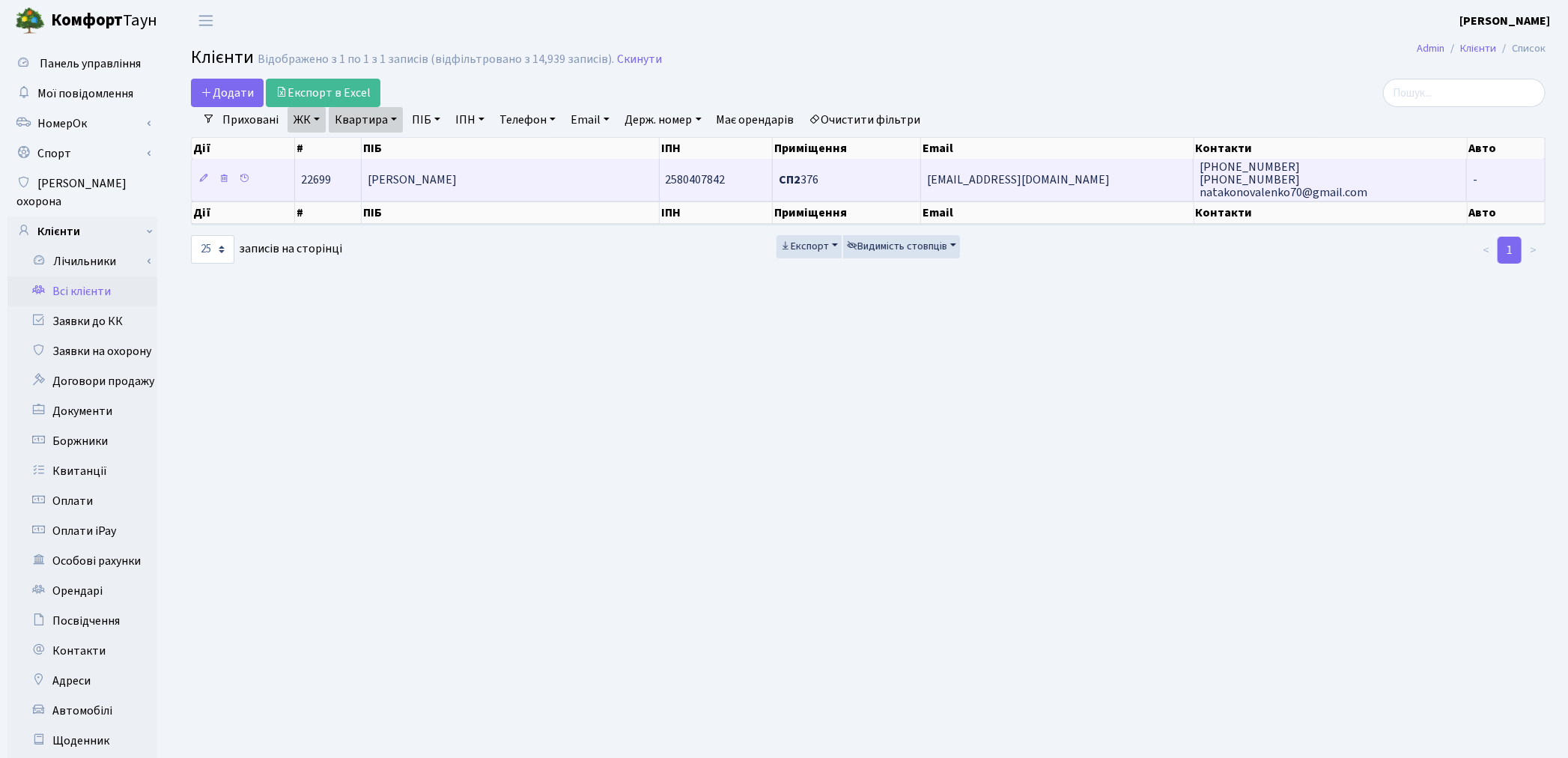
click at [457, 177] on span "Коноваленко Наталія Миколаївна" at bounding box center [412, 180] width 89 height 16
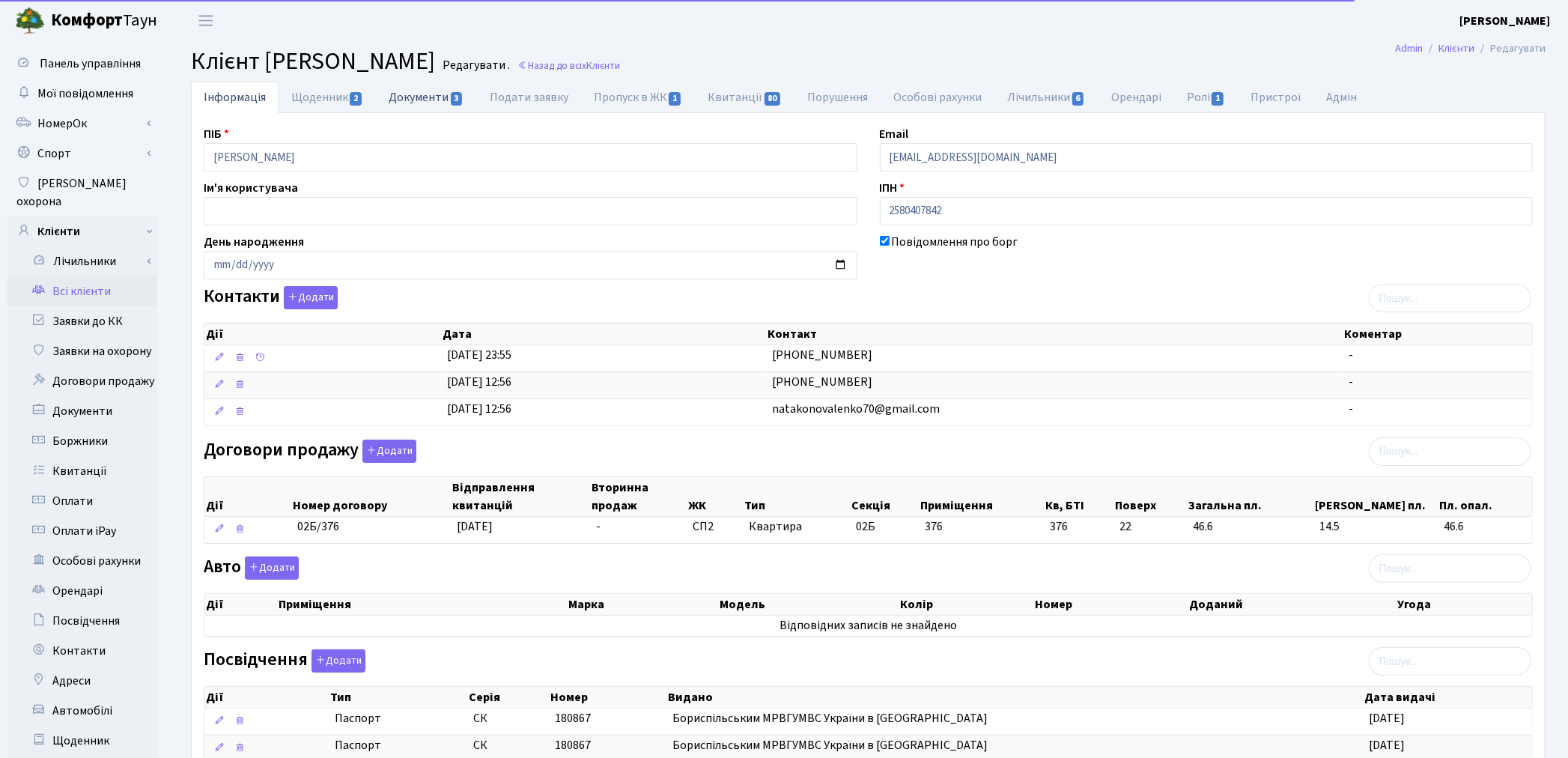
click at [405, 96] on link "Документи 3" at bounding box center [426, 97] width 100 height 31
select select "25"
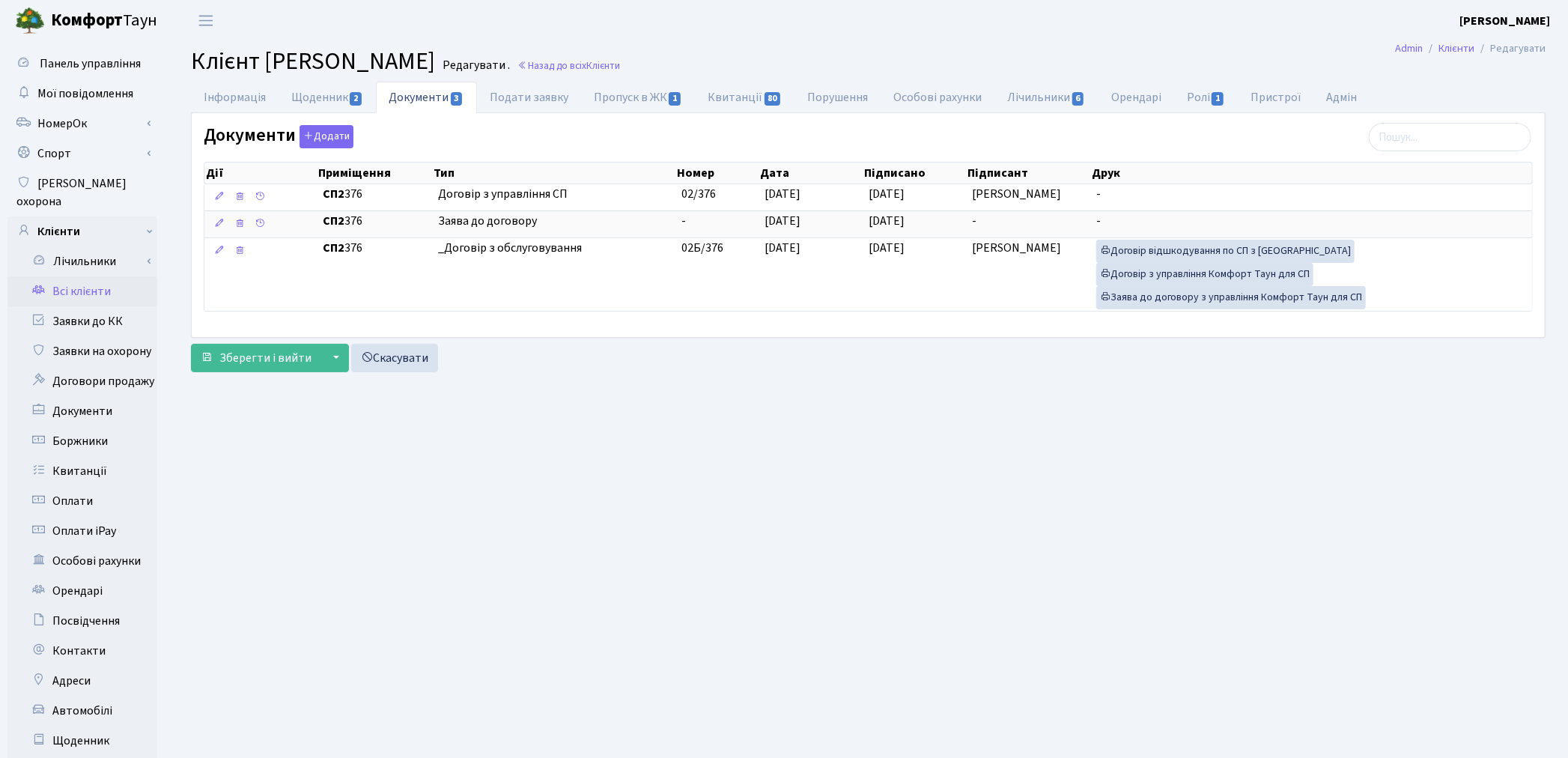
click at [90, 277] on link "Всі клієнти" at bounding box center [82, 291] width 150 height 30
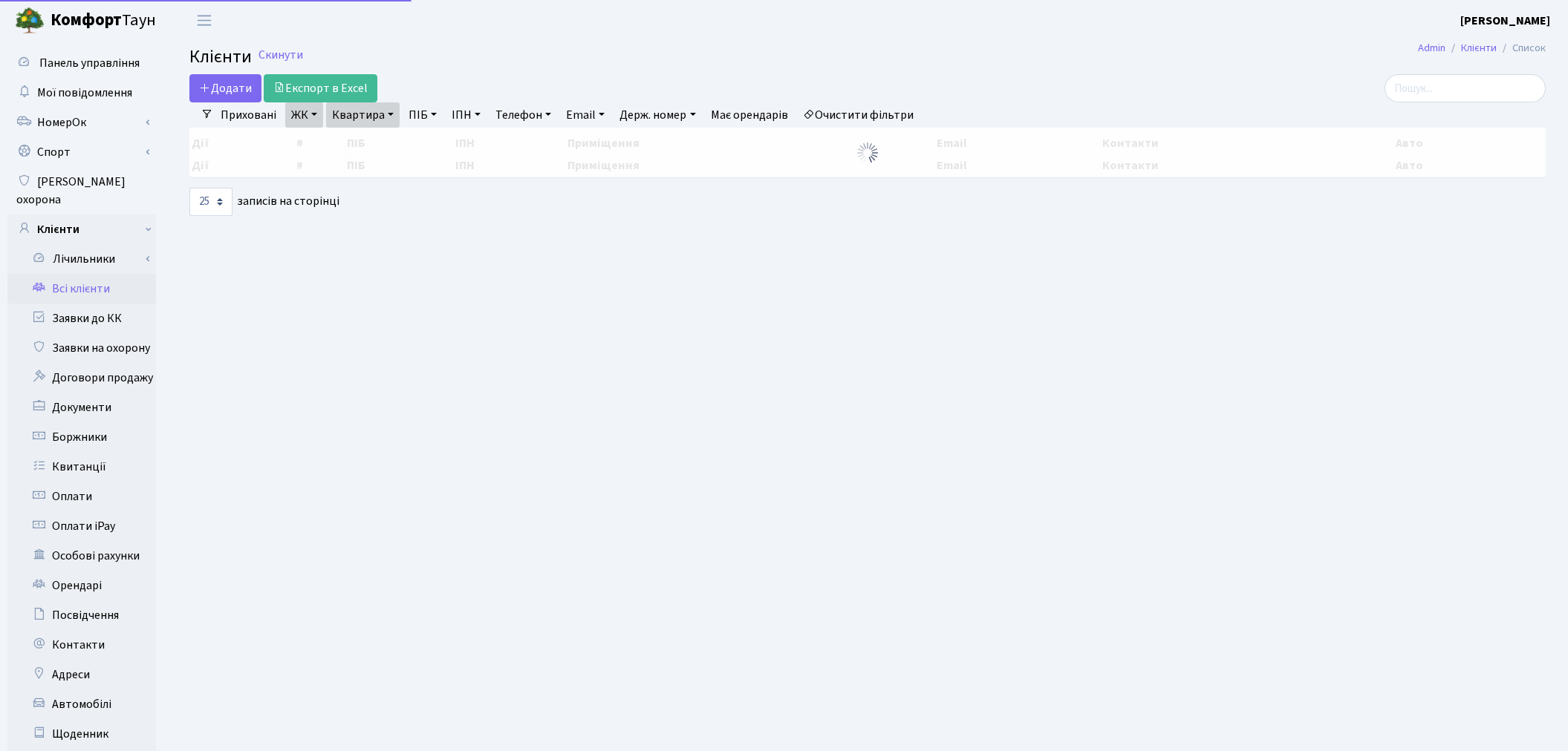
select select "25"
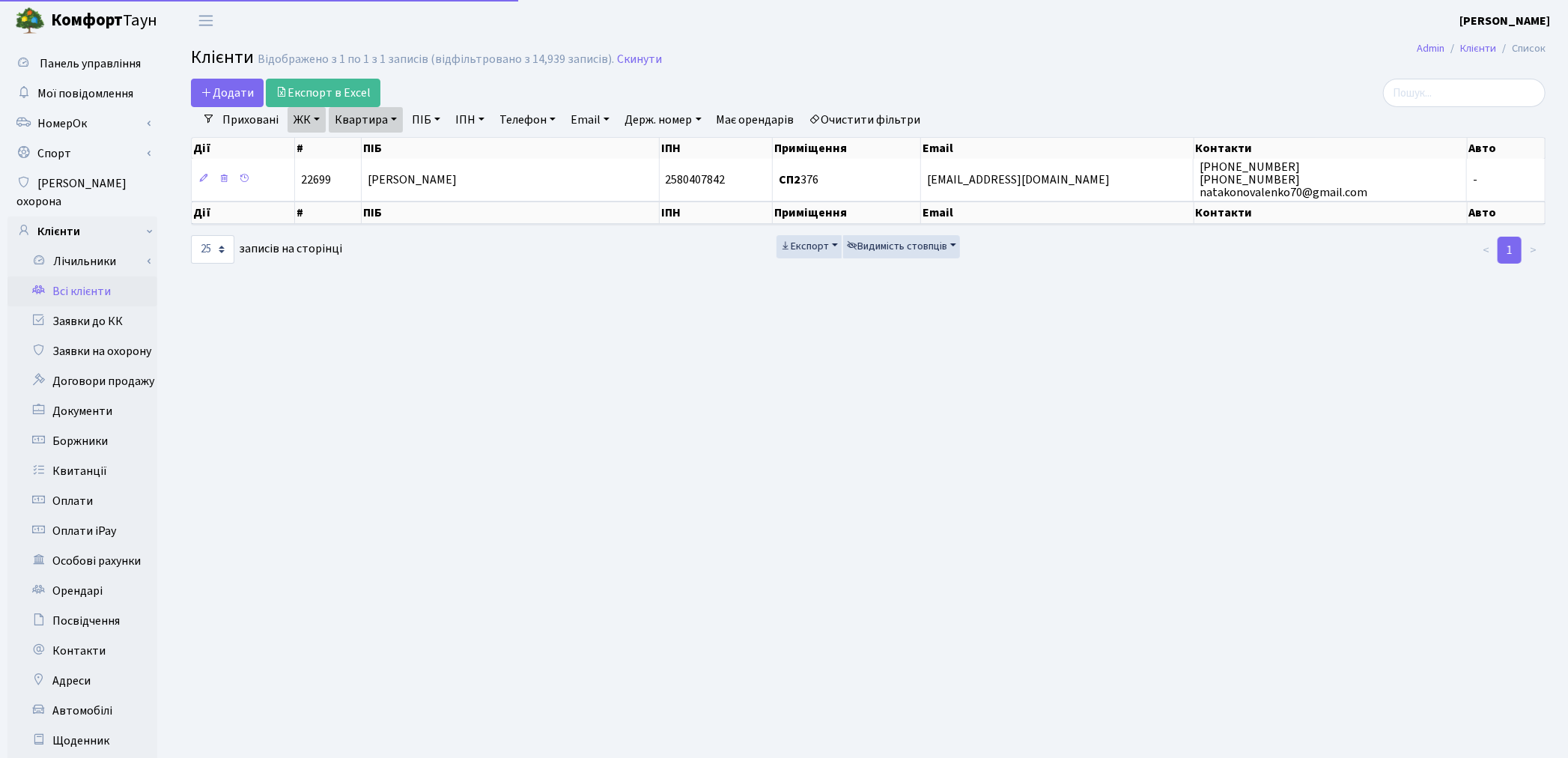
click at [378, 116] on link "Квартира" at bounding box center [365, 120] width 74 height 25
click at [378, 146] on input "376" at bounding box center [373, 149] width 88 height 28
type input "382"
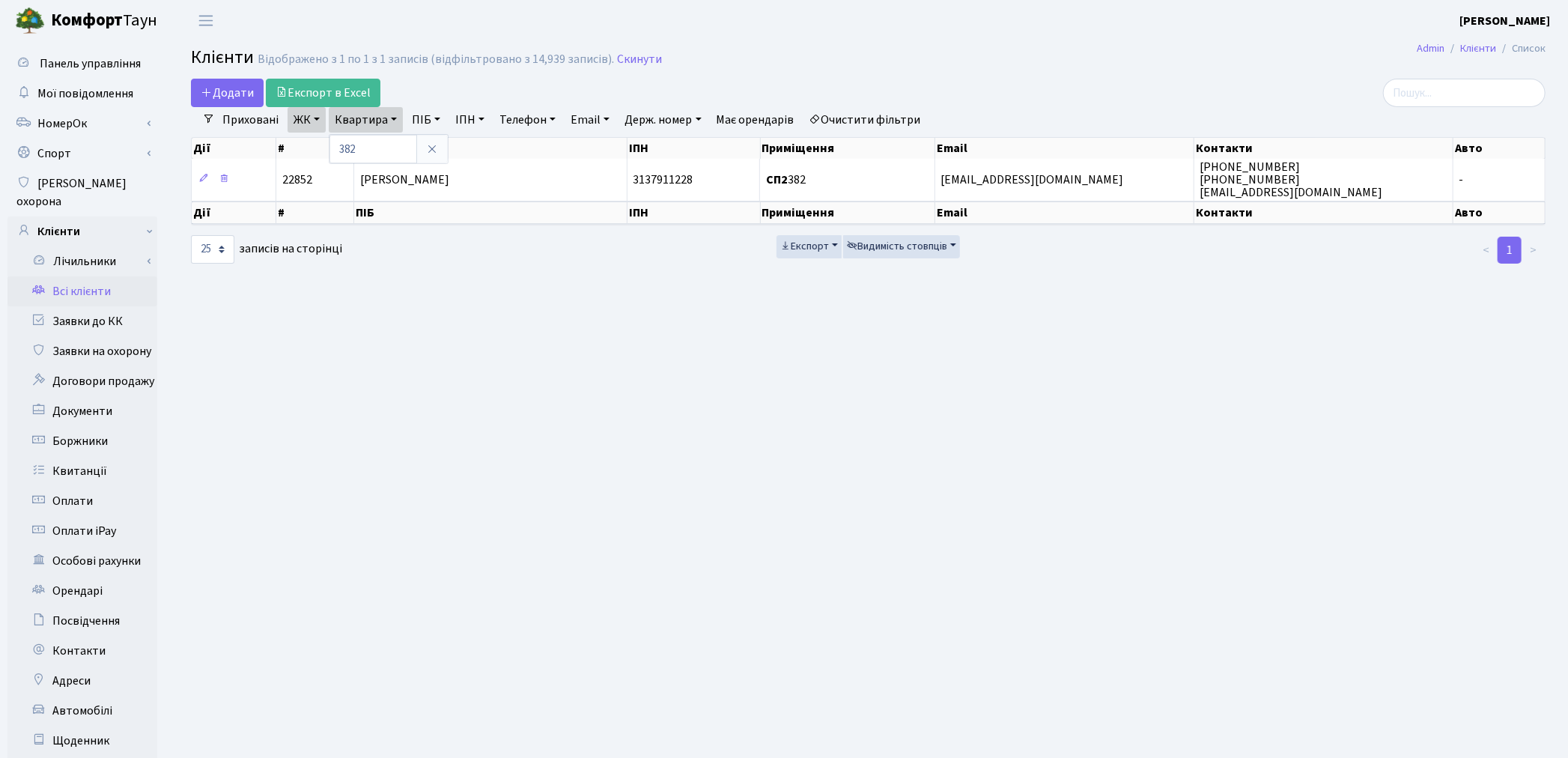
click at [1049, 505] on main "Admin Клієнти Список Клієнти Відображено з 1 по 1 з 1 записів (відфільтровано з…" at bounding box center [868, 477] width 1400 height 872
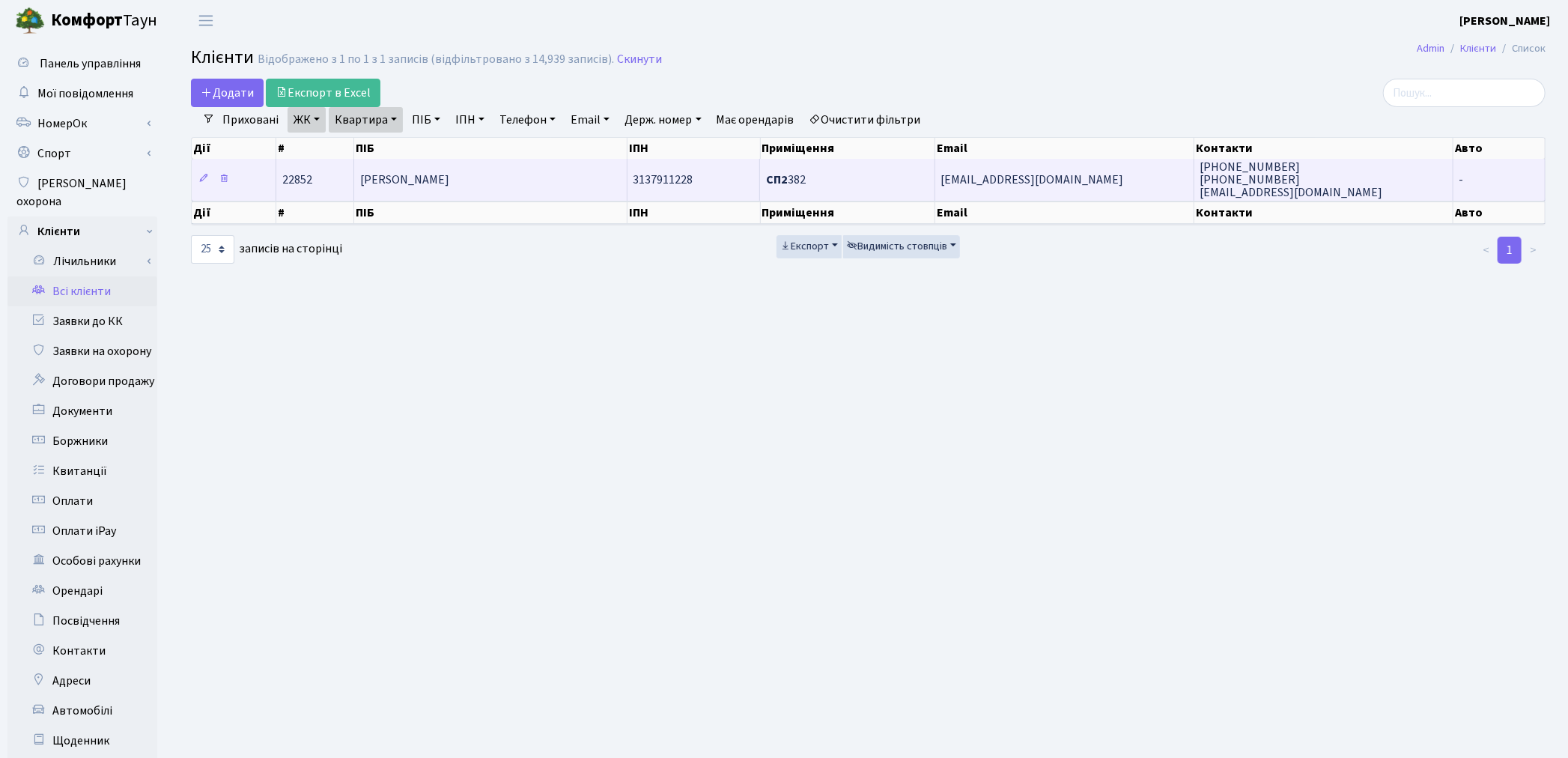
click at [500, 181] on td "[PERSON_NAME]" at bounding box center [490, 179] width 272 height 41
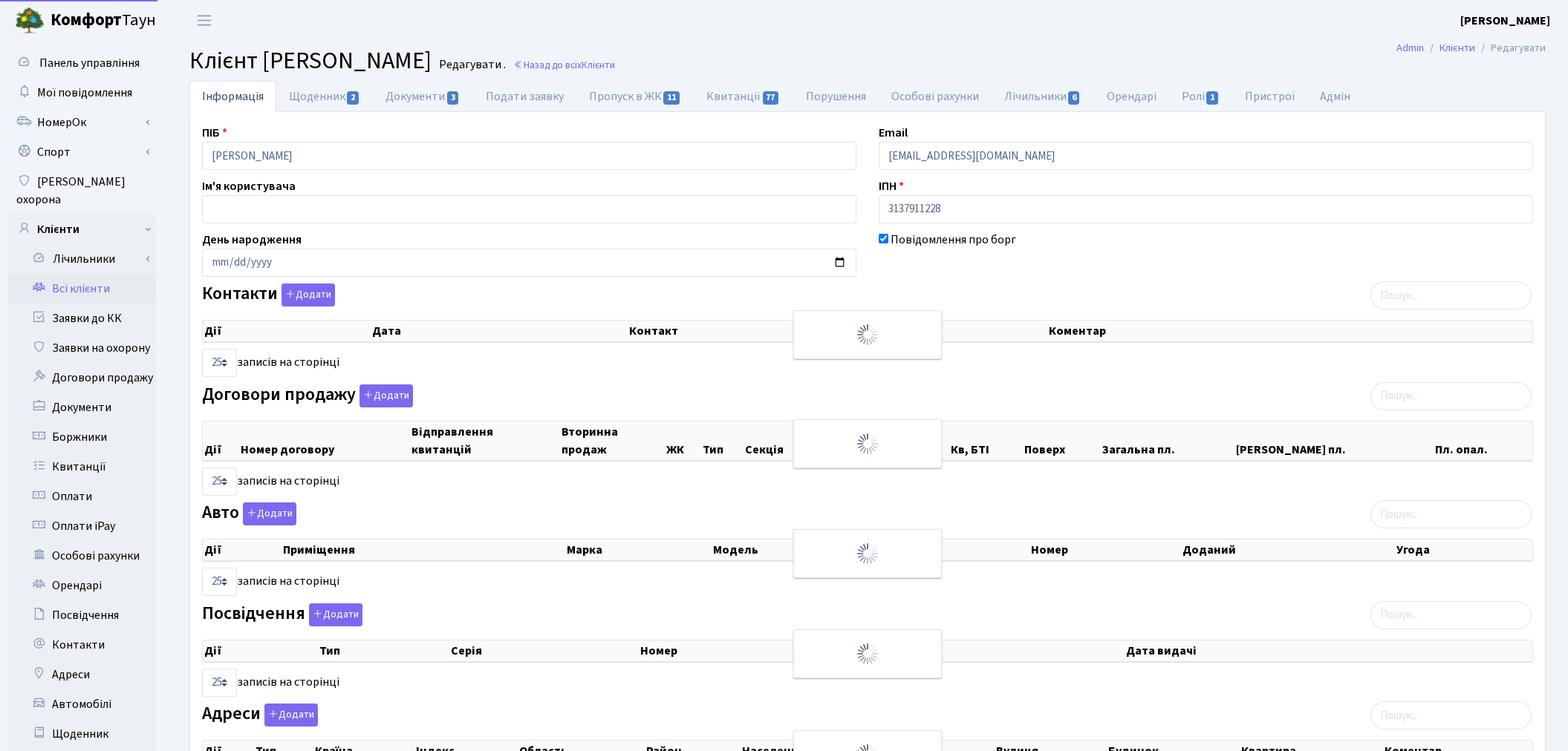
select select "25"
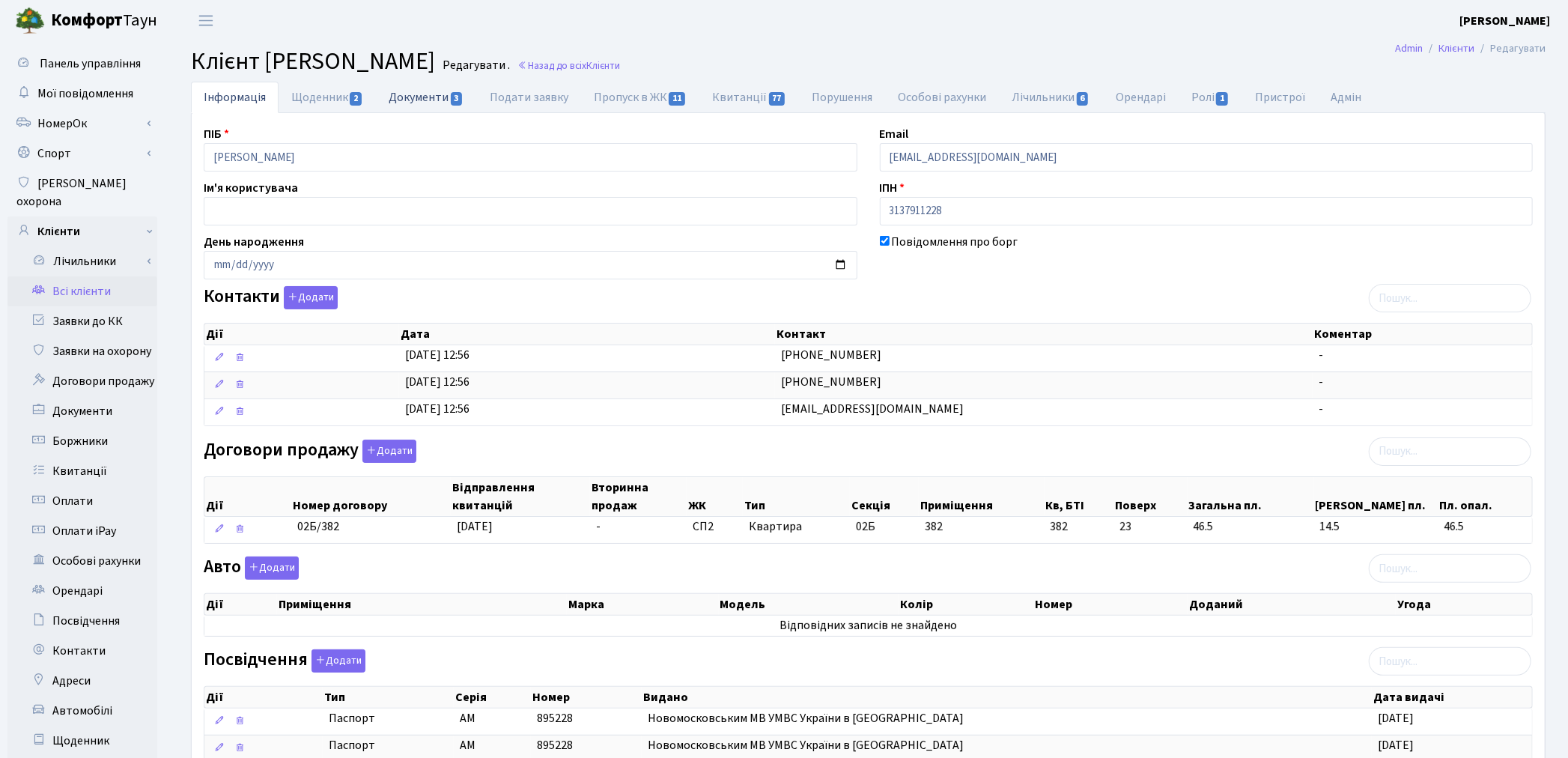
click at [437, 109] on link "Документи 3" at bounding box center [426, 97] width 100 height 31
select select "25"
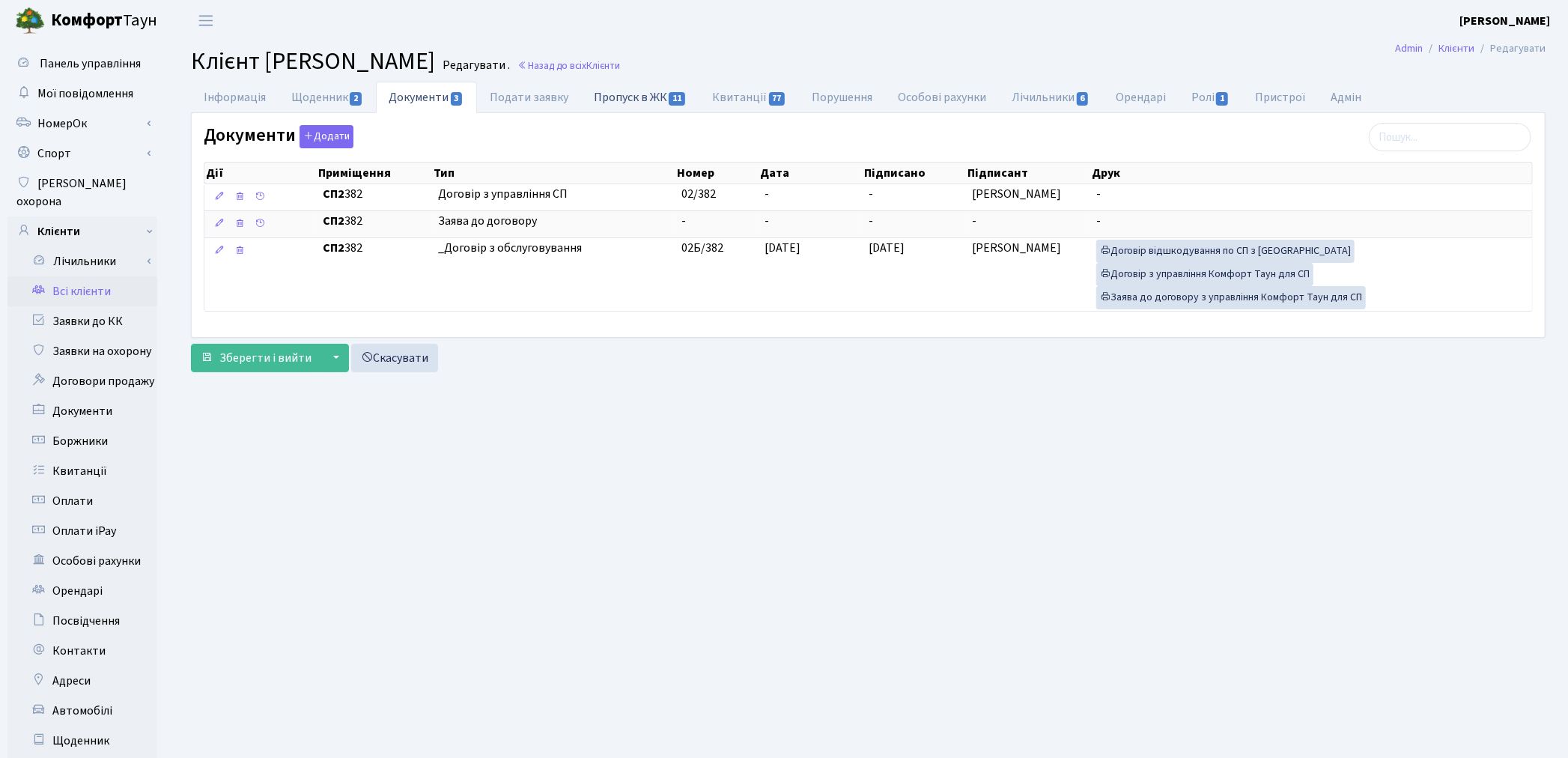
click at [659, 96] on link "Пропуск в ЖК 11" at bounding box center [641, 97] width 119 height 31
select select "25"
